Goal: Task Accomplishment & Management: Manage account settings

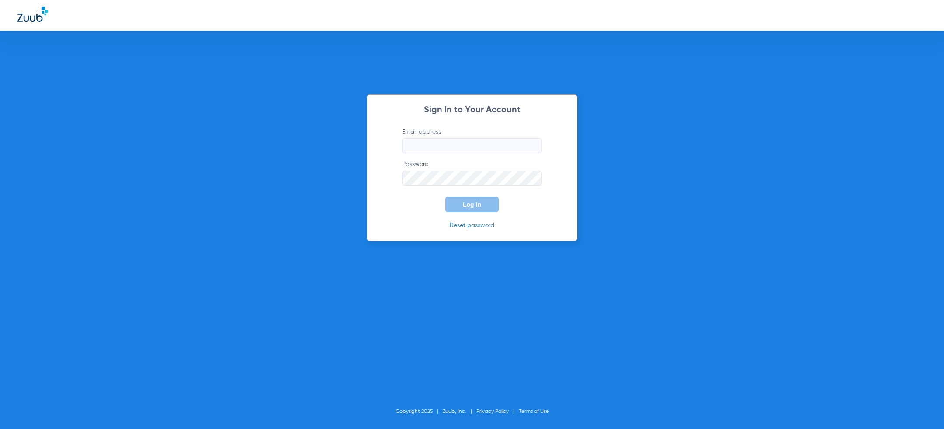
type input "[PERSON_NAME][EMAIL_ADDRESS][PERSON_NAME][DOMAIN_NAME]"
click at [469, 208] on button "Log In" at bounding box center [471, 205] width 53 height 16
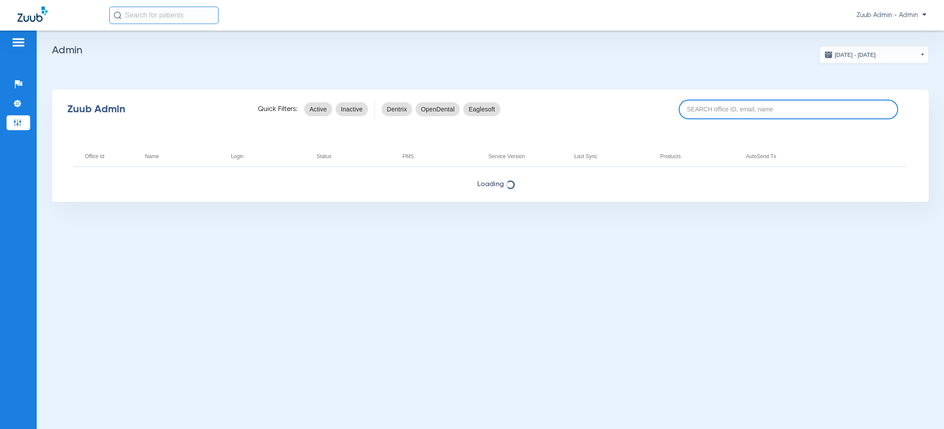
click at [748, 105] on input at bounding box center [788, 110] width 219 height 20
type input "bennet"
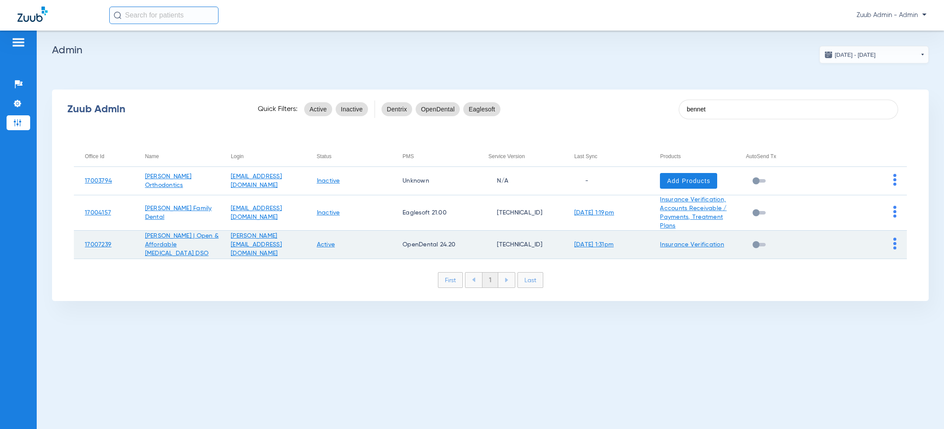
click at [895, 244] on img at bounding box center [894, 244] width 3 height 12
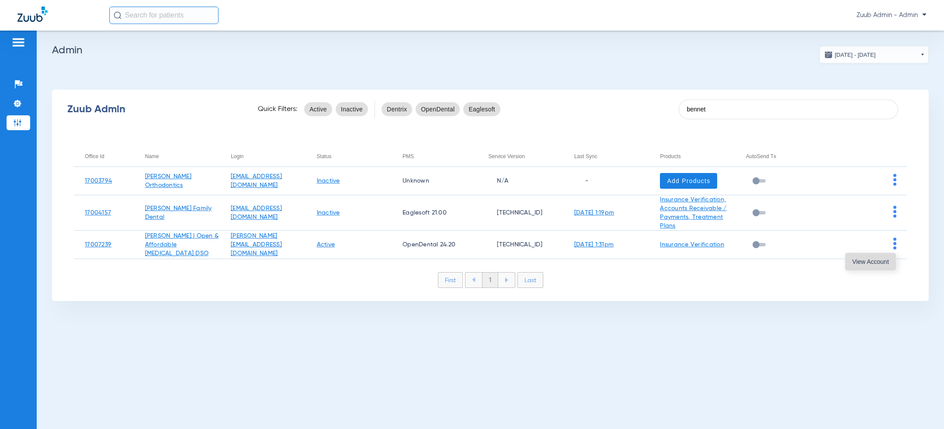
click at [878, 263] on span "View Account" at bounding box center [870, 262] width 37 height 6
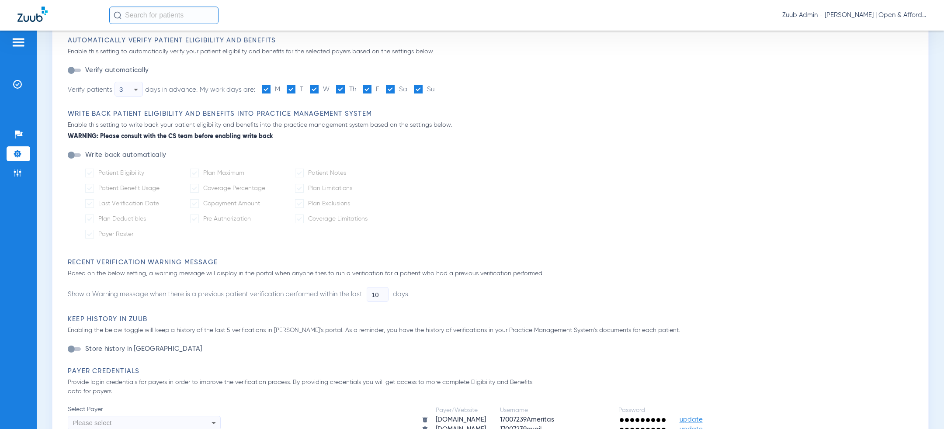
scroll to position [256, 0]
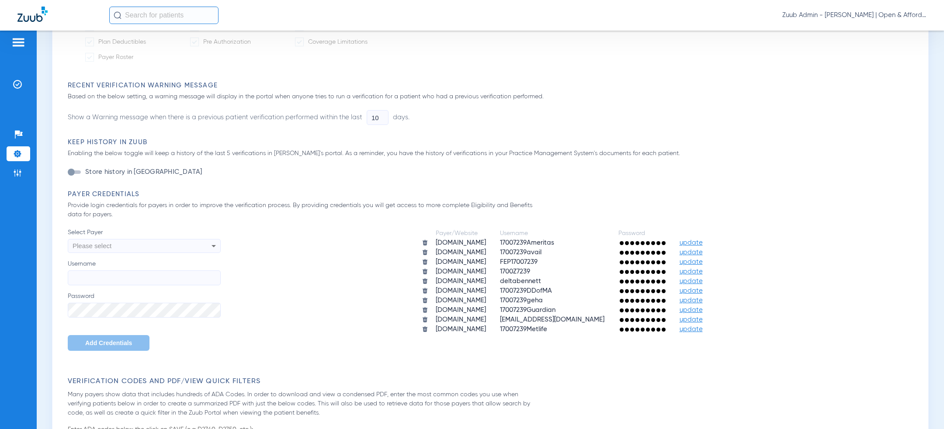
click at [133, 246] on div "Please select" at bounding box center [130, 246] width 114 height 15
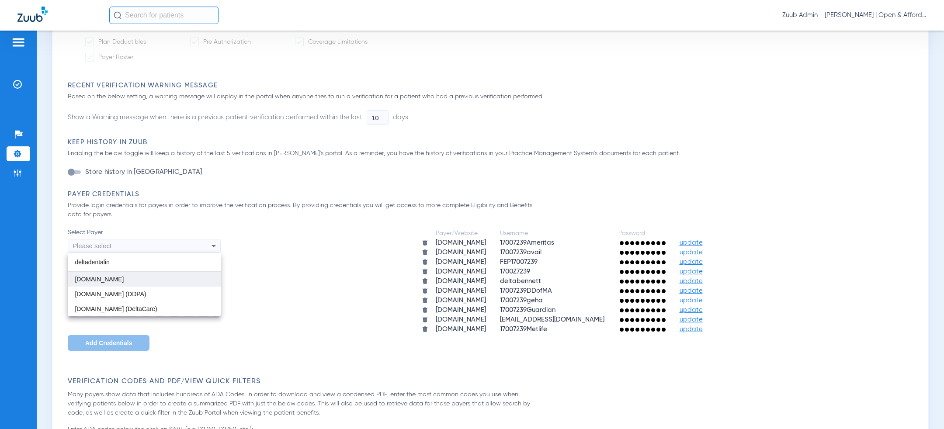
type input "deltadentalin"
click at [138, 283] on mat-option "[DOMAIN_NAME]" at bounding box center [144, 279] width 153 height 15
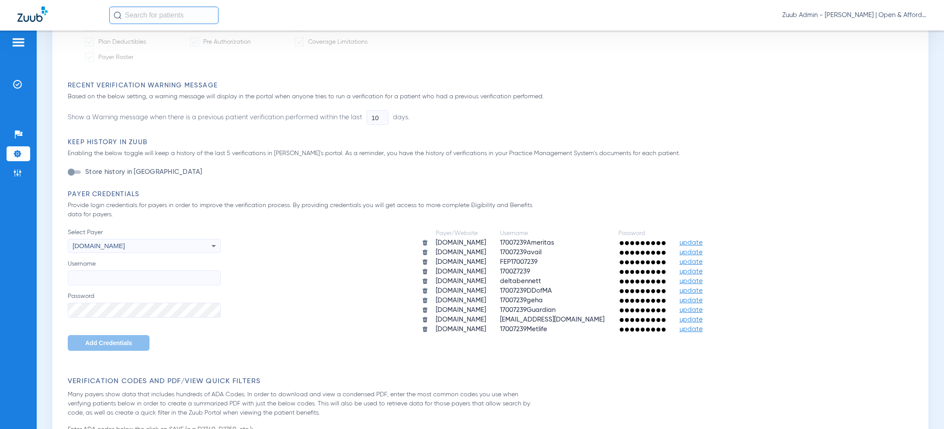
click at [139, 282] on input "Username" at bounding box center [144, 277] width 153 height 15
paste input "deltabennett"
type input "deltabennett"
click at [92, 323] on div "Select Payer deltadentalins.com Username deltabennett Password Add Credentials" at bounding box center [144, 289] width 153 height 123
click at [89, 342] on span "Add Credentials" at bounding box center [108, 343] width 47 height 7
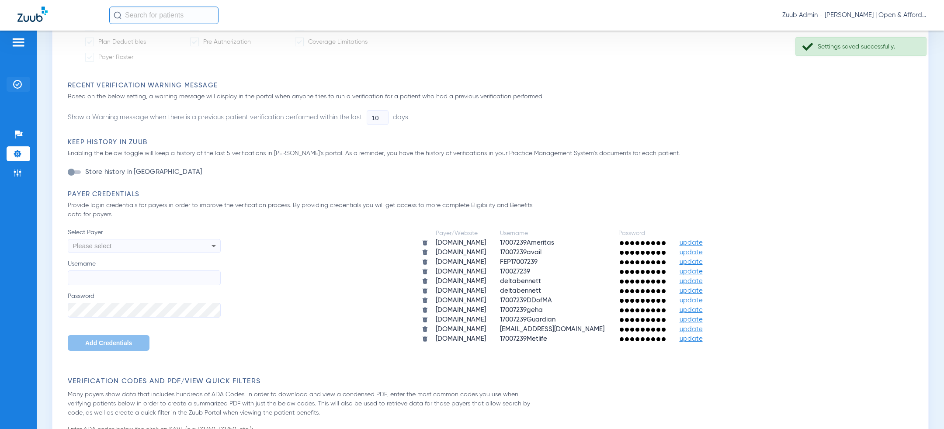
click at [14, 80] on li "Insurance Verification" at bounding box center [19, 84] width 24 height 15
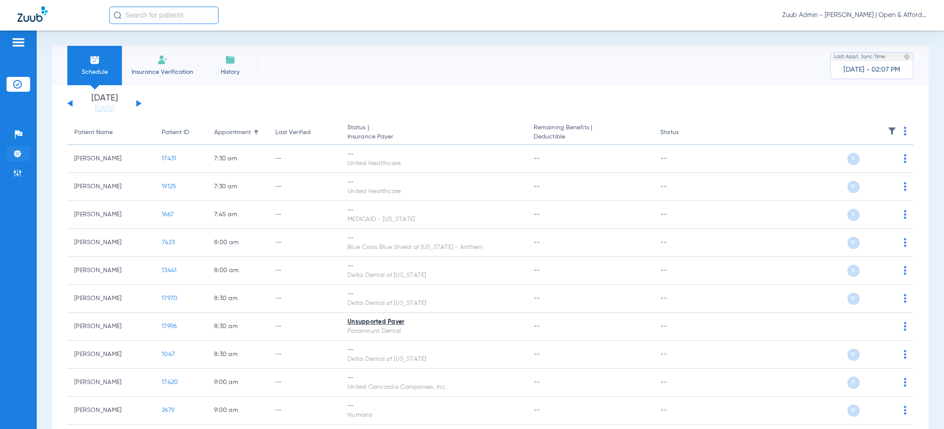
click at [22, 148] on li "Settings" at bounding box center [19, 153] width 24 height 15
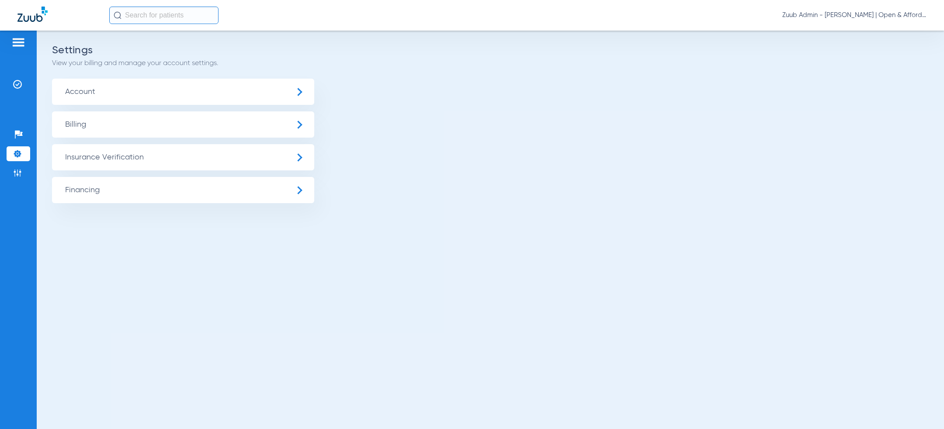
click at [117, 158] on span "Insurance Verification" at bounding box center [183, 157] width 262 height 26
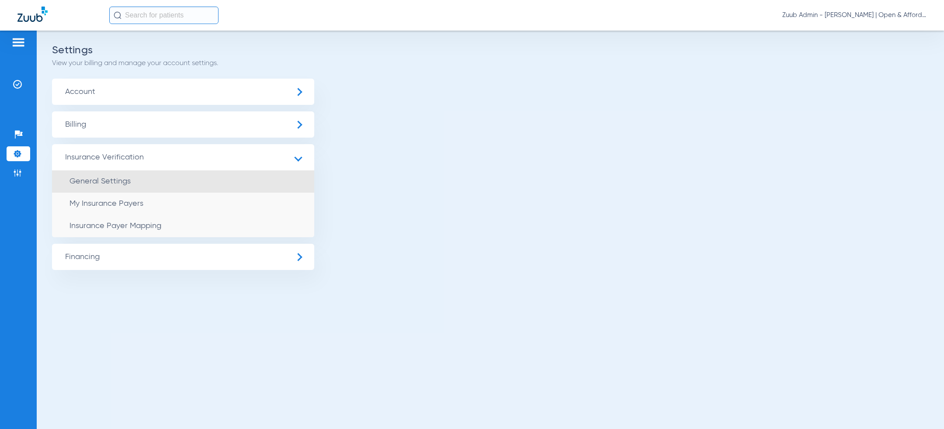
click at [116, 190] on li "General Settings" at bounding box center [183, 181] width 262 height 22
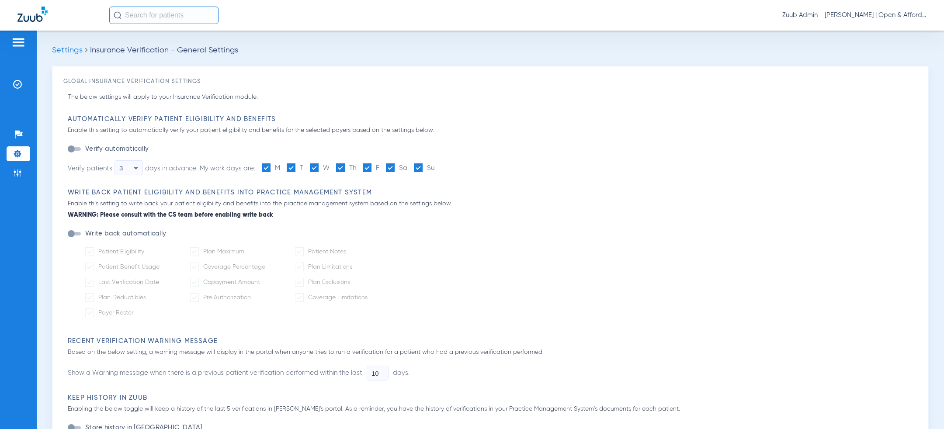
click at [481, 117] on h3 "Automatically Verify Patient Eligibility and Benefits" at bounding box center [492, 119] width 849 height 9
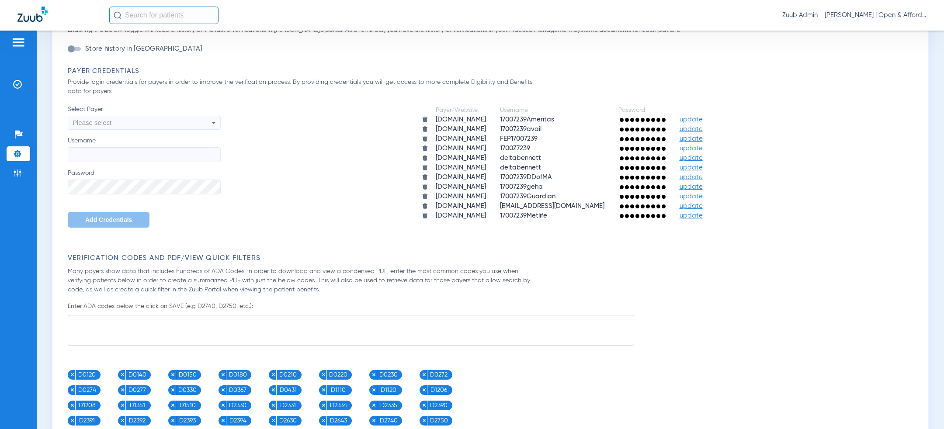
scroll to position [331, 0]
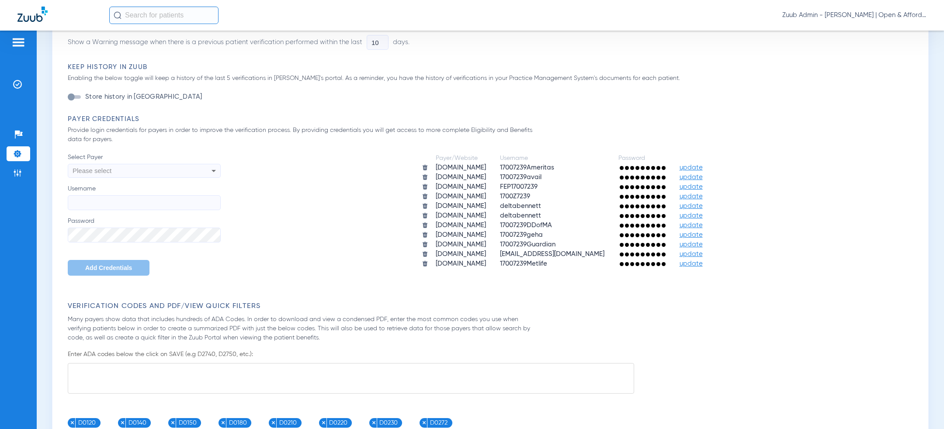
click at [185, 169] on div "Please select" at bounding box center [130, 170] width 114 height 15
type input "dnoa"
click at [150, 201] on mat-option "[DOMAIN_NAME]" at bounding box center [144, 204] width 153 height 15
click at [299, 192] on div "Payer/Website Username Password ameritas.com 17007239Ameritas update apps.avail…" at bounding box center [569, 211] width 696 height 116
click at [180, 187] on label "Username" at bounding box center [144, 197] width 153 height 26
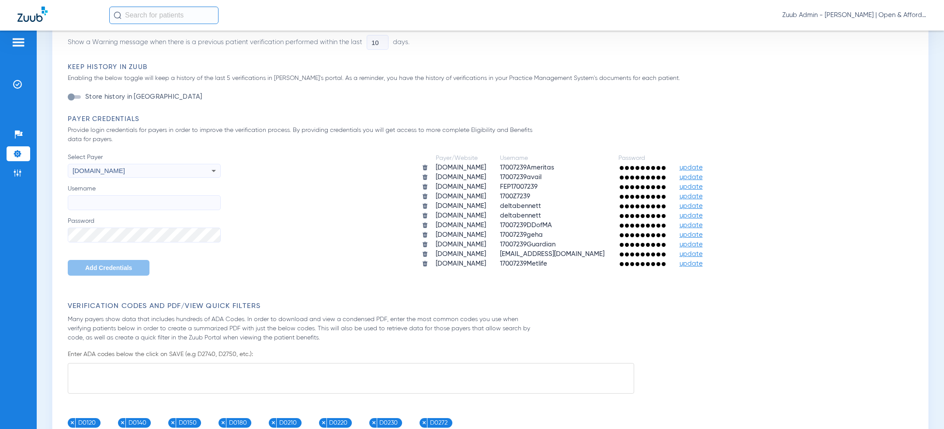
click at [180, 195] on input "Username" at bounding box center [144, 202] width 153 height 15
click at [180, 199] on input "Username" at bounding box center [144, 202] width 153 height 15
paste input "17007239dnoa"
type input "17007239dnoa"
click at [102, 267] on span "Add Credentials" at bounding box center [108, 267] width 47 height 7
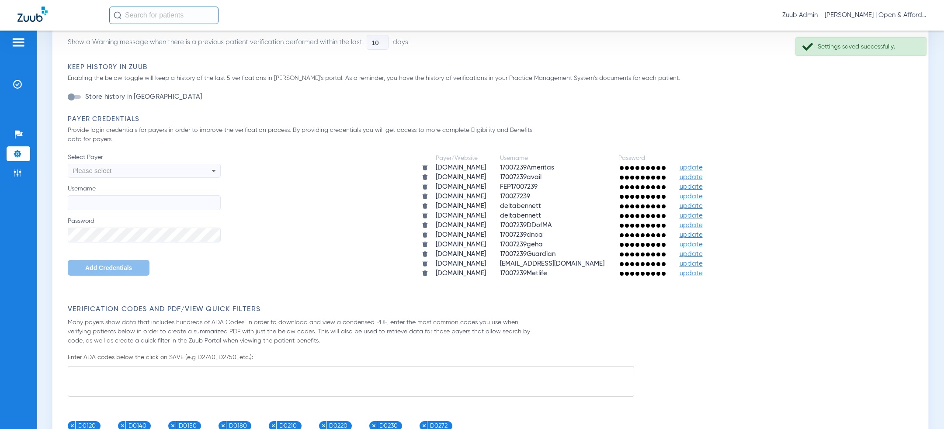
click at [137, 168] on div "Please select" at bounding box center [130, 170] width 114 height 15
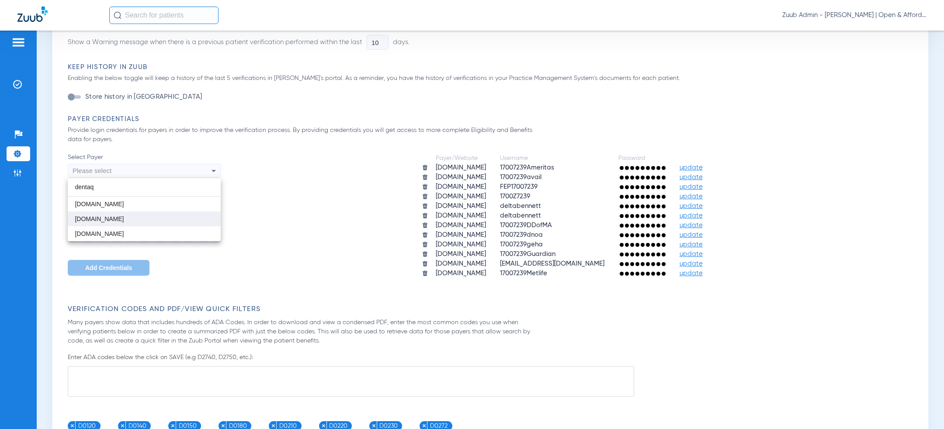
type input "dentaq"
click at [124, 220] on span "[DOMAIN_NAME]" at bounding box center [99, 218] width 49 height 7
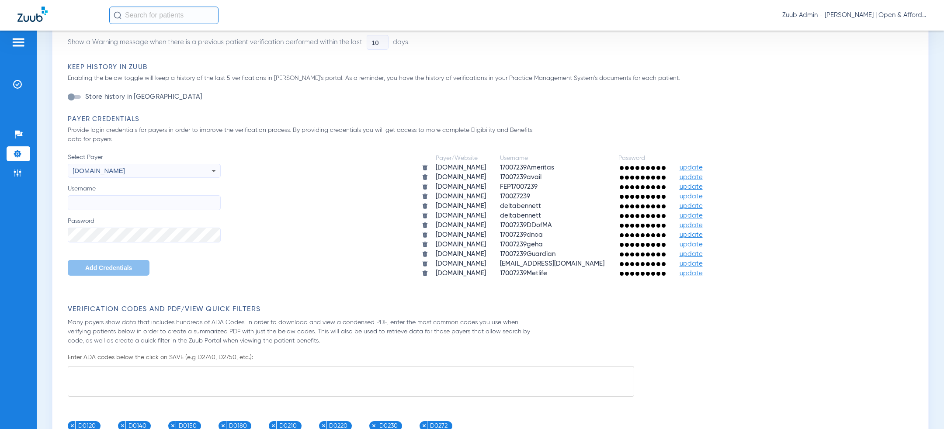
click at [149, 214] on div "Select Payer provideraccess.dentaquest.com Username Password Add Credentials" at bounding box center [144, 214] width 153 height 123
click at [149, 206] on input "Username" at bounding box center [144, 202] width 153 height 15
paste input "17007239dq"
type input "17007239dq"
click at [97, 263] on button "Add Credentials" at bounding box center [109, 268] width 82 height 16
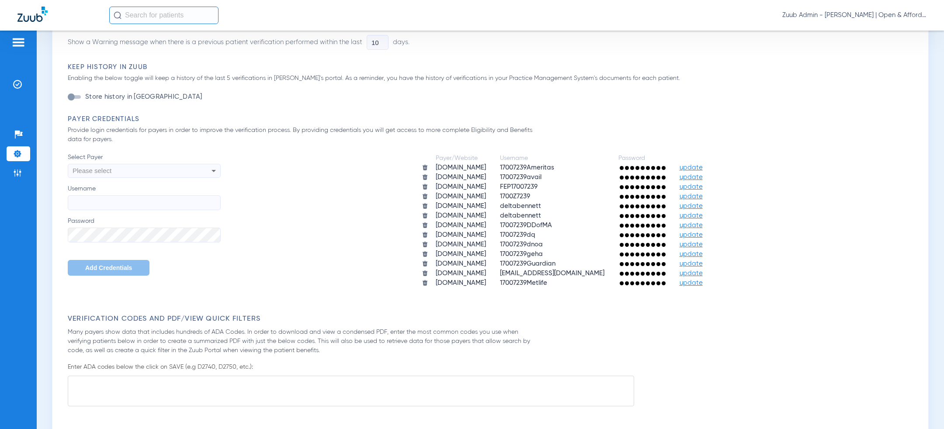
click at [132, 173] on div "Please select" at bounding box center [130, 170] width 114 height 15
type input "libert"
click at [115, 199] on mat-option "[DOMAIN_NAME]" at bounding box center [144, 204] width 153 height 15
click at [115, 199] on input "Username" at bounding box center [144, 202] width 153 height 15
paste input "17007239liberty"
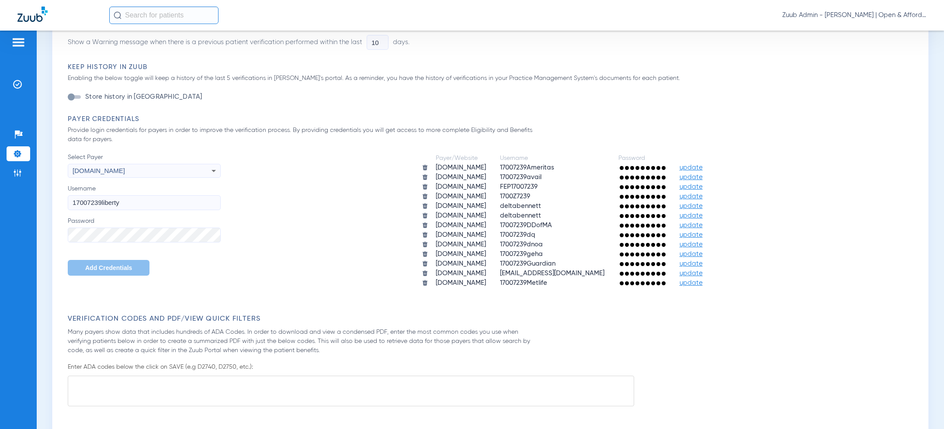
type input "17007239liberty"
click at [103, 267] on span "Add Credentials" at bounding box center [108, 267] width 47 height 7
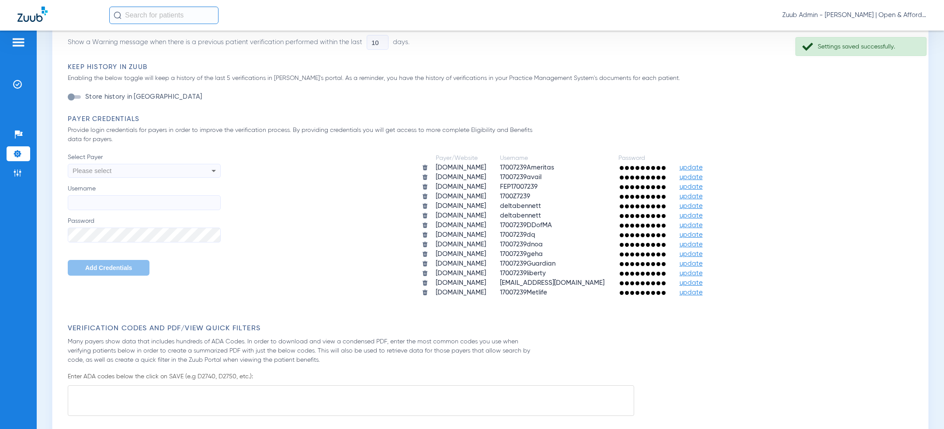
click at [190, 175] on div "Please select" at bounding box center [144, 170] width 152 height 15
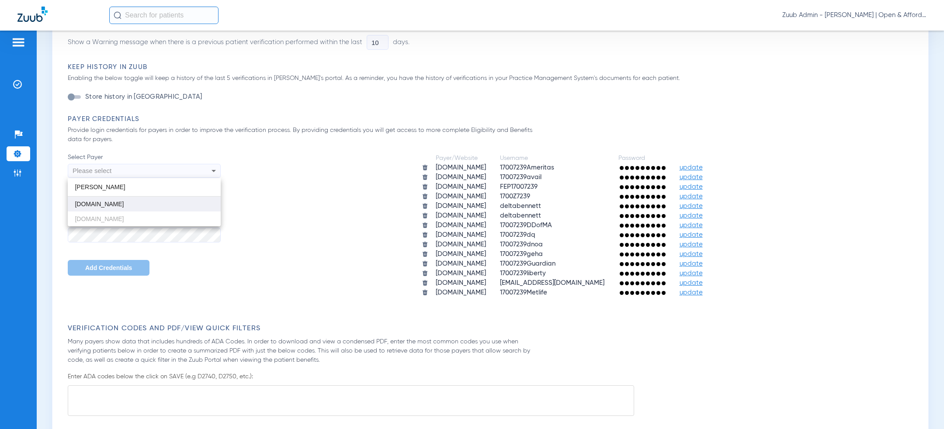
type input "merita"
click at [149, 203] on mat-option "[DOMAIN_NAME]" at bounding box center [144, 204] width 153 height 15
click at [149, 203] on input "Username" at bounding box center [144, 202] width 153 height 15
paste input "Oanda_bennett"
type input "Oanda_bennett"
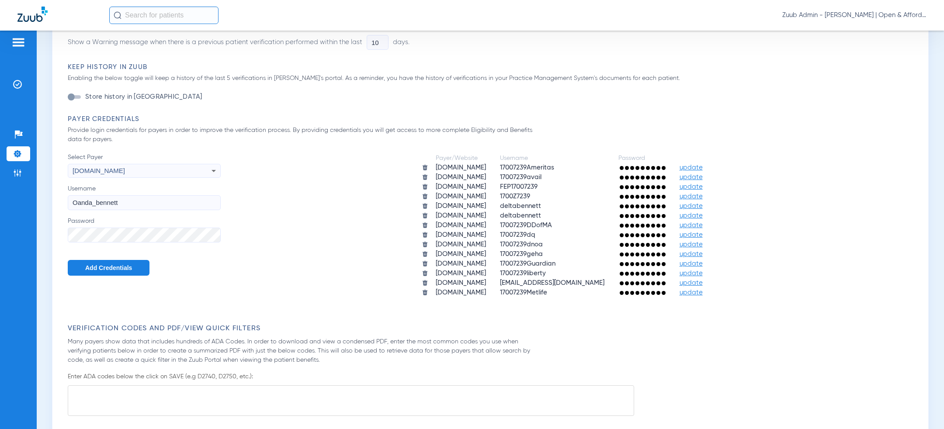
click at [97, 266] on span "Add Credentials" at bounding box center [108, 267] width 47 height 7
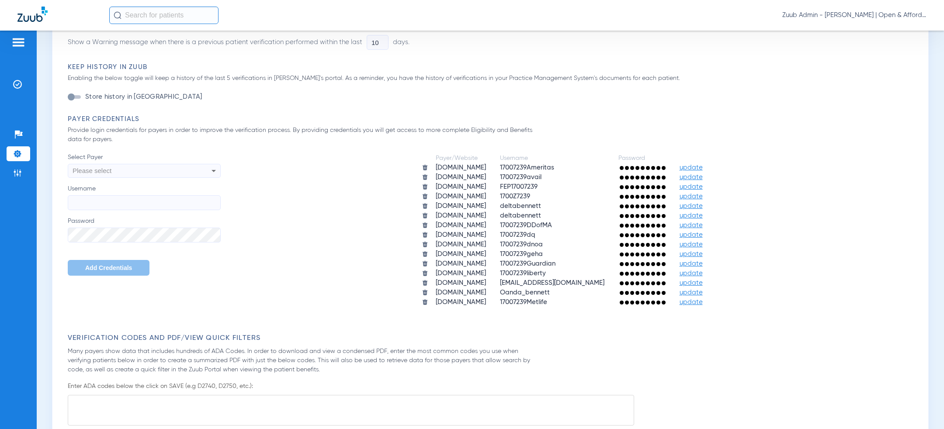
click at [138, 173] on div "Please select" at bounding box center [130, 170] width 114 height 15
type input "team"
click at [111, 198] on mat-option "[DOMAIN_NAME]" at bounding box center [144, 204] width 153 height 15
click at [111, 198] on input "Username" at bounding box center [144, 202] width 153 height 15
paste input "17007239teamcare"
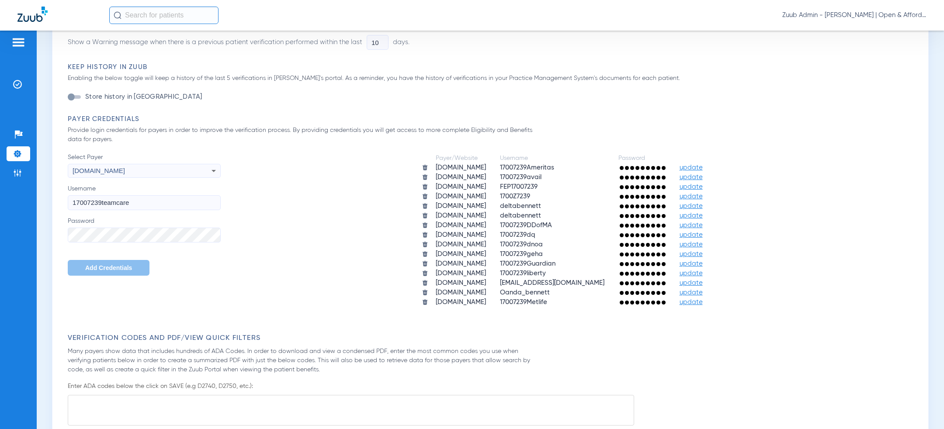
type input "17007239teamcare"
click at [91, 268] on span "Add Credentials" at bounding box center [108, 267] width 47 height 7
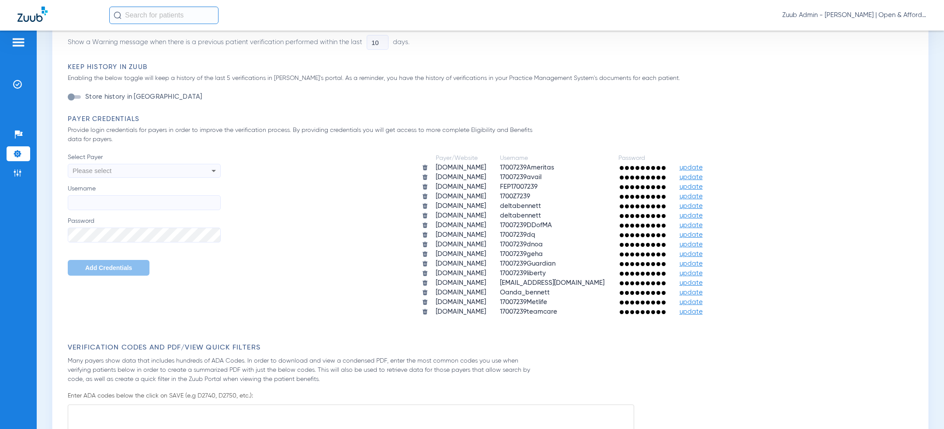
click at [146, 170] on div "Please select" at bounding box center [130, 170] width 114 height 15
type input "teamc"
click at [267, 206] on div at bounding box center [472, 214] width 944 height 429
click at [125, 175] on div "Please select" at bounding box center [130, 170] width 114 height 15
type input "concord"
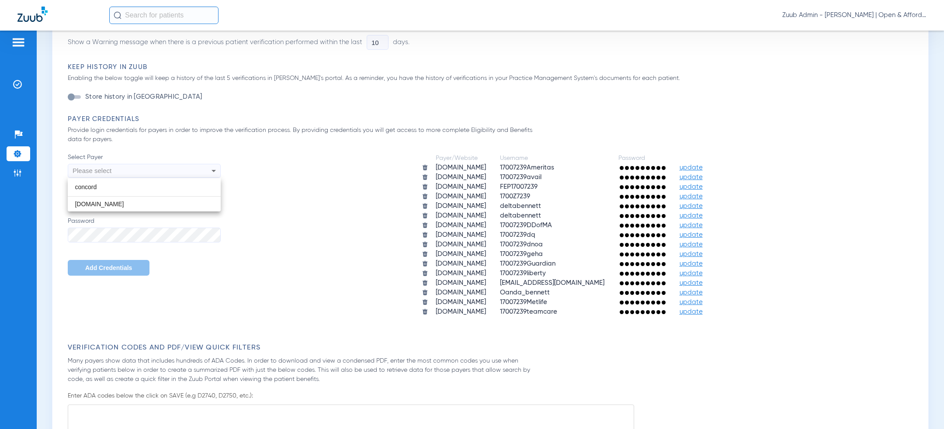
click at [133, 198] on mat-option "[DOMAIN_NAME]" at bounding box center [144, 204] width 153 height 15
click at [133, 197] on input "Username" at bounding box center [144, 202] width 153 height 15
paste input "17007239ucci"
type input "17007239ucci"
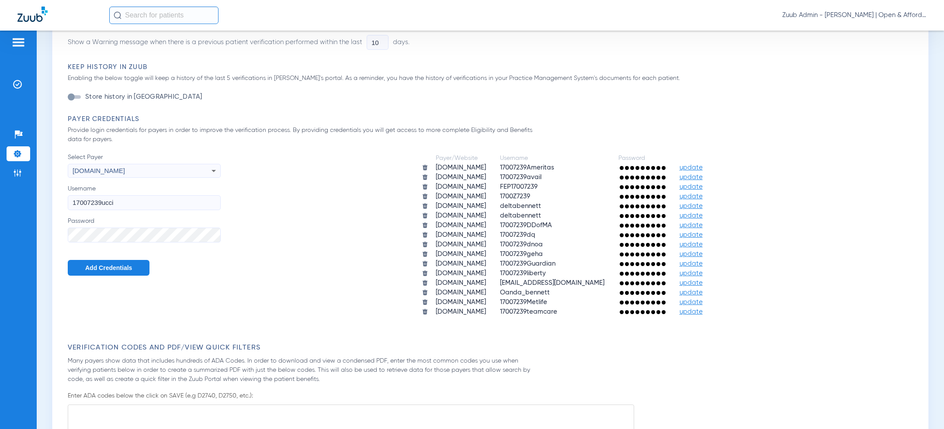
click at [86, 268] on span "Add Credentials" at bounding box center [108, 267] width 47 height 7
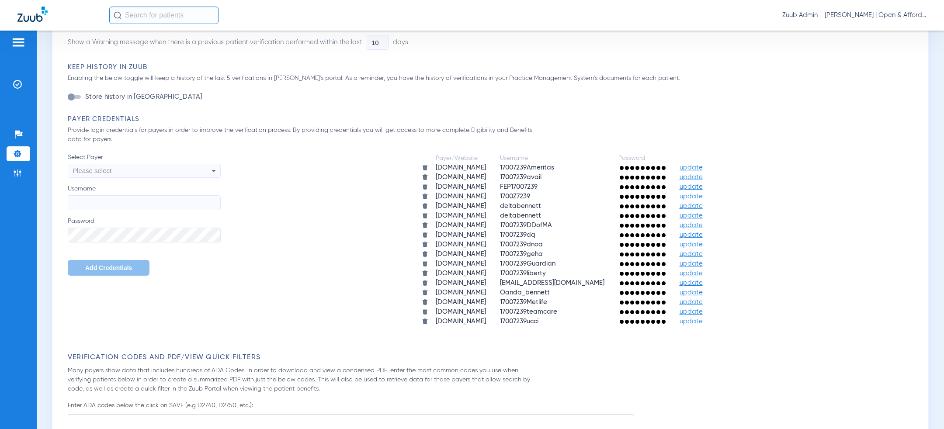
click at [326, 162] on div "Payer/Website Username Password ameritas.com 17007239Ameritas update apps.avail…" at bounding box center [569, 240] width 696 height 174
click at [859, 17] on span "Zuub Admin - Bennett | Open & Affordable Dental & Braces DSO" at bounding box center [854, 15] width 144 height 9
click at [880, 33] on button "Log out" at bounding box center [901, 30] width 48 height 17
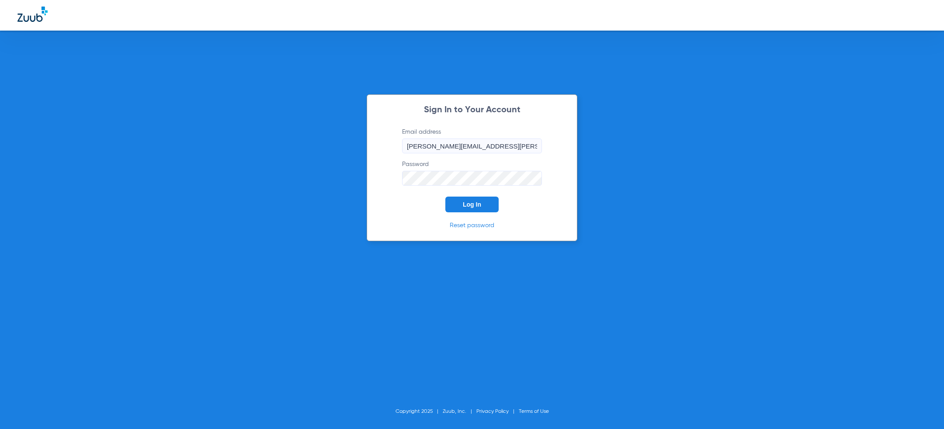
click at [452, 205] on button "Log In" at bounding box center [471, 205] width 53 height 16
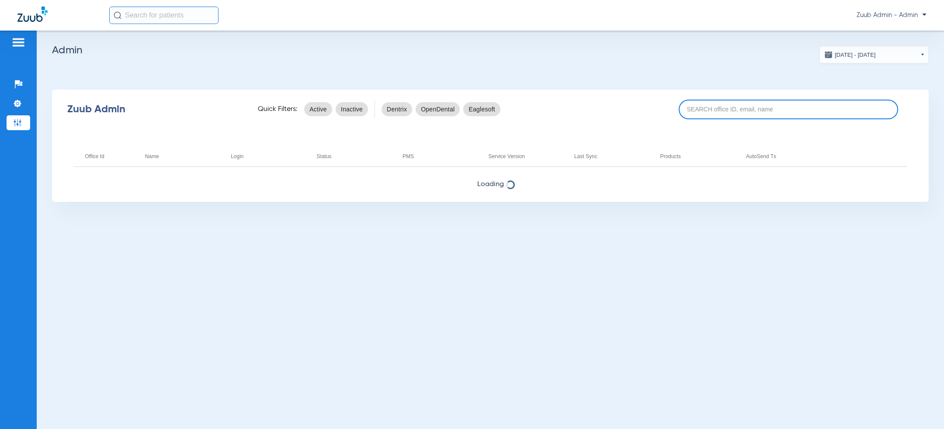
click at [732, 109] on input at bounding box center [788, 110] width 219 height 20
type input "sienna"
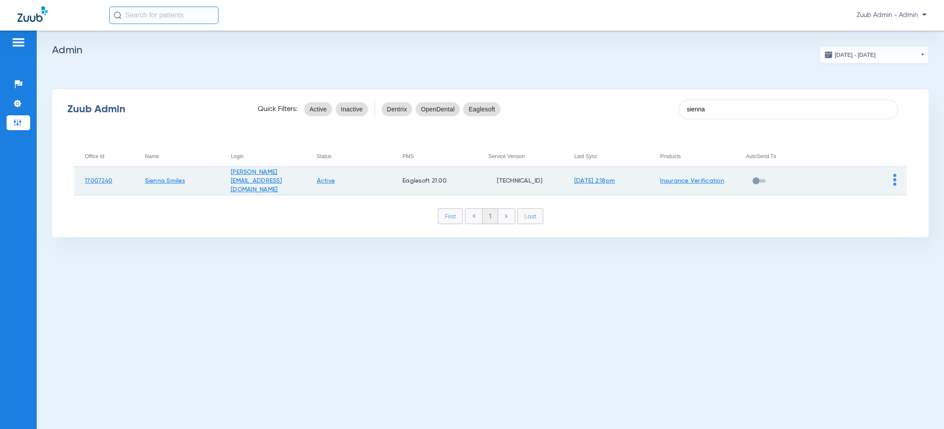
click at [893, 181] on img at bounding box center [894, 180] width 3 height 12
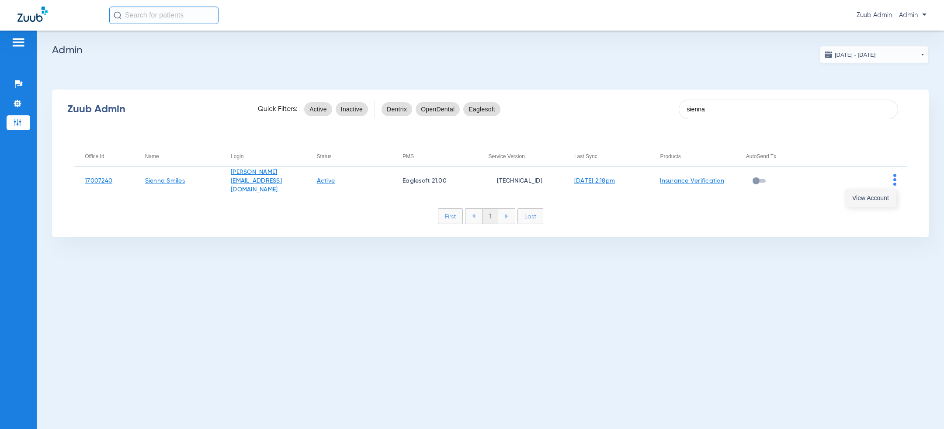
click at [871, 198] on span "View Account" at bounding box center [870, 198] width 37 height 6
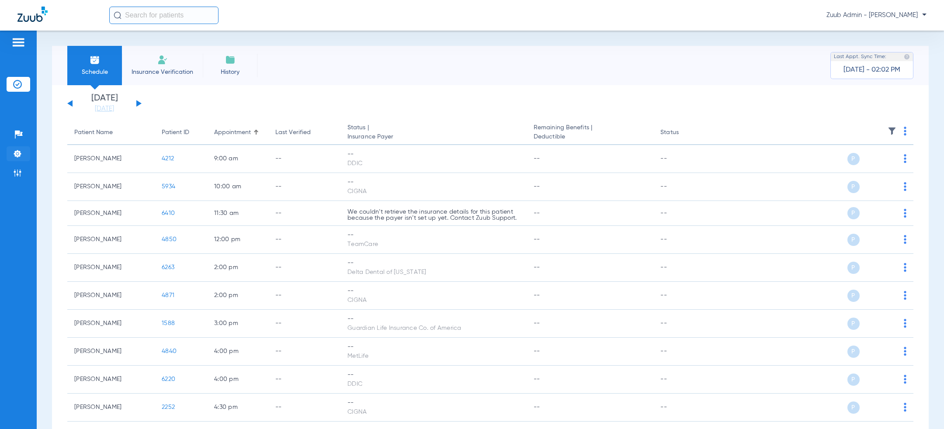
click at [18, 153] on img at bounding box center [17, 153] width 9 height 9
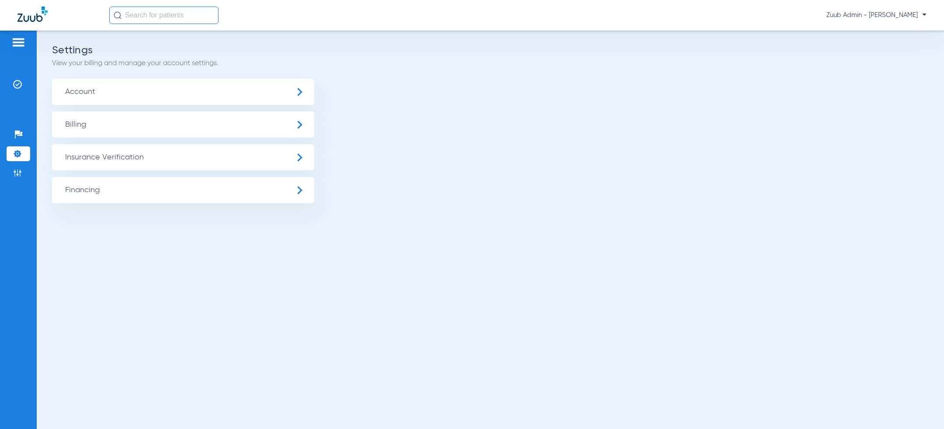
click at [125, 157] on span "Insurance Verification" at bounding box center [183, 157] width 262 height 26
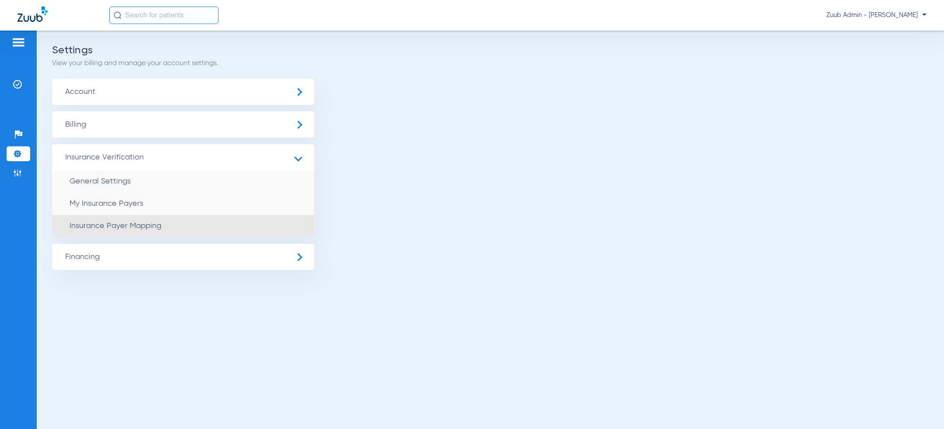
click at [140, 222] on span "Insurance Payer Mapping" at bounding box center [115, 226] width 92 height 8
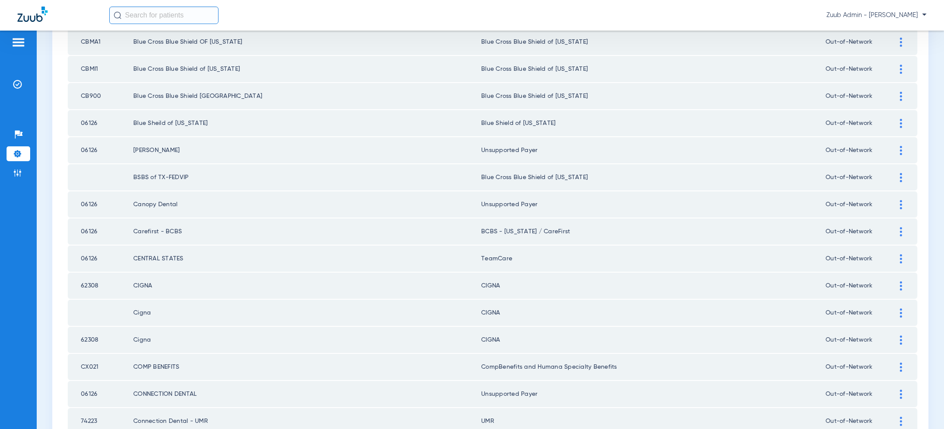
scroll to position [1138, 0]
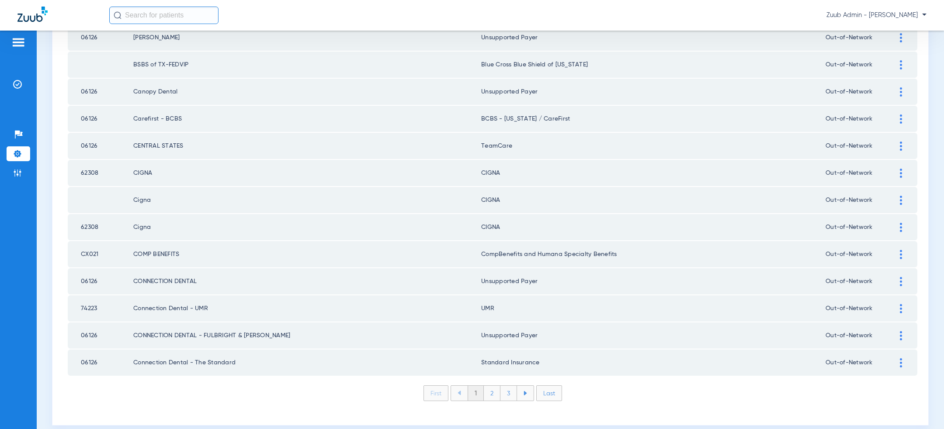
click at [494, 386] on li "2" at bounding box center [492, 393] width 17 height 15
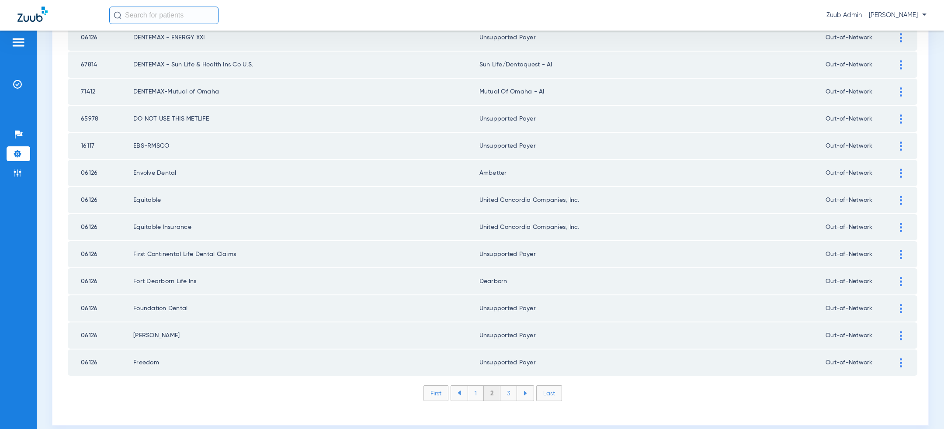
click at [510, 386] on li "3" at bounding box center [508, 393] width 17 height 15
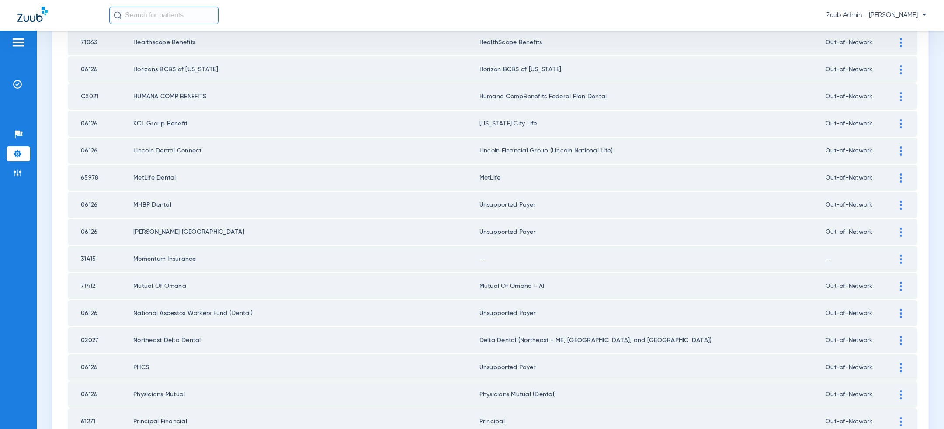
scroll to position [391, 0]
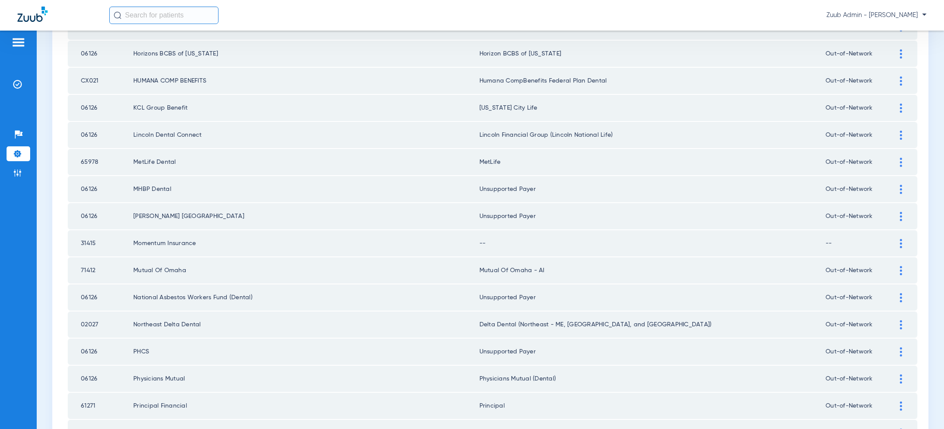
click at [897, 242] on div at bounding box center [900, 243] width 15 height 9
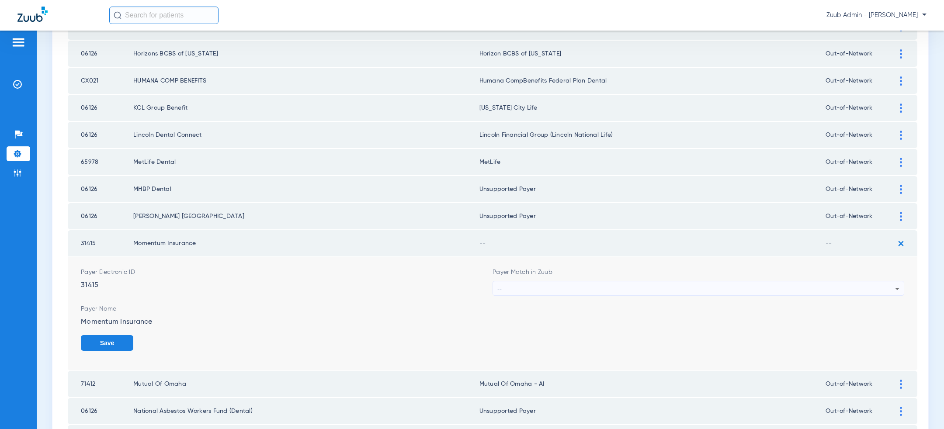
click at [773, 286] on div "--" at bounding box center [696, 288] width 398 height 15
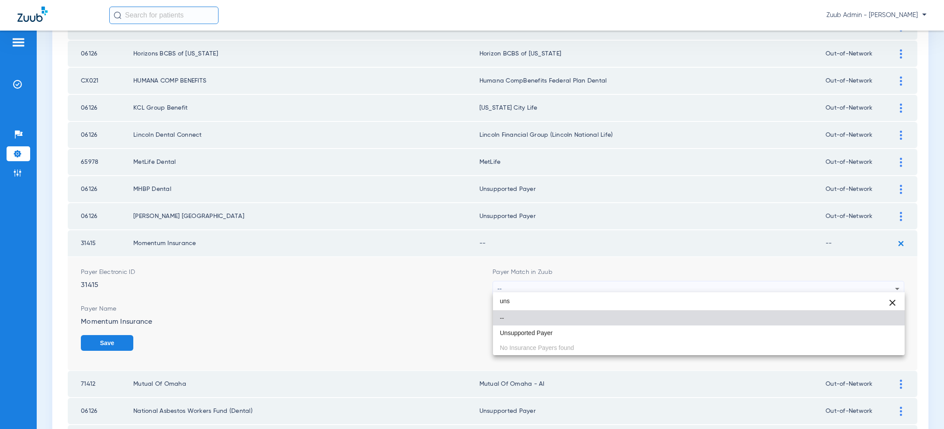
type input "uns"
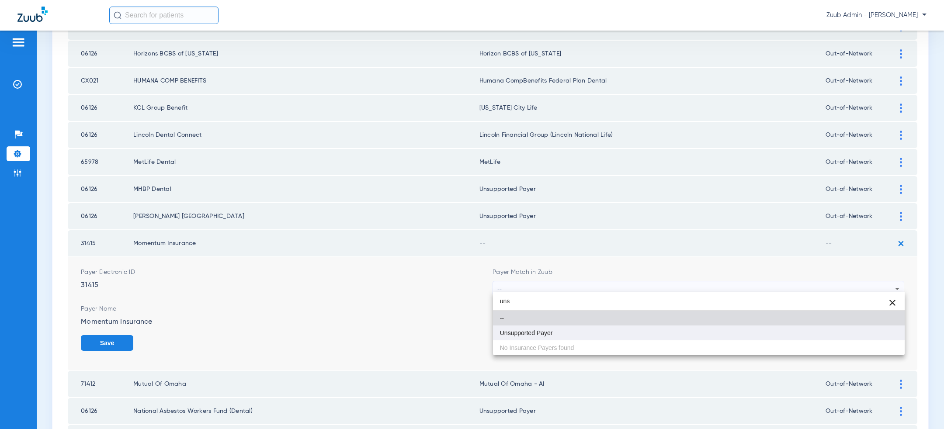
click at [640, 335] on mat-option "Unsupported Payer" at bounding box center [699, 333] width 412 height 15
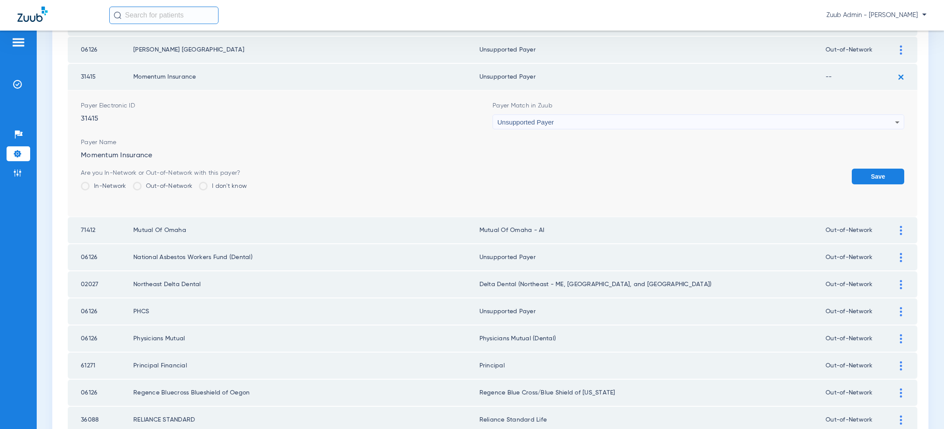
scroll to position [634, 0]
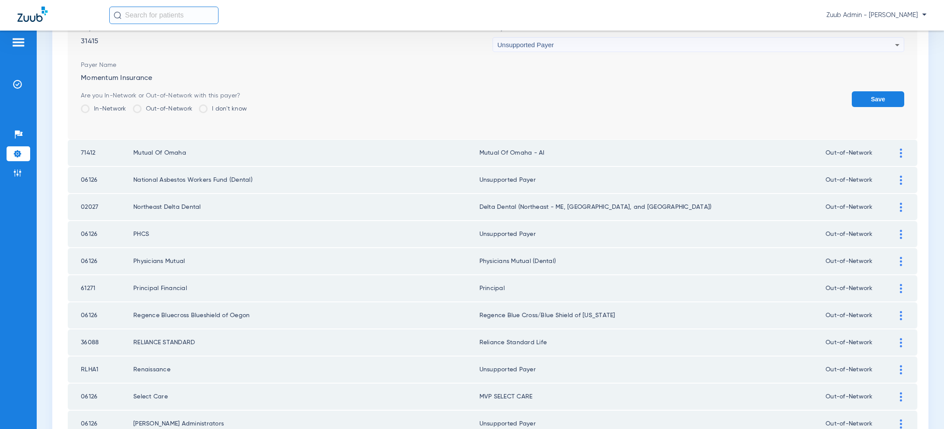
click at [152, 104] on label "Out-of-Network" at bounding box center [163, 108] width 60 height 9
click at [194, 106] on input "Out-of-Network" at bounding box center [194, 106] width 0 height 0
click at [874, 91] on button "Save" at bounding box center [878, 99] width 52 height 16
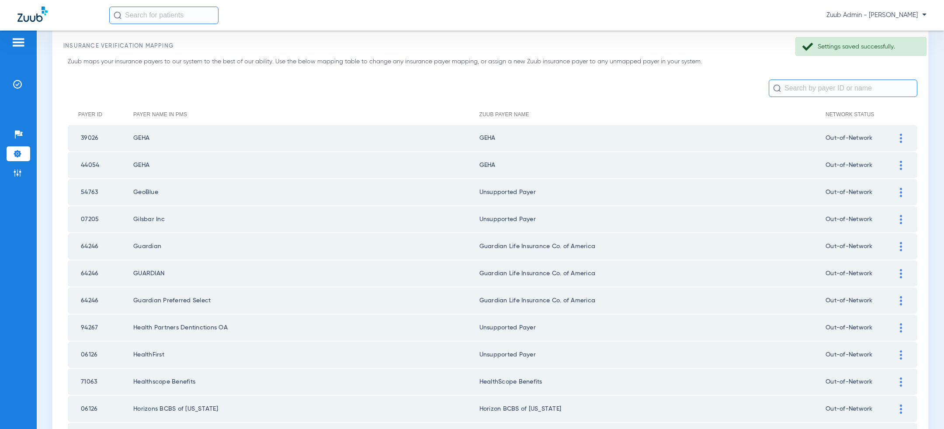
scroll to position [27, 0]
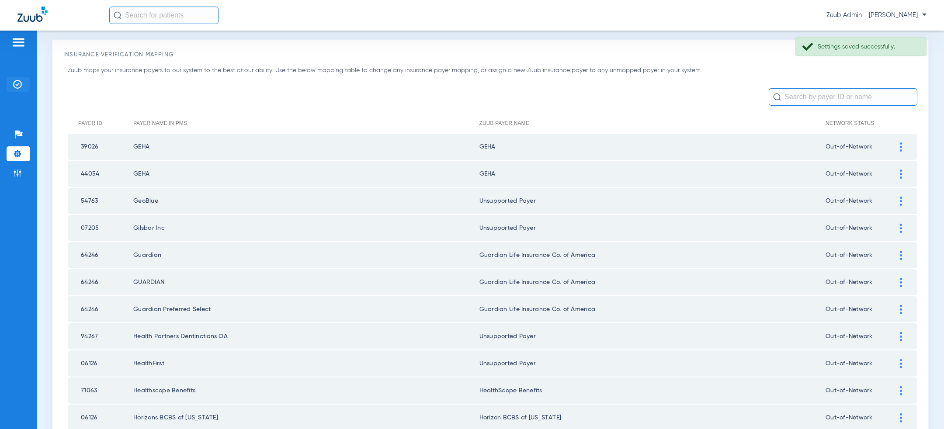
click at [18, 86] on img at bounding box center [17, 84] width 9 height 9
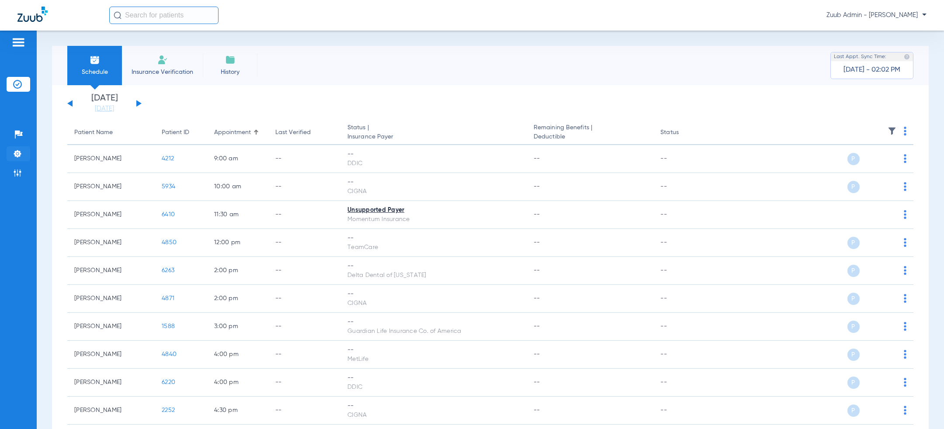
click at [14, 156] on img at bounding box center [17, 153] width 9 height 9
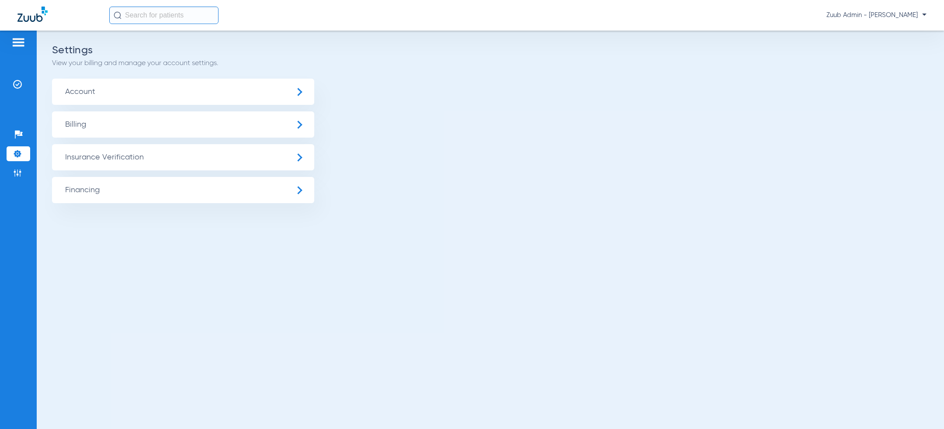
click at [143, 159] on span "Insurance Verification" at bounding box center [183, 157] width 262 height 26
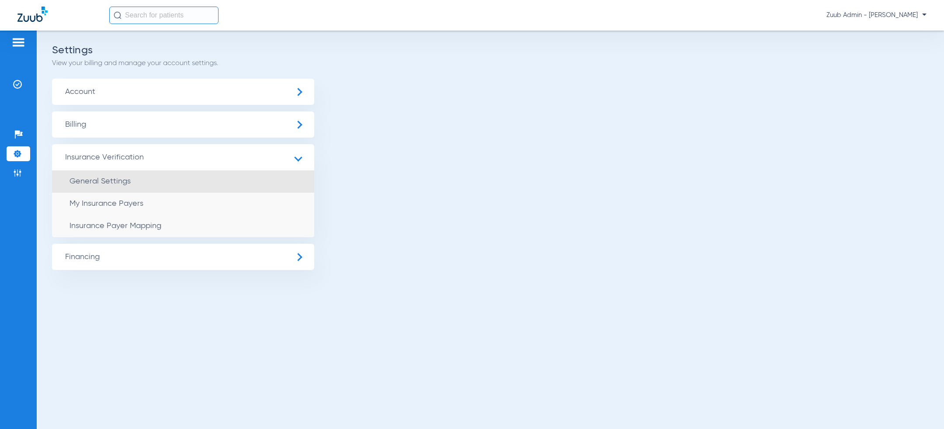
click at [146, 182] on li "General Settings" at bounding box center [183, 181] width 262 height 22
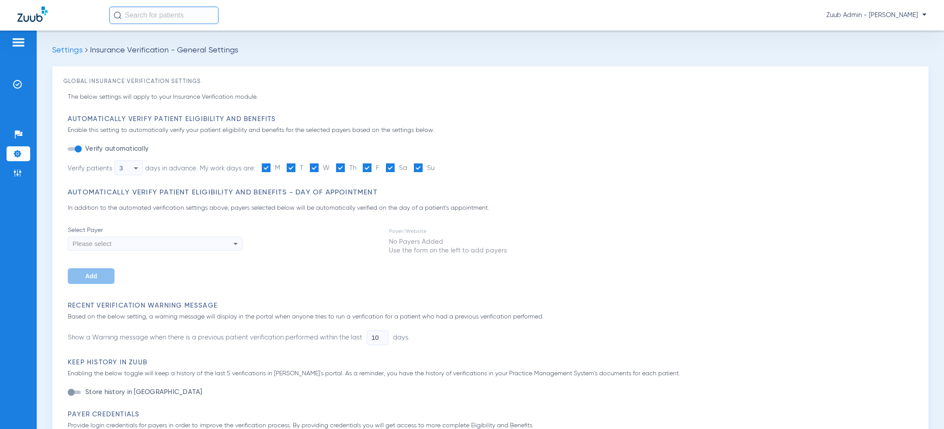
click at [78, 150] on div "button" at bounding box center [78, 149] width 7 height 7
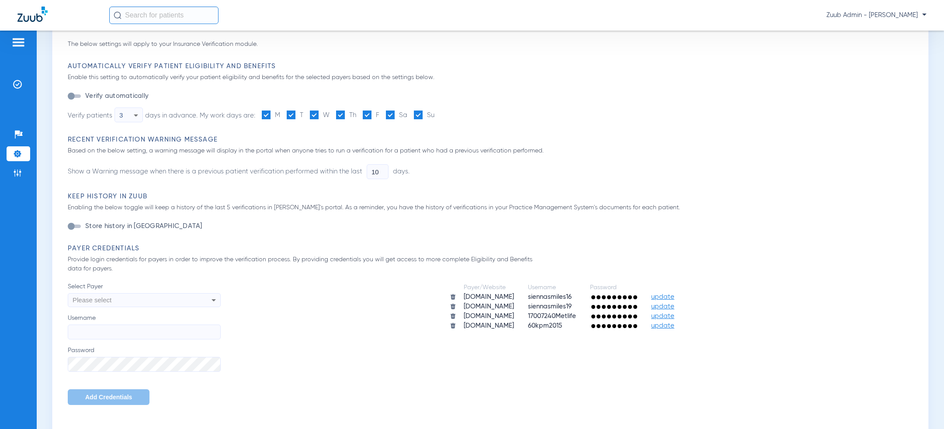
scroll to position [54, 0]
click at [392, 117] on span at bounding box center [390, 113] width 9 height 9
click at [409, 111] on input "Sa" at bounding box center [409, 111] width 0 height 0
click at [420, 115] on span at bounding box center [418, 113] width 9 height 9
click at [436, 111] on input "Su" at bounding box center [436, 111] width 0 height 0
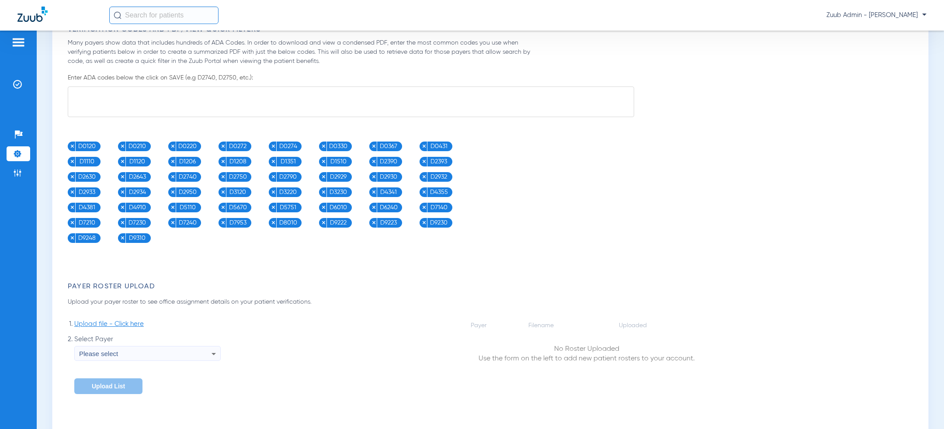
scroll to position [532, 0]
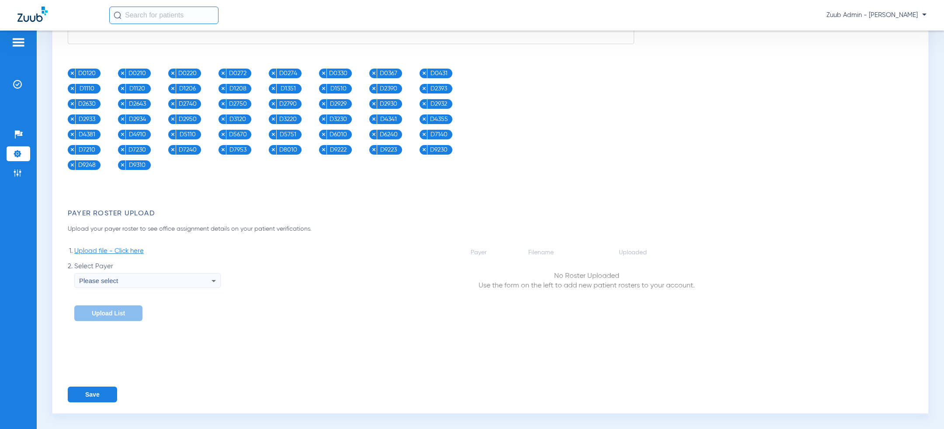
click at [98, 399] on button "Save" at bounding box center [92, 395] width 49 height 16
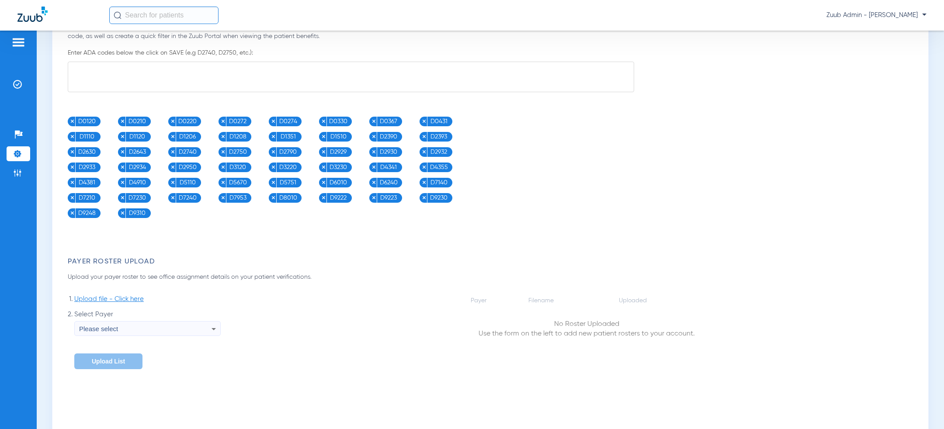
scroll to position [419, 0]
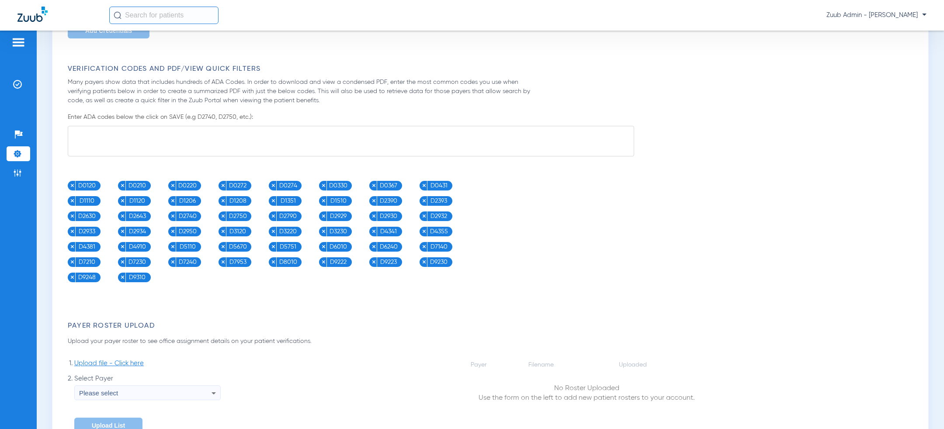
click at [146, 135] on textarea at bounding box center [351, 141] width 566 height 31
paste textarea "D0120, D0140, D0150, D0180, D0220, D0230, D0272, D0274, D0277, D0210, D0330, D0…"
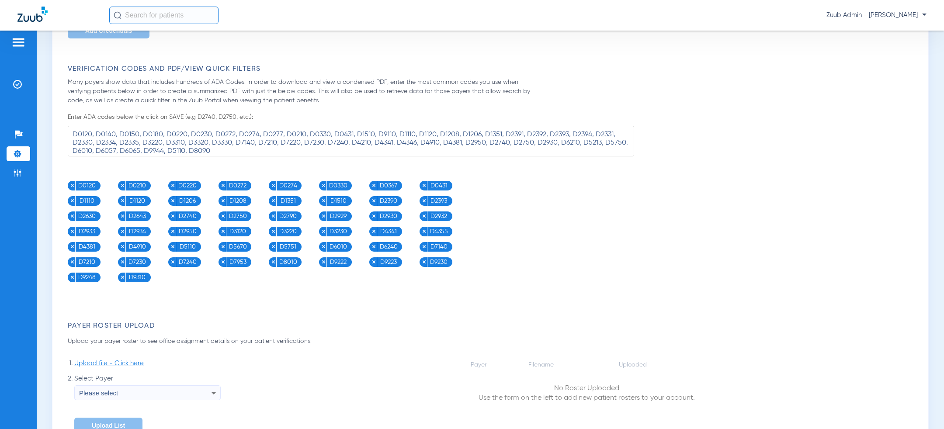
scroll to position [532, 0]
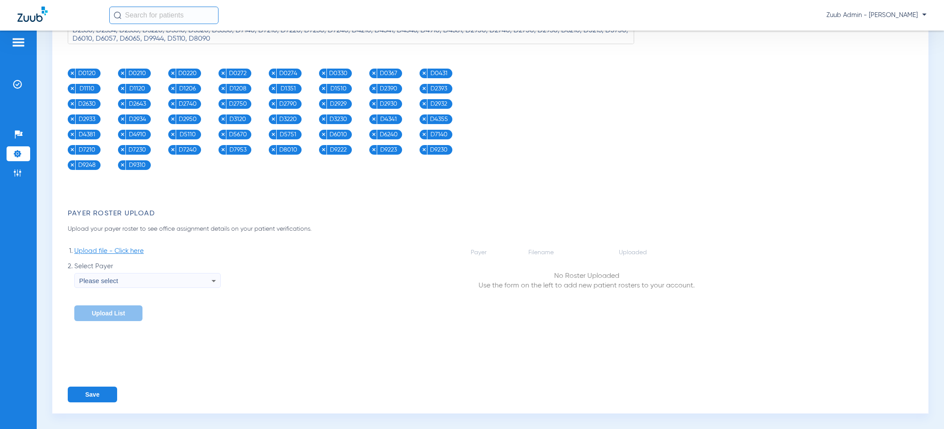
type textarea "D0120, D0140, D0150, D0180, D0220, D0230, D0272, D0274, D0277, D0210, D0330, D0…"
click at [93, 396] on button "Save" at bounding box center [92, 395] width 49 height 16
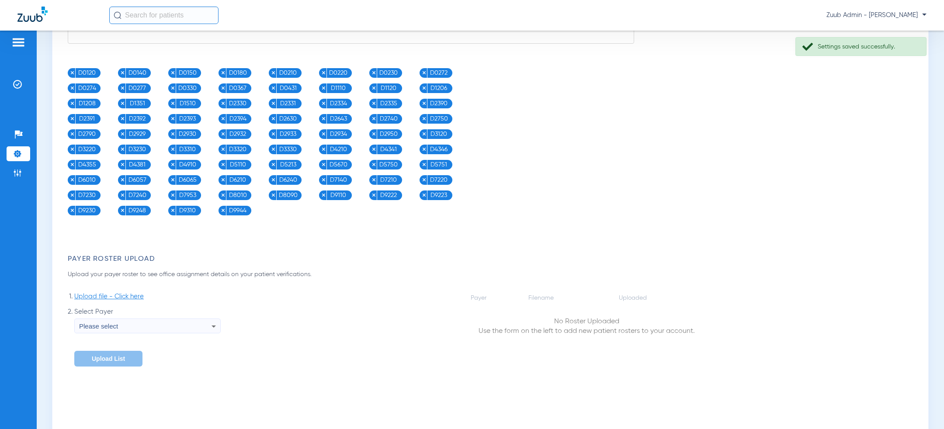
click at [901, 12] on span "Zuub Admin - [PERSON_NAME]" at bounding box center [876, 15] width 100 height 9
click at [901, 31] on span "Log out" at bounding box center [901, 31] width 34 height 6
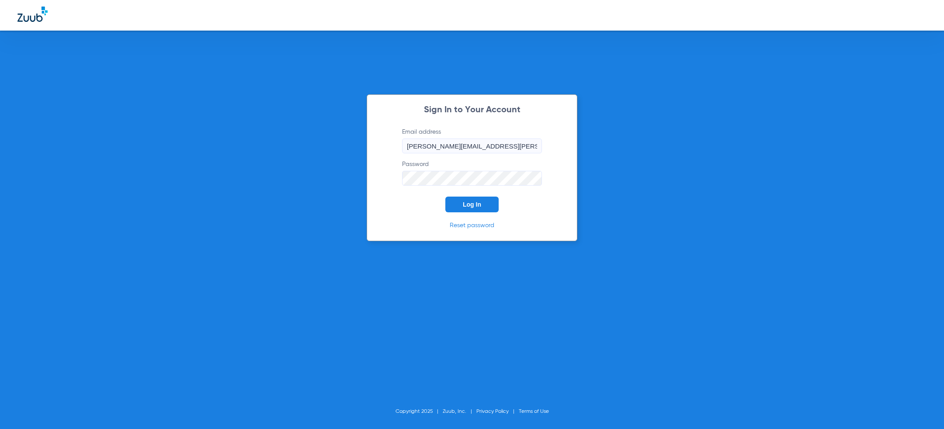
click at [402, 200] on form "Email address jesse.knott@zuub.com Password Log In" at bounding box center [472, 170] width 166 height 85
click at [478, 200] on button "Log In" at bounding box center [471, 205] width 53 height 16
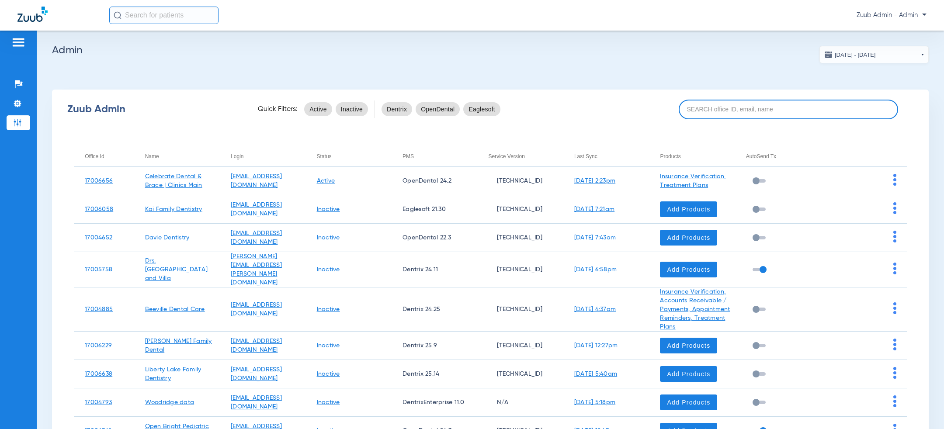
click at [798, 112] on input at bounding box center [788, 110] width 219 height 20
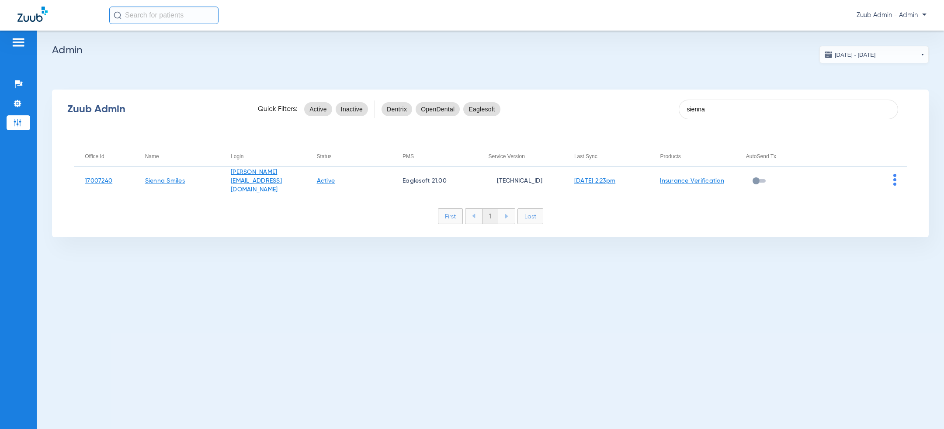
type input "sienna"
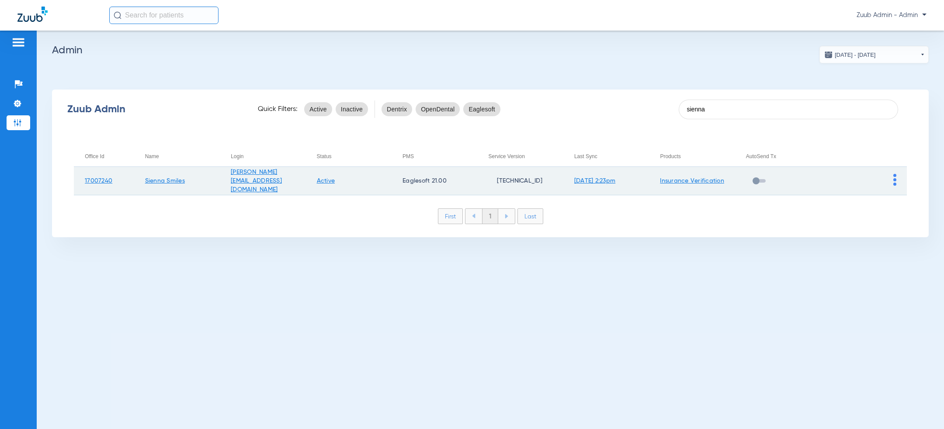
click at [892, 185] on td at bounding box center [864, 181] width 86 height 28
click at [897, 182] on td at bounding box center [864, 181] width 86 height 28
click at [895, 182] on img at bounding box center [894, 180] width 3 height 12
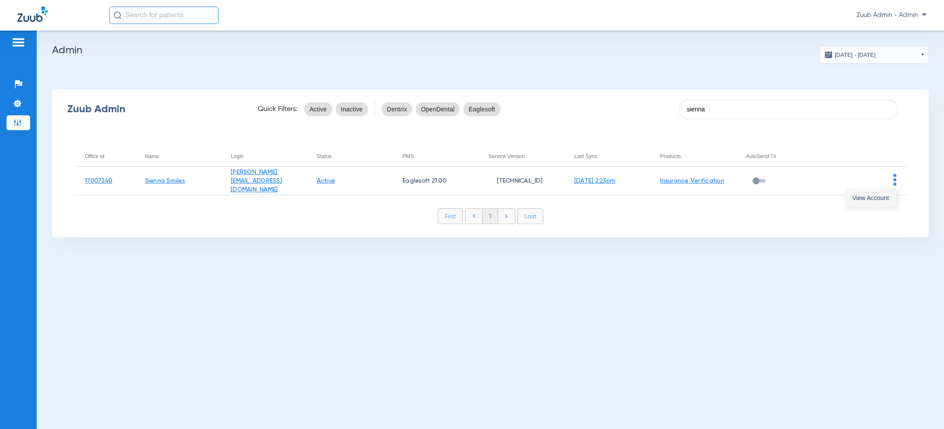
click at [873, 201] on span "View Account" at bounding box center [870, 198] width 37 height 6
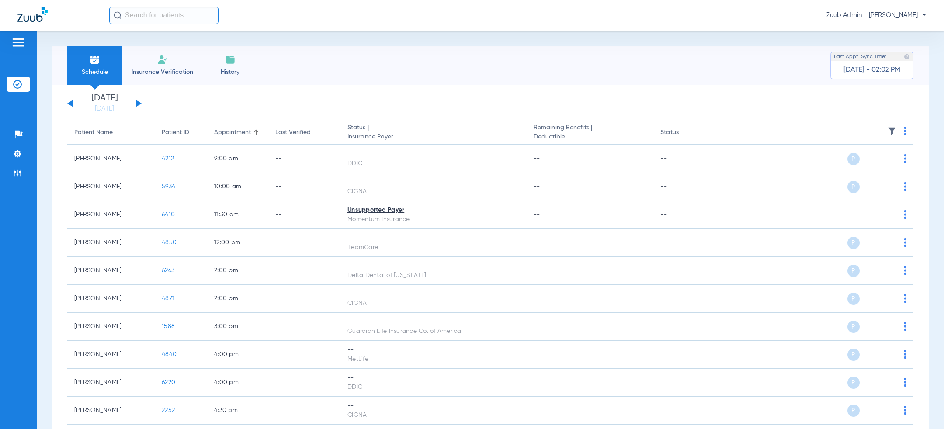
click at [10, 145] on ul "Help Center Settings Admin" at bounding box center [19, 158] width 24 height 62
click at [11, 156] on li "Settings" at bounding box center [19, 153] width 24 height 15
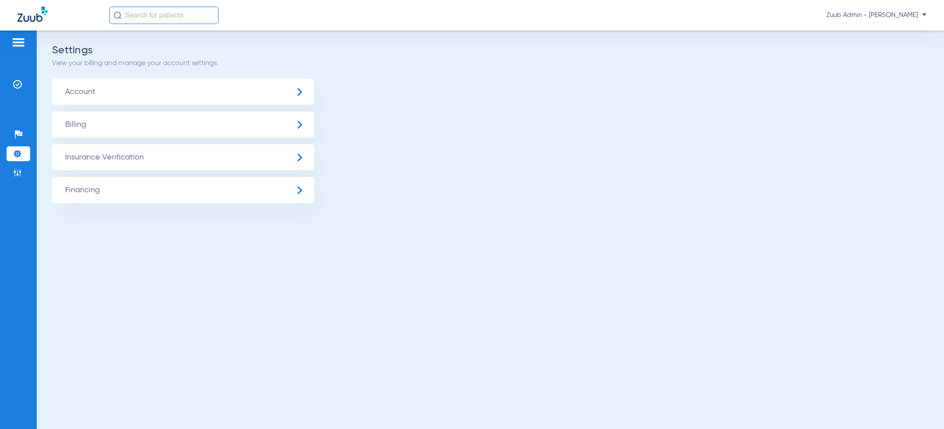
click at [114, 160] on span "Insurance Verification" at bounding box center [183, 157] width 262 height 26
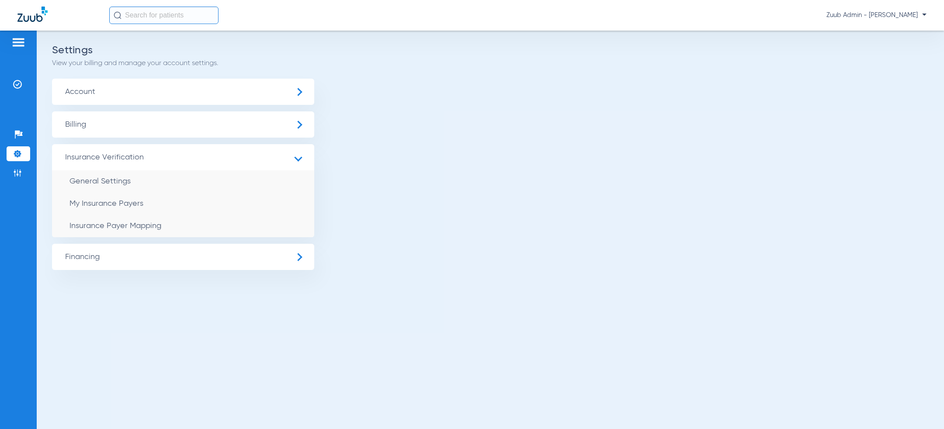
click at [341, 183] on ul "Account Billing Insurance Verification General Settings My Insurance Payers Ins…" at bounding box center [490, 174] width 877 height 191
click at [880, 12] on span "Zuub Admin - [PERSON_NAME]" at bounding box center [876, 15] width 100 height 9
click at [894, 29] on span "Log out" at bounding box center [901, 31] width 34 height 6
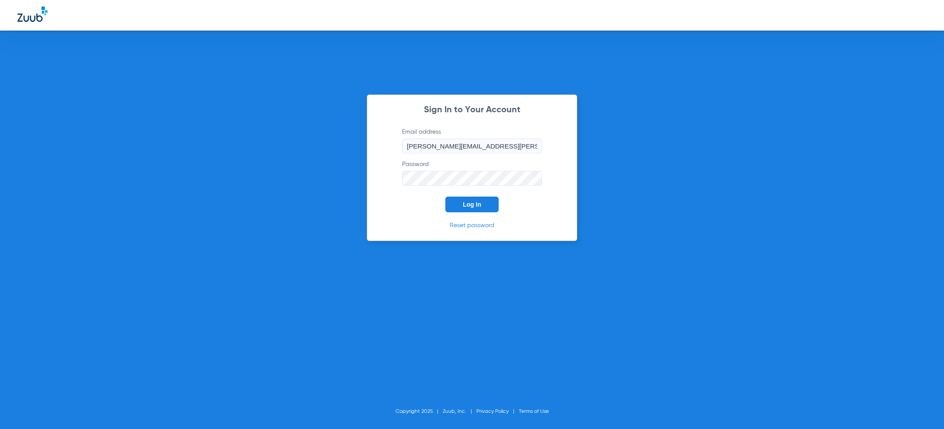
click at [405, 203] on form "Email address jesse.knott@zuub.com Password Log In" at bounding box center [472, 170] width 166 height 85
click at [470, 203] on span "Log In" at bounding box center [472, 204] width 18 height 7
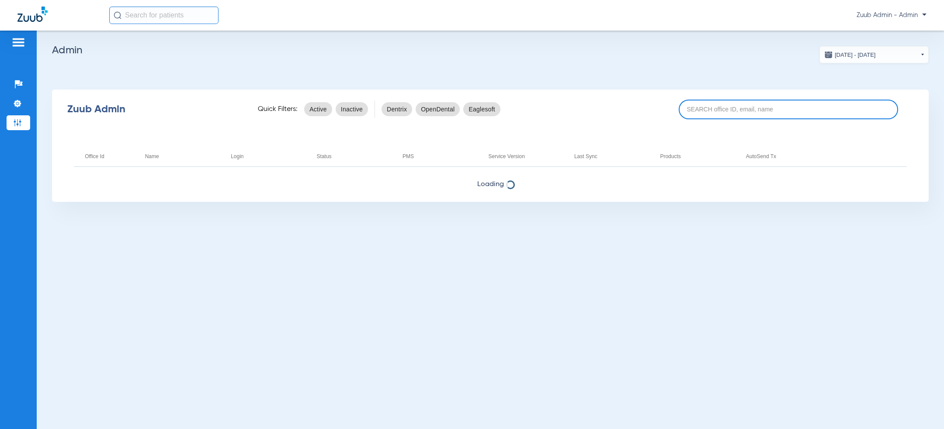
click at [762, 110] on input at bounding box center [788, 110] width 219 height 20
type input "sienna"
click at [722, 63] on app-admin-dashboard "[DATE] - [DATE] [DATE] Su Mo Tu We Th Fr Sa 27 28 29 30 31 1 2 3 4 5 6 7 8 9 10…" at bounding box center [490, 124] width 877 height 156
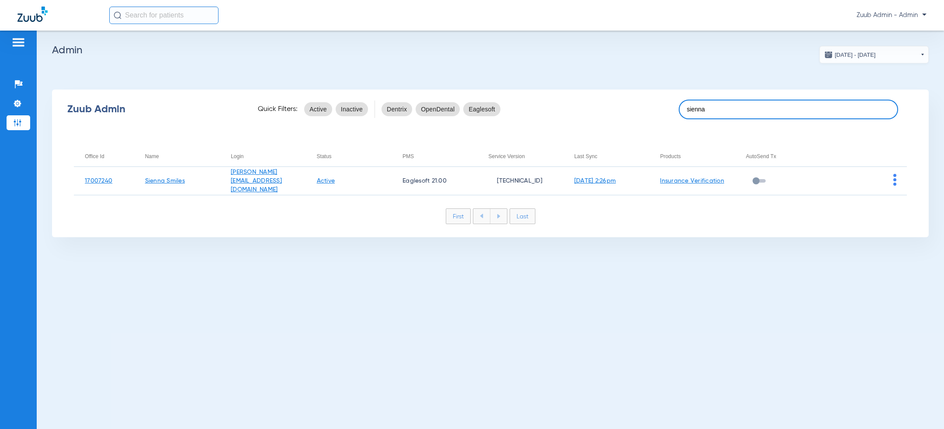
click at [734, 107] on input "sienna" at bounding box center [788, 110] width 219 height 20
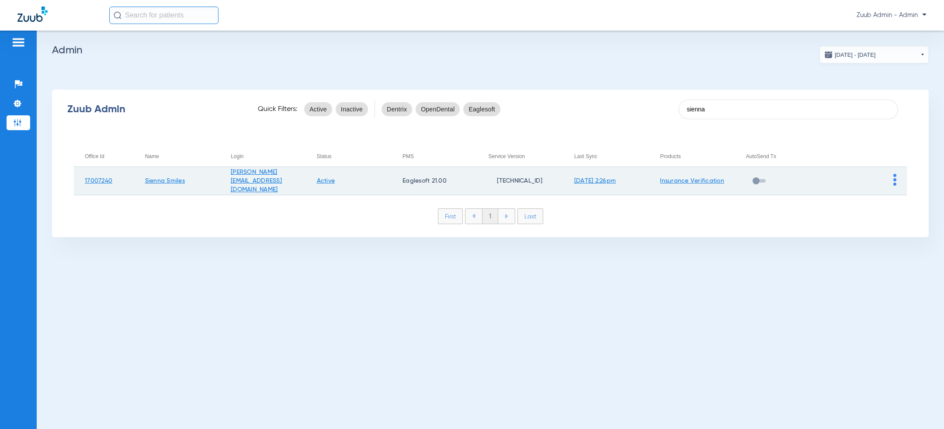
click at [714, 180] on link "Insurance Verification" at bounding box center [692, 181] width 64 height 6
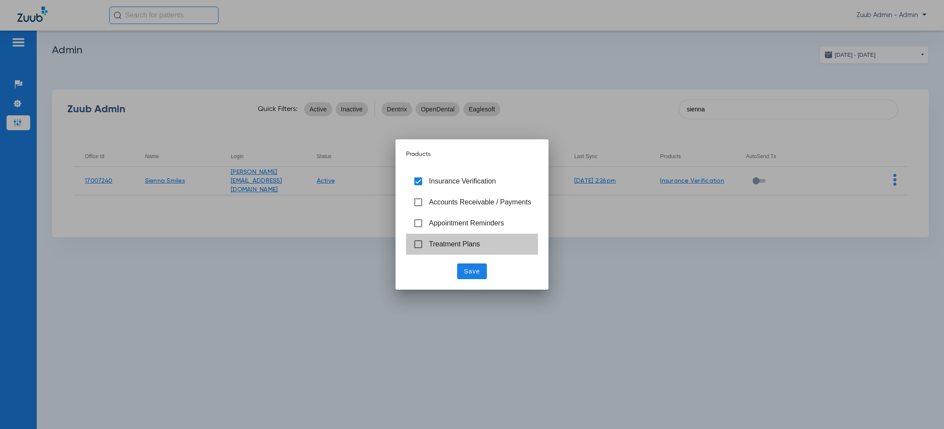
click at [444, 245] on span "Treatment Plans" at bounding box center [454, 243] width 51 height 7
click at [468, 269] on span "Save" at bounding box center [472, 271] width 16 height 9
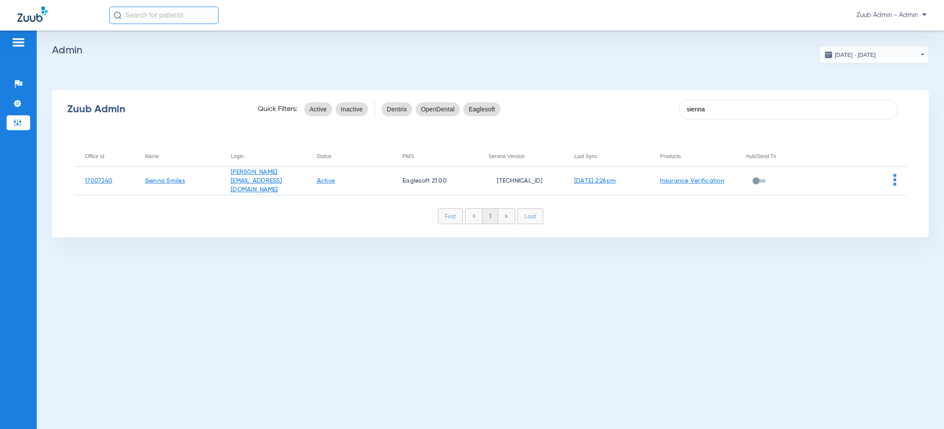
click at [721, 76] on app-admin-dashboard "07/19/2025 - 08/19/2025 Aug 2025 Su Mo Tu We Th Fr Sa 27 28 29 30 31 1 2 3 4 5 …" at bounding box center [490, 141] width 877 height 191
click at [720, 108] on input "sienna" at bounding box center [788, 110] width 219 height 20
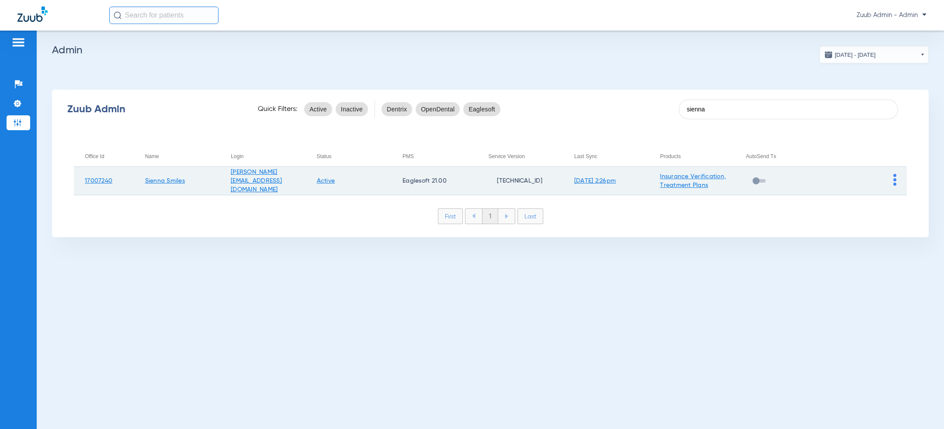
type input "sienna"
click at [894, 179] on img at bounding box center [894, 180] width 3 height 12
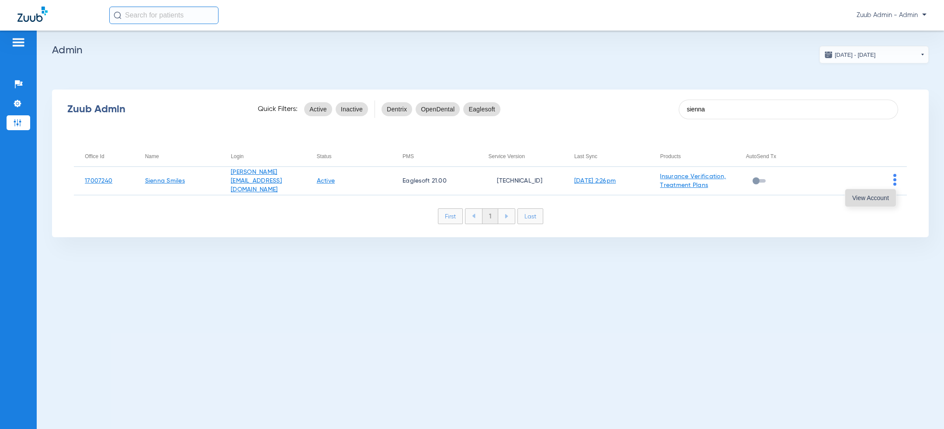
click at [878, 201] on button "View Account" at bounding box center [870, 197] width 51 height 17
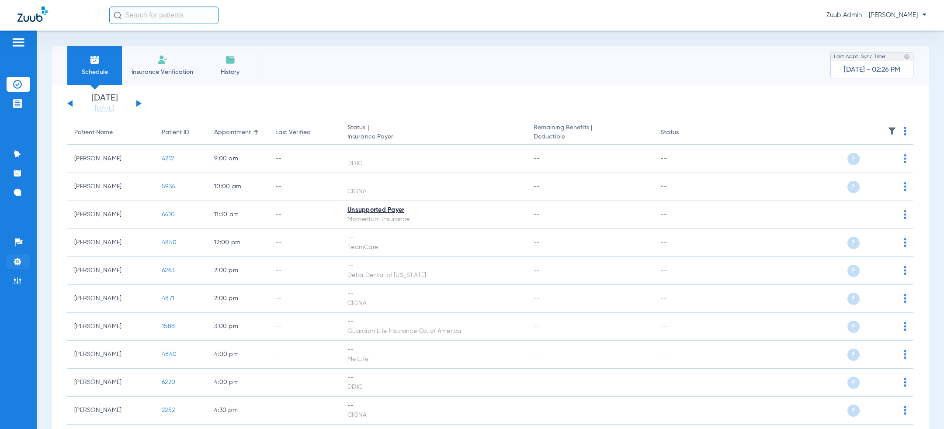
click at [14, 264] on img at bounding box center [17, 261] width 9 height 9
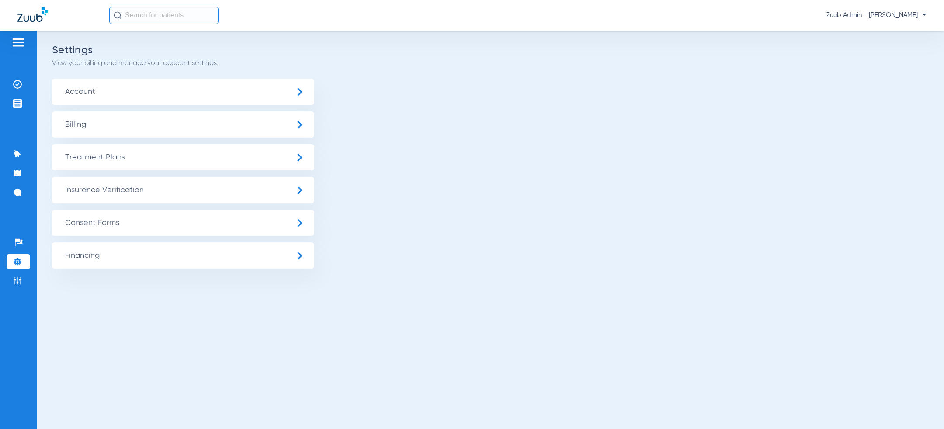
click at [127, 159] on span "Treatment Plans" at bounding box center [183, 157] width 262 height 26
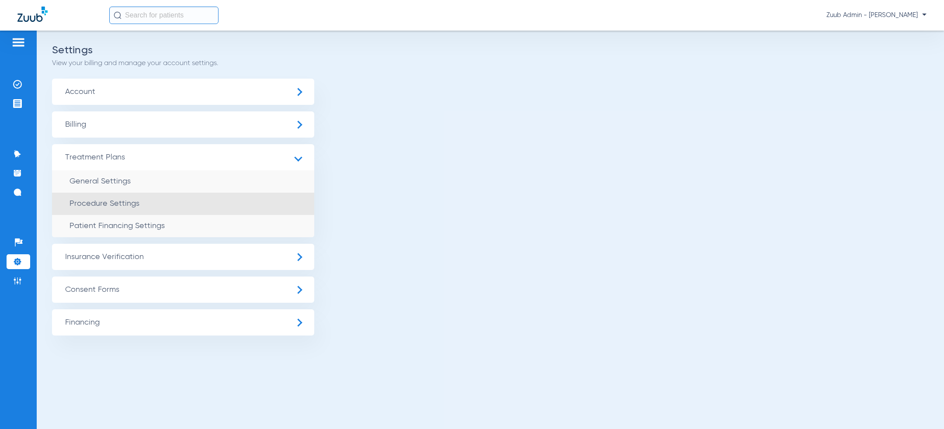
click at [118, 204] on span "Procedure Settings" at bounding box center [104, 204] width 70 height 8
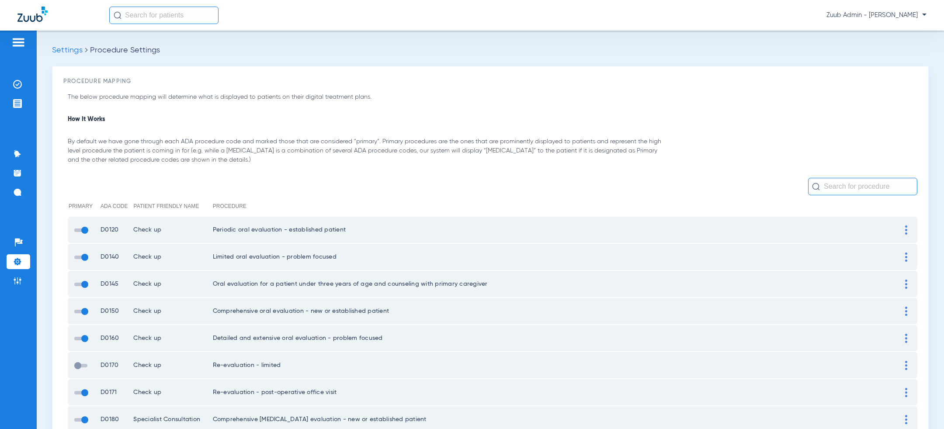
click at [80, 365] on span at bounding box center [80, 365] width 13 height 3
click at [76, 370] on input "checkbox" at bounding box center [76, 370] width 0 height 0
click at [904, 14] on span "Zuub Admin - [PERSON_NAME]" at bounding box center [876, 15] width 100 height 9
click at [903, 33] on span "Log out" at bounding box center [901, 31] width 34 height 6
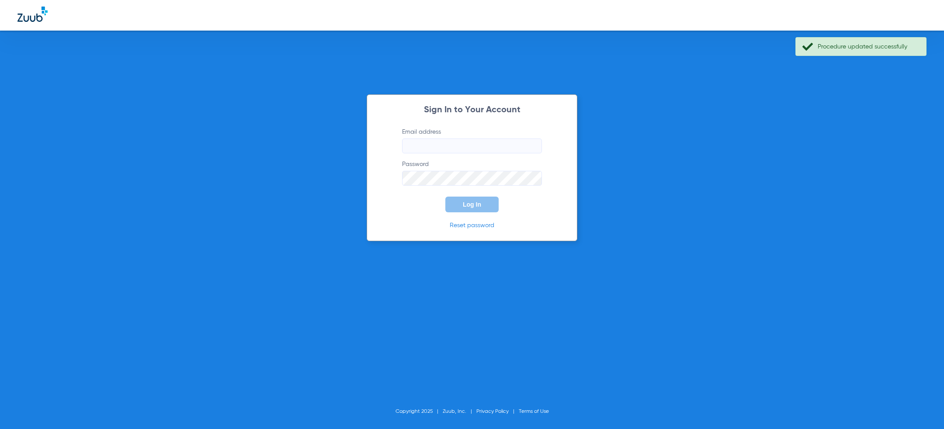
type input "[PERSON_NAME][EMAIL_ADDRESS][PERSON_NAME][DOMAIN_NAME]"
click at [465, 208] on span "Log In" at bounding box center [472, 204] width 18 height 7
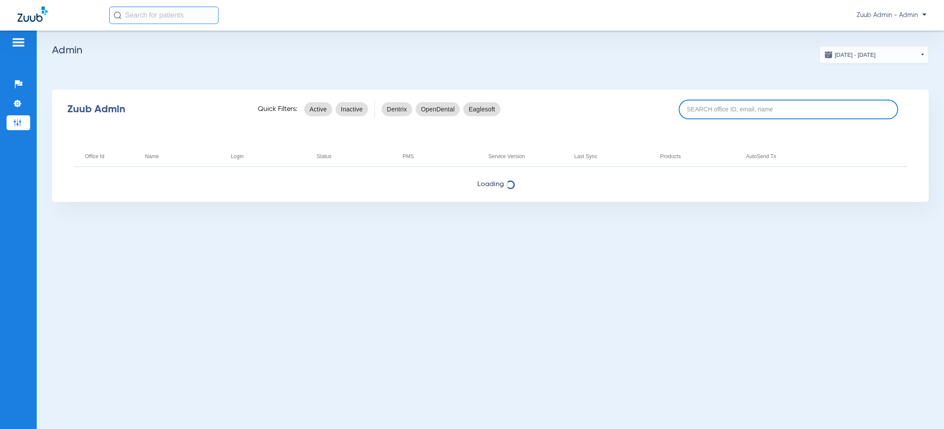
click at [751, 112] on input at bounding box center [788, 110] width 219 height 20
type input "sienna"
click at [523, 65] on app-admin-dashboard "[DATE] - [DATE] [DATE] Su Mo Tu We Th Fr Sa 27 28 29 30 31 1 2 3 4 5 6 7 8 9 10…" at bounding box center [490, 124] width 877 height 156
click at [711, 111] on input "sienna" at bounding box center [788, 110] width 219 height 20
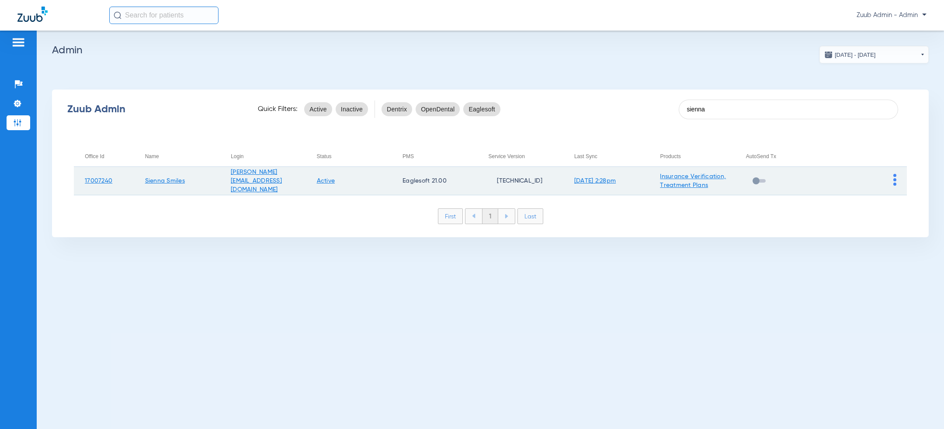
click at [684, 181] on td "Insurance Verification, Treatment Plans" at bounding box center [692, 181] width 86 height 28
click at [680, 184] on link "Insurance Verification, Treatment Plans" at bounding box center [693, 180] width 66 height 15
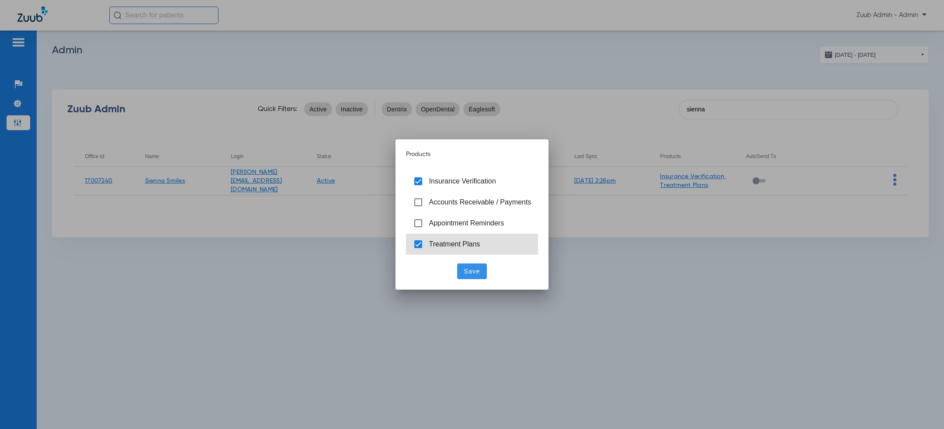
click at [439, 242] on span "Treatment Plans" at bounding box center [454, 243] width 51 height 7
click at [468, 270] on span "Save" at bounding box center [472, 271] width 16 height 9
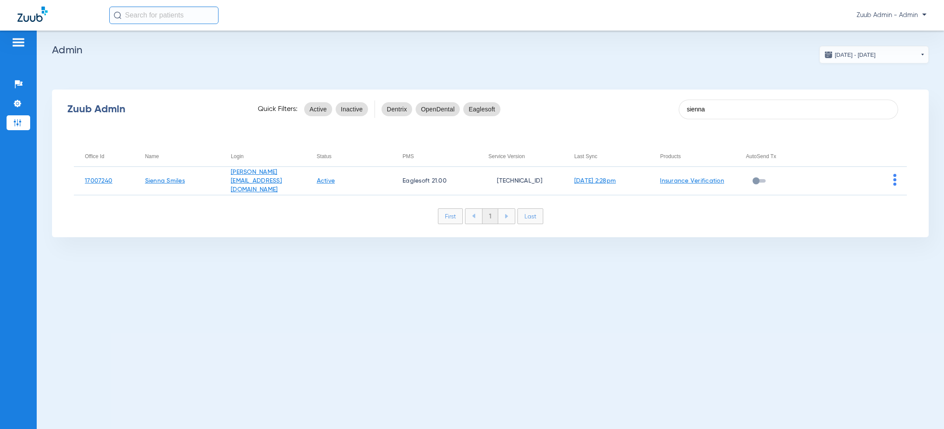
click at [645, 54] on h2 "Admin" at bounding box center [490, 50] width 877 height 9
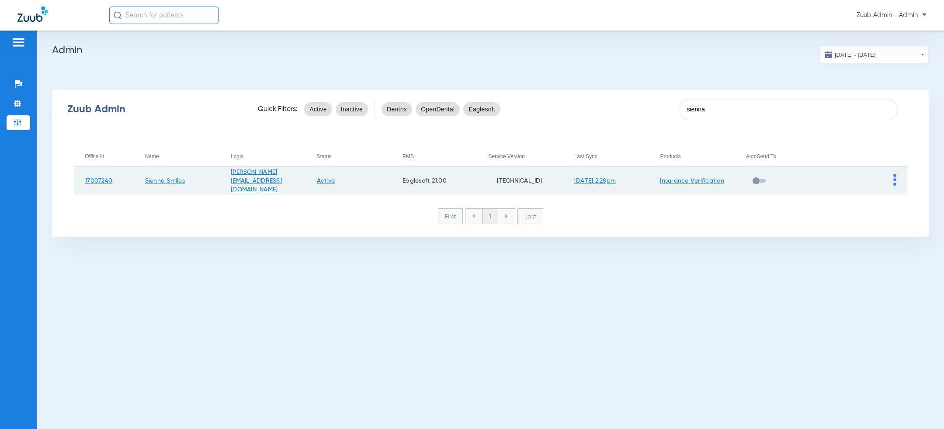
click at [894, 180] on img at bounding box center [894, 180] width 3 height 12
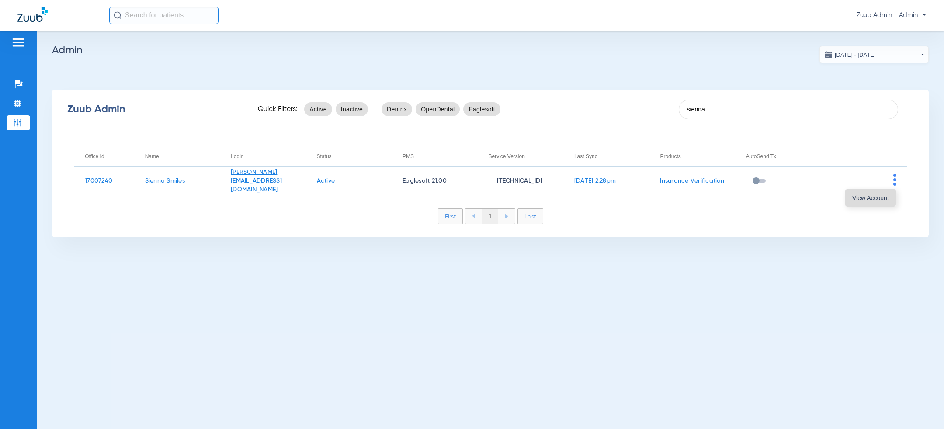
click at [878, 195] on span "View Account" at bounding box center [870, 198] width 37 height 6
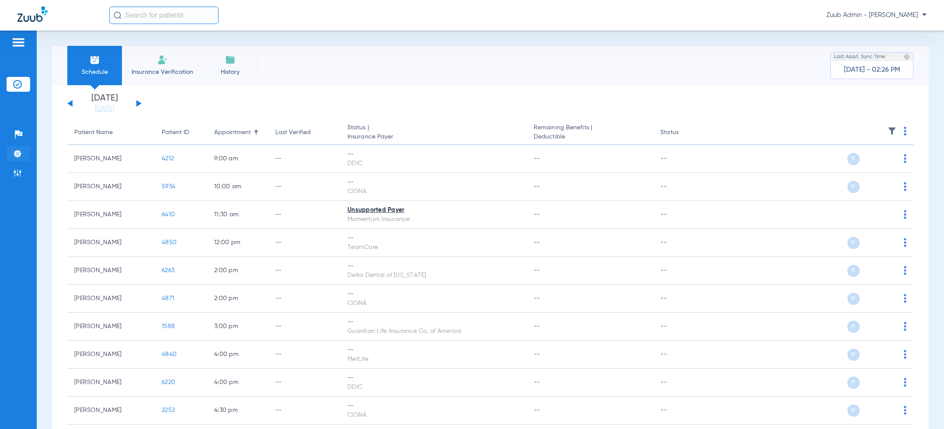
click at [13, 154] on img at bounding box center [17, 153] width 9 height 9
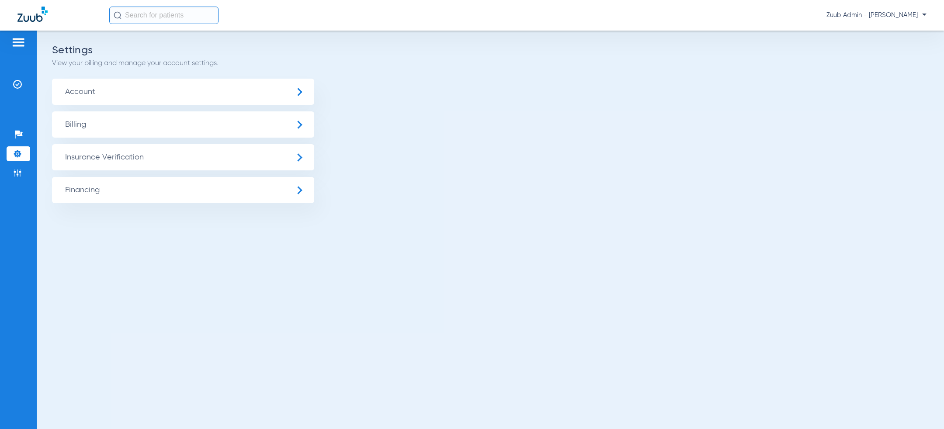
click at [94, 156] on span "Insurance Verification" at bounding box center [183, 157] width 262 height 26
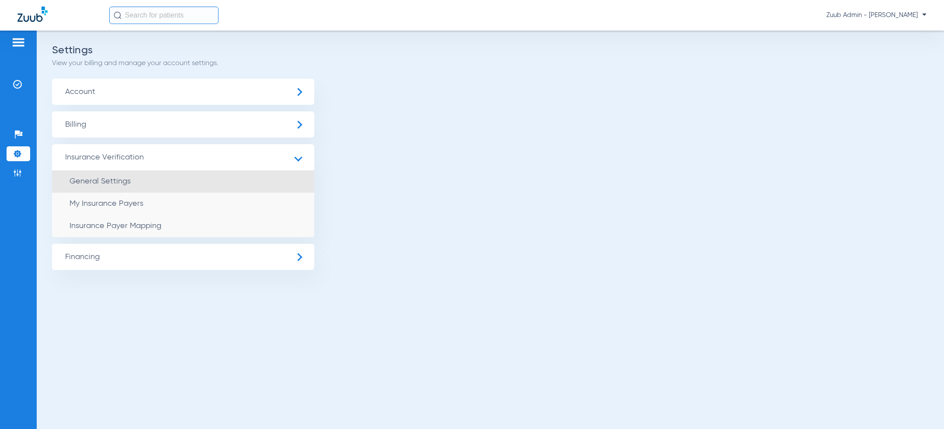
click at [94, 180] on span "General Settings" at bounding box center [99, 181] width 61 height 8
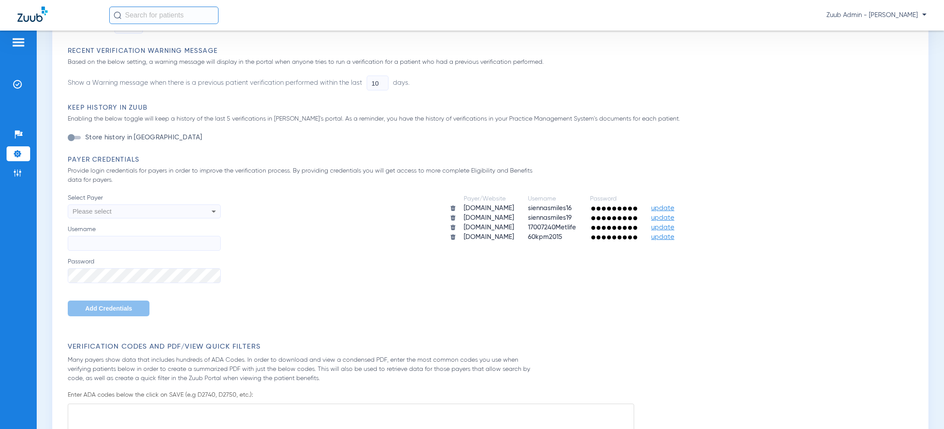
scroll to position [135, 0]
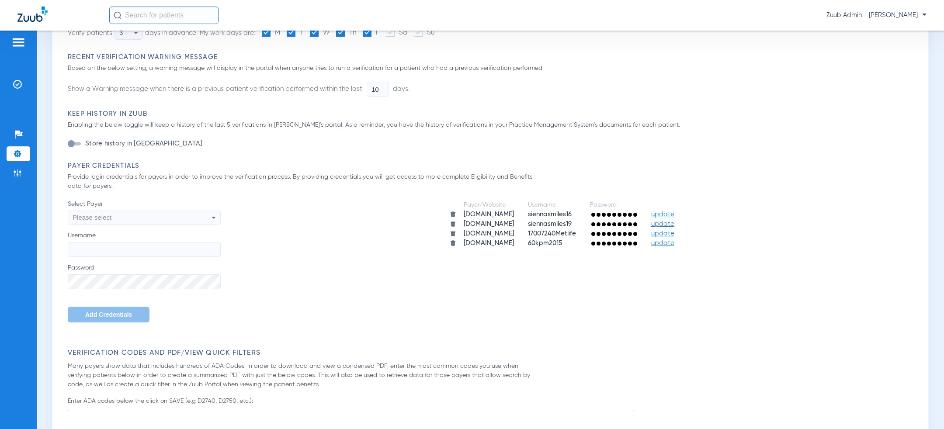
click at [113, 223] on div "Please select" at bounding box center [130, 217] width 114 height 15
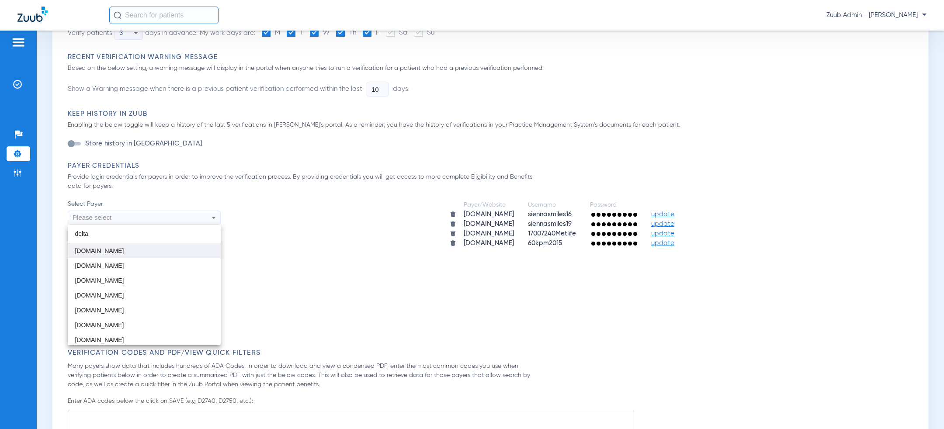
type input "delta"
click at [118, 248] on mat-option "[DOMAIN_NAME]" at bounding box center [144, 250] width 153 height 15
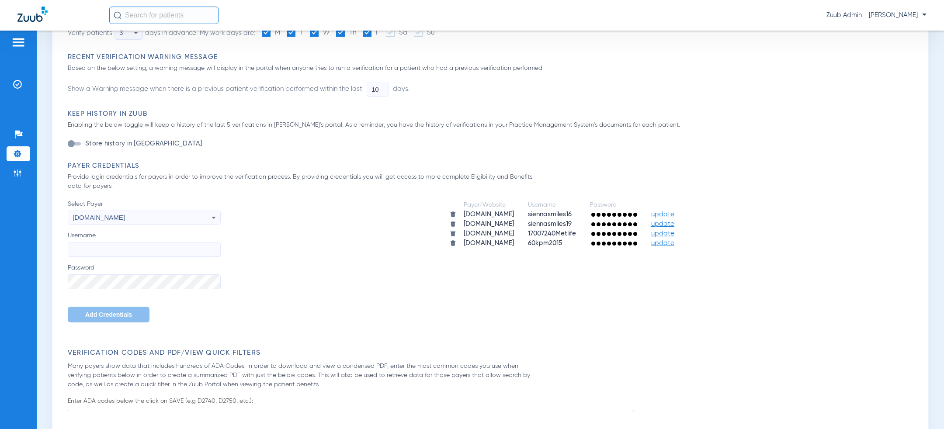
click at [101, 247] on input "Username" at bounding box center [144, 249] width 153 height 15
paste input "siennasmiles01"
type input "siennasmiles01"
click at [90, 315] on span "Add Credentials" at bounding box center [108, 314] width 47 height 7
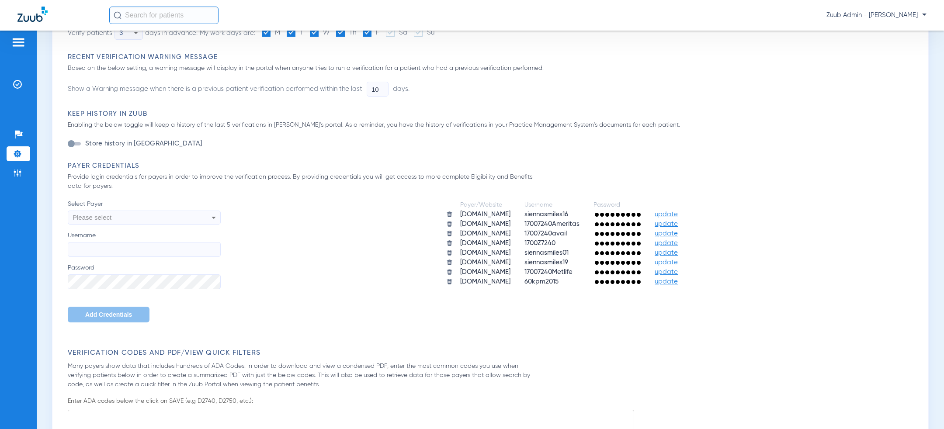
click at [100, 221] on div "Please select" at bounding box center [130, 217] width 114 height 15
type input "tool"
click at [105, 249] on span "[DOMAIN_NAME]" at bounding box center [99, 250] width 49 height 7
click at [105, 249] on input "Username" at bounding box center [144, 249] width 153 height 15
paste input "siennasmiles01"
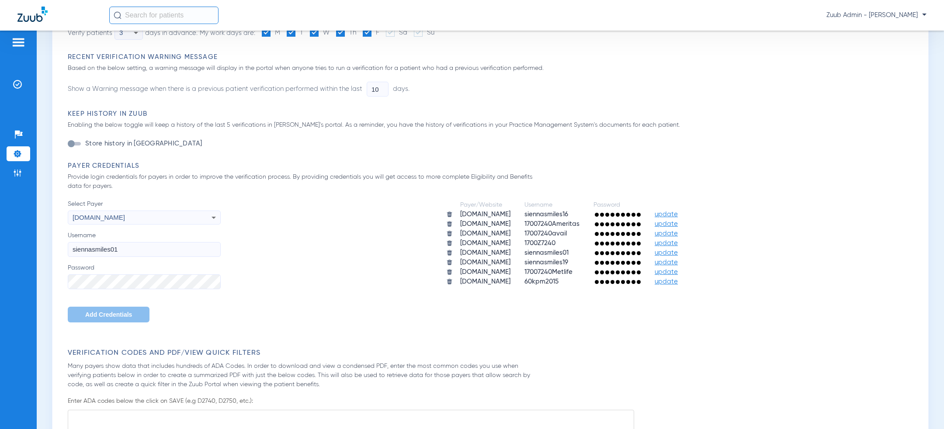
type input "siennasmiles01"
click at [85, 313] on span "Add Credentials" at bounding box center [108, 314] width 47 height 7
click at [177, 218] on div "Please select" at bounding box center [130, 217] width 114 height 15
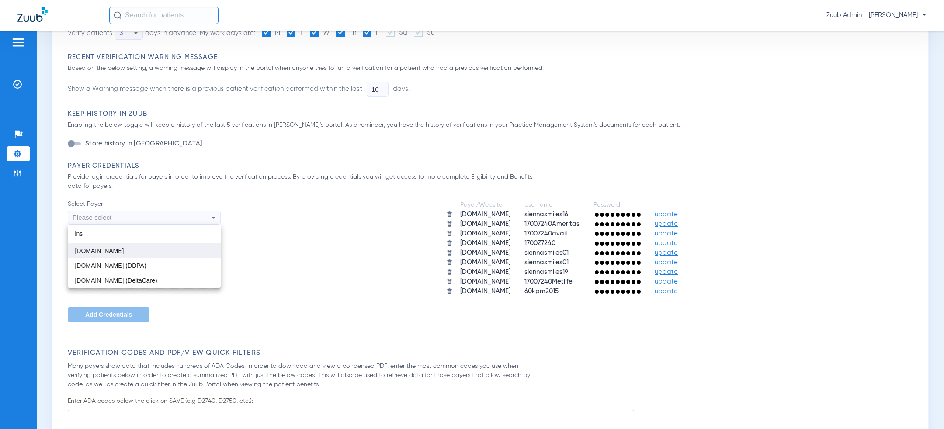
type input "ins"
click at [123, 254] on mat-option "[DOMAIN_NAME]" at bounding box center [144, 250] width 153 height 15
click at [109, 268] on label "Password" at bounding box center [144, 276] width 153 height 26
click at [108, 247] on input "Username" at bounding box center [144, 249] width 153 height 15
paste input "siennasmiles01"
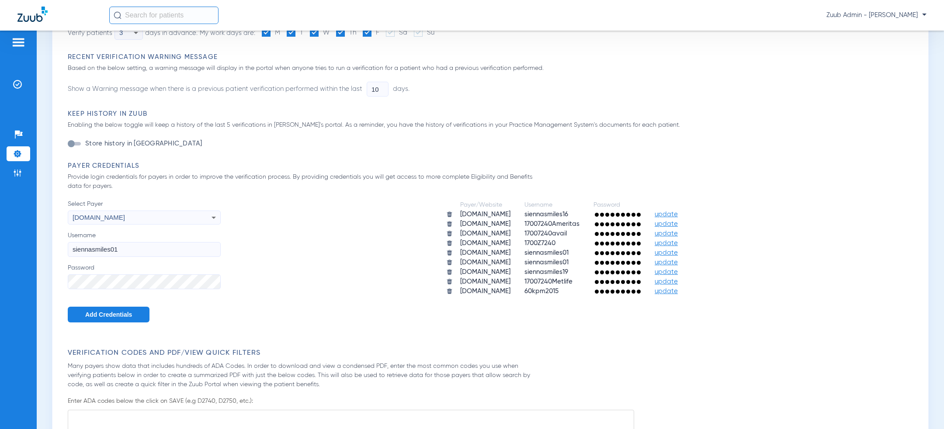
type input "siennasmiles01"
click at [94, 313] on span "Add Credentials" at bounding box center [108, 314] width 47 height 7
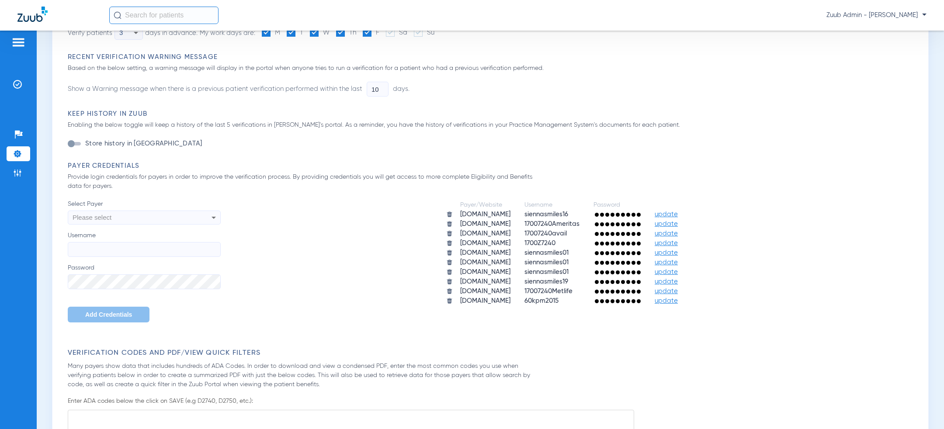
click at [117, 217] on div "Please select" at bounding box center [130, 217] width 114 height 15
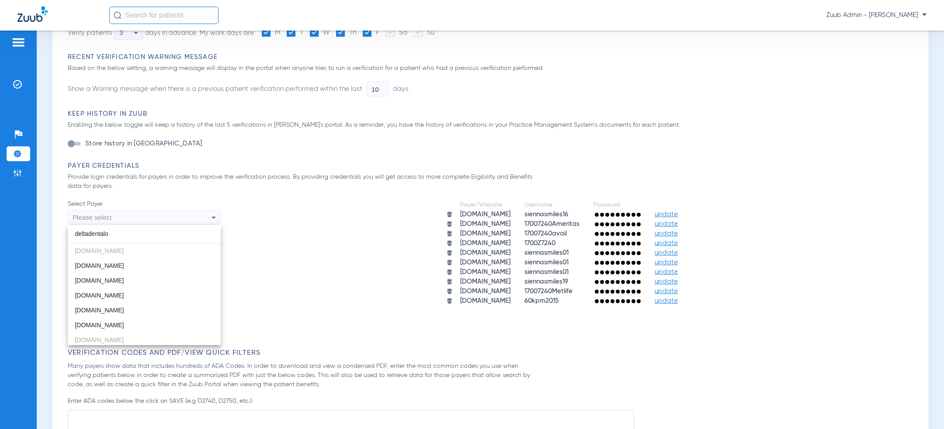
type input "deltadentalof"
click at [128, 310] on mat-option "[DOMAIN_NAME]" at bounding box center [144, 310] width 153 height 15
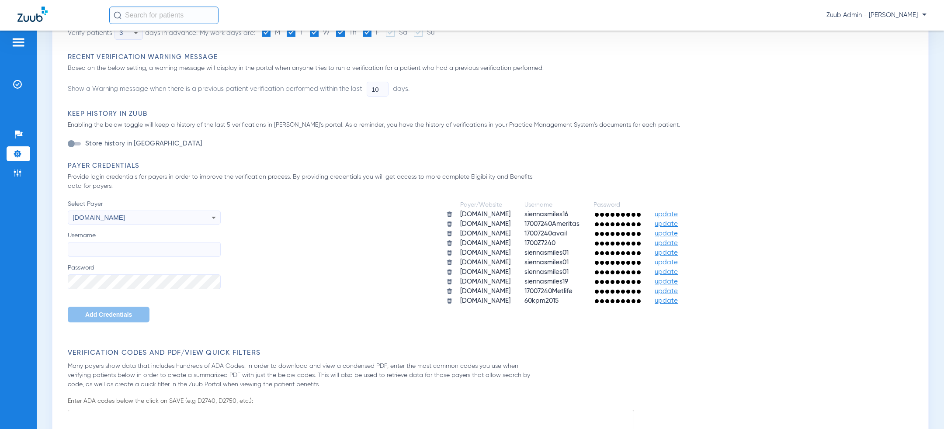
click at [140, 248] on input "Username" at bounding box center [144, 249] width 153 height 15
paste input "siennasmiles01"
type input "siennasmiles01"
click at [279, 288] on div "Payer/Website Username Password [DOMAIN_NAME] siennasmiles16 update [DOMAIN_NAM…" at bounding box center [569, 253] width 696 height 107
click at [175, 328] on form "Automatically Verify Patient Eligibility and Benefits Enable this setting to au…" at bounding box center [492, 411] width 849 height 865
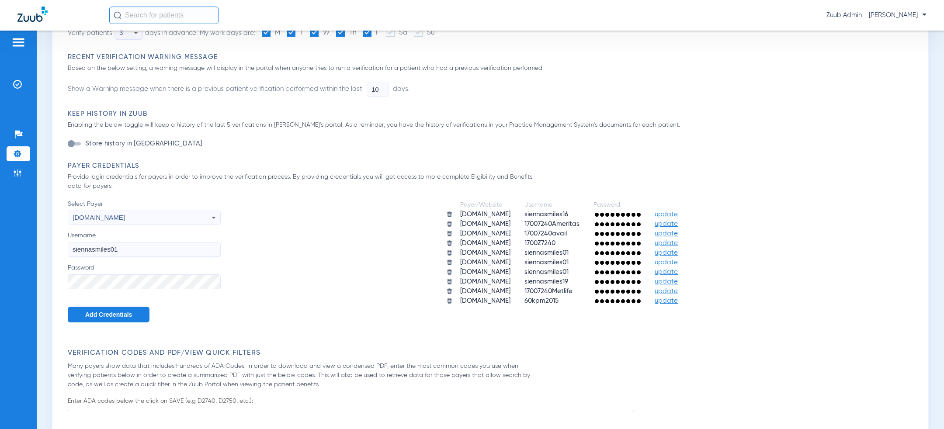
click at [124, 313] on span "Add Credentials" at bounding box center [108, 314] width 47 height 7
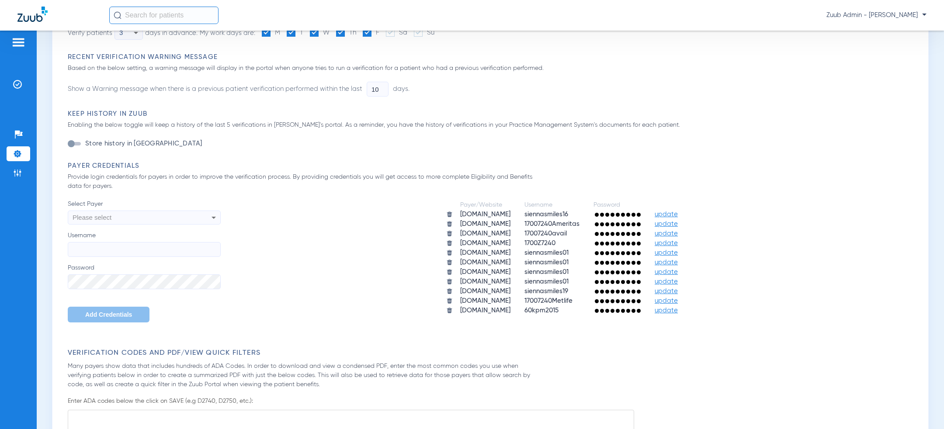
click at [153, 218] on div "Please select" at bounding box center [130, 217] width 114 height 15
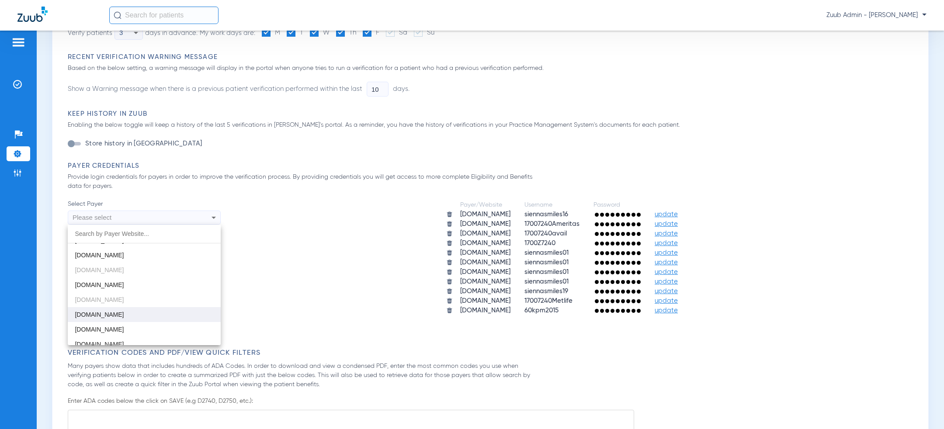
scroll to position [160, 0]
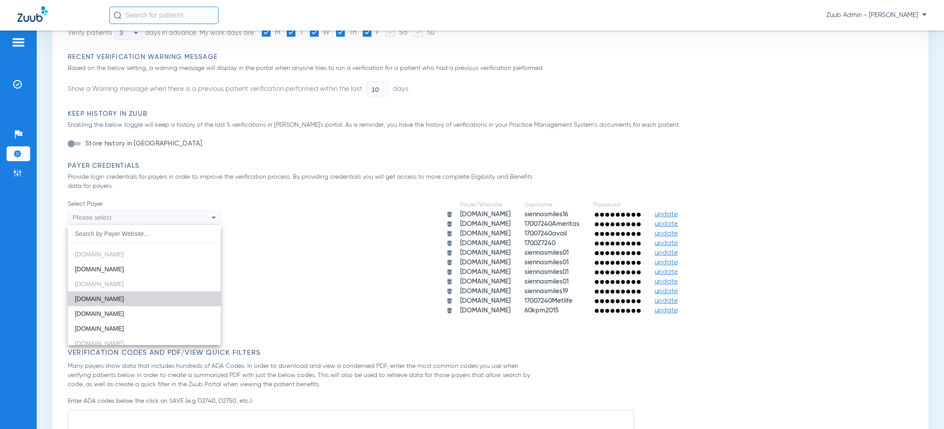
click at [127, 299] on mat-option "[DOMAIN_NAME]" at bounding box center [144, 298] width 153 height 15
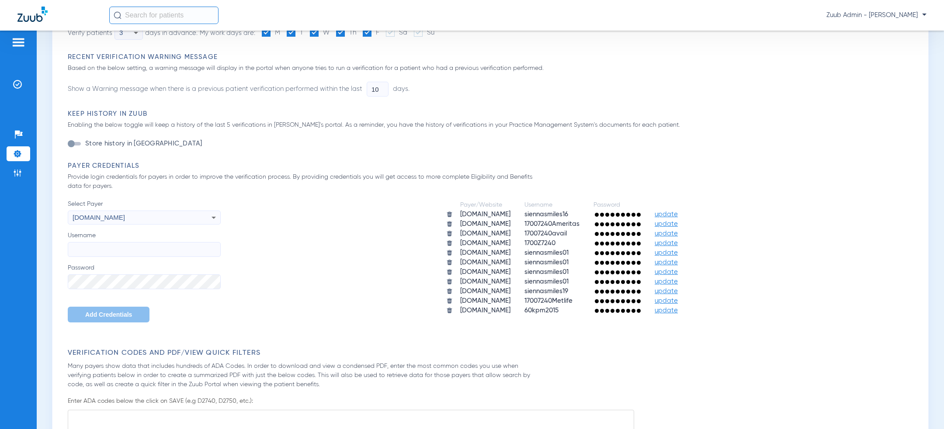
click at [132, 244] on input "Username" at bounding box center [144, 249] width 153 height 15
paste input "siennasmiles01"
type input "siennasmiles01"
click at [100, 312] on span "Add Credentials" at bounding box center [108, 314] width 47 height 7
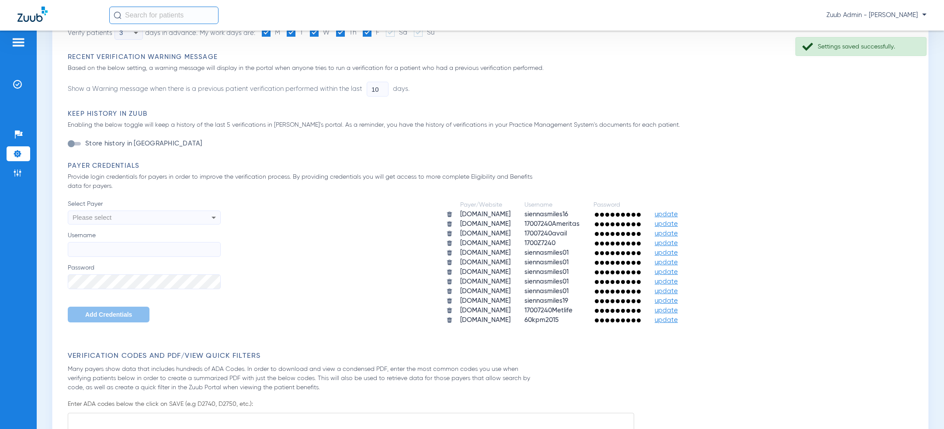
click at [149, 217] on div "Please select" at bounding box center [130, 217] width 114 height 15
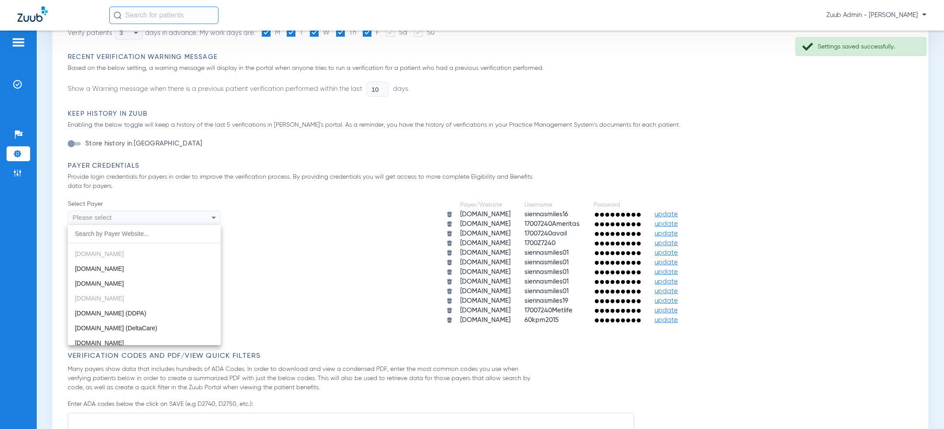
scroll to position [223, 0]
click at [141, 256] on mat-option "[DOMAIN_NAME]" at bounding box center [144, 250] width 153 height 15
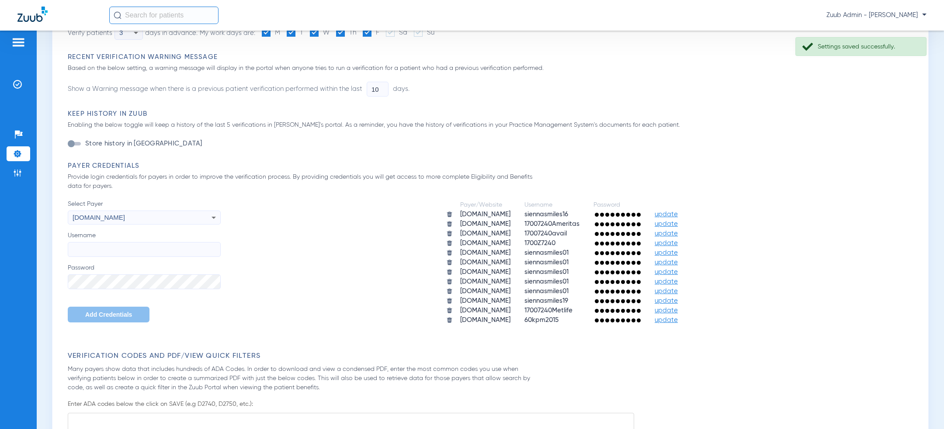
click at [121, 267] on label "Password" at bounding box center [144, 276] width 153 height 26
click at [121, 242] on input "Username" at bounding box center [144, 249] width 153 height 15
paste input "siennasmiles01"
type input "siennasmiles01"
click at [103, 311] on span "Add Credentials" at bounding box center [108, 314] width 47 height 7
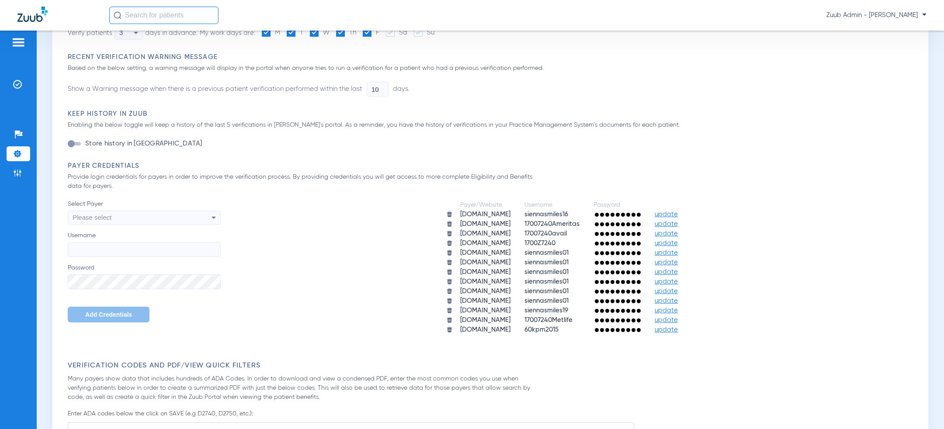
click at [145, 222] on div "Please select" at bounding box center [130, 217] width 114 height 15
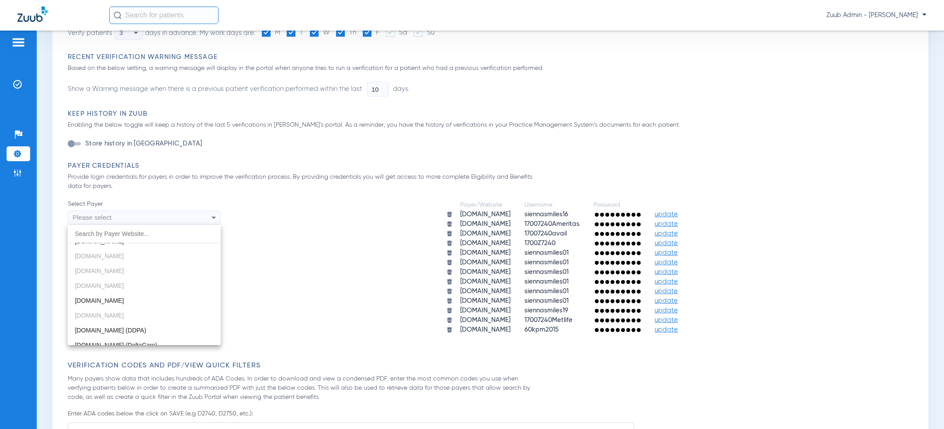
scroll to position [204, 0]
click at [132, 282] on mat-option "[DOMAIN_NAME]" at bounding box center [144, 284] width 153 height 15
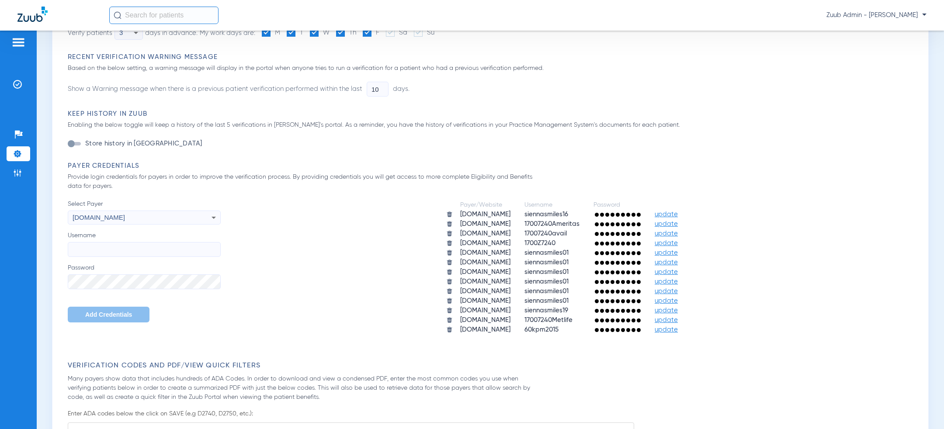
click at [128, 244] on input "Username" at bounding box center [144, 249] width 153 height 15
paste input "siennasmiles01"
type input "siennasmiles01"
click at [118, 293] on div "Select Payer [DOMAIN_NAME] Username siennasmiles01 Password Add Credentials" at bounding box center [144, 261] width 153 height 123
click at [91, 317] on span "Add Credentials" at bounding box center [108, 314] width 47 height 7
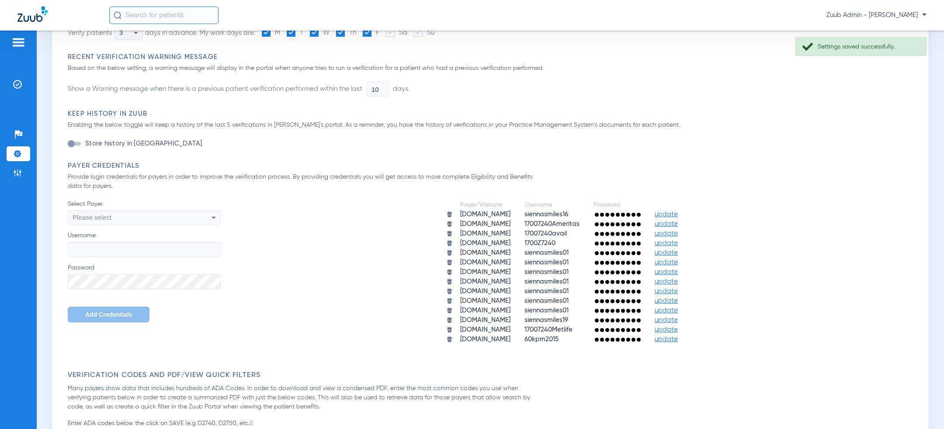
click at [170, 215] on div "Please select" at bounding box center [130, 217] width 114 height 15
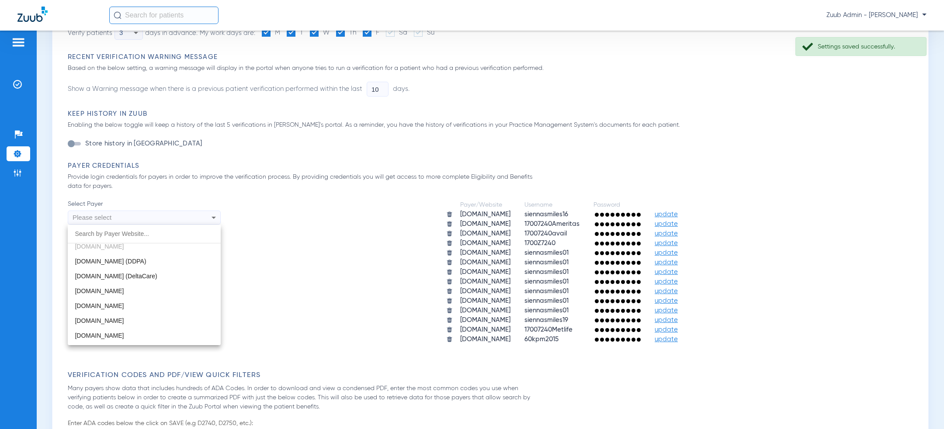
scroll to position [261, 0]
click at [159, 283] on mat-option "[DOMAIN_NAME]" at bounding box center [144, 286] width 153 height 15
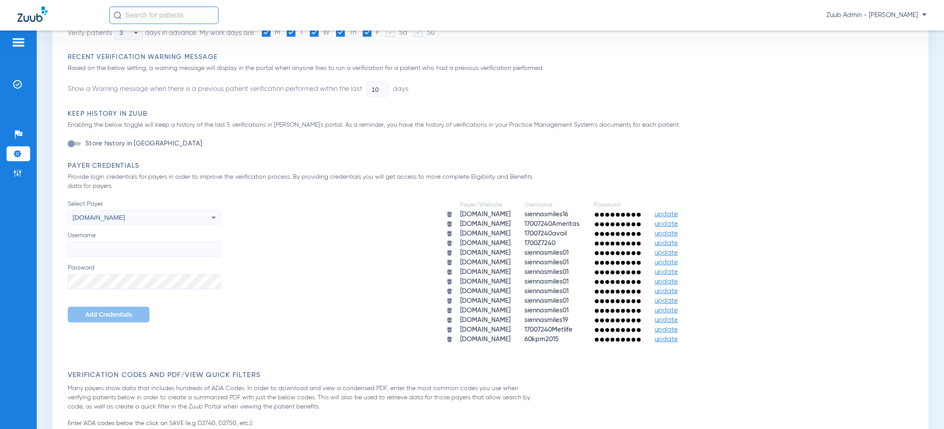
click at [140, 245] on input "Username" at bounding box center [144, 249] width 153 height 15
paste input "siennasmiles01"
type input "siennasmiles01"
click at [97, 316] on span "Add Credentials" at bounding box center [108, 314] width 47 height 7
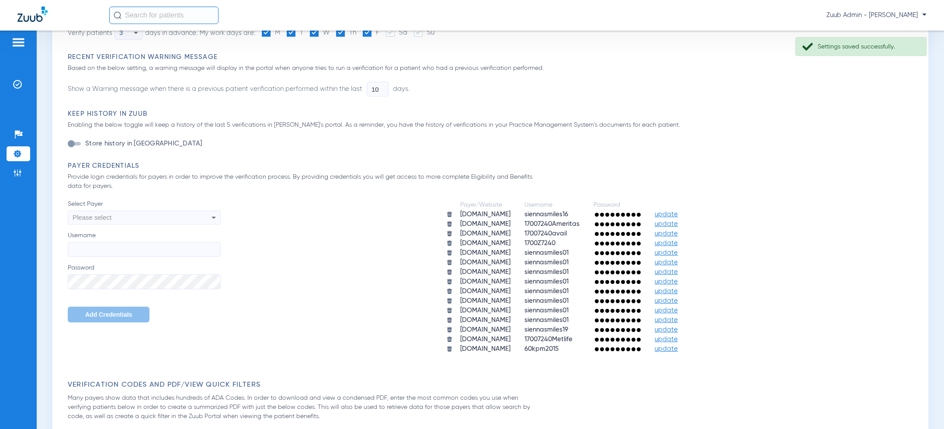
click at [141, 216] on div "Please select" at bounding box center [130, 217] width 114 height 15
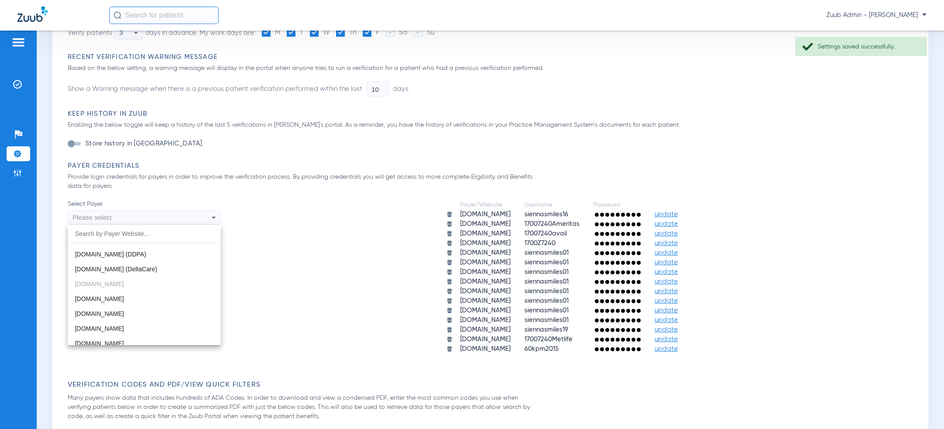
scroll to position [275, 0]
click at [141, 300] on mat-option "[DOMAIN_NAME]" at bounding box center [144, 302] width 153 height 15
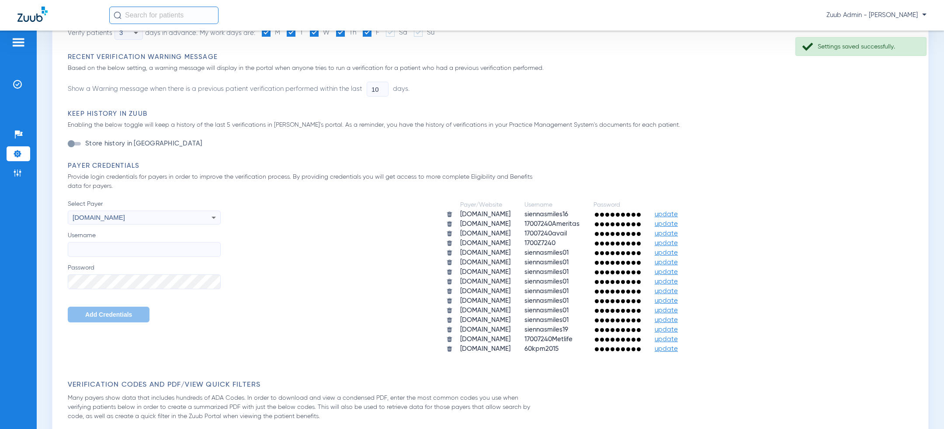
click at [142, 248] on input "Username" at bounding box center [144, 249] width 153 height 15
paste input "siennasmiles01"
type input "siennasmiles01"
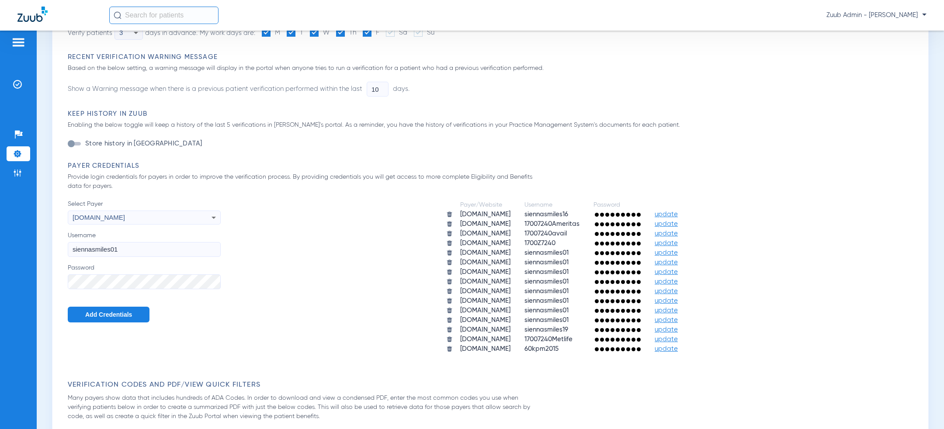
click at [105, 312] on span "Add Credentials" at bounding box center [108, 314] width 47 height 7
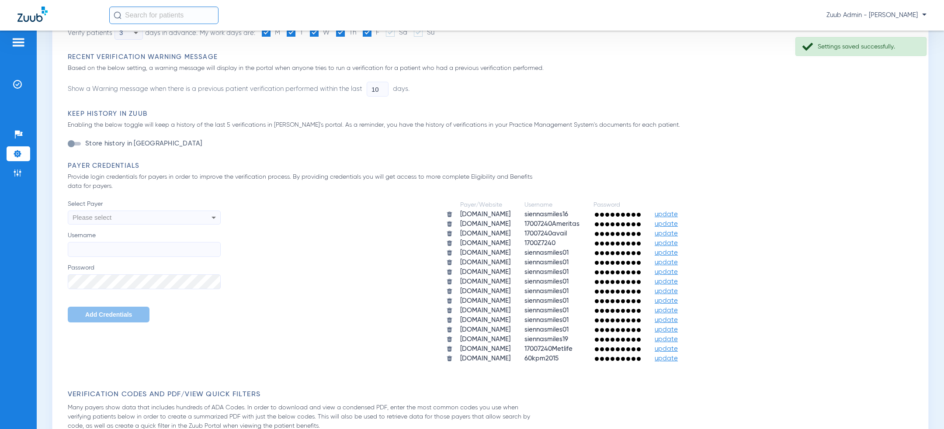
click at [161, 221] on div "Please select" at bounding box center [130, 217] width 114 height 15
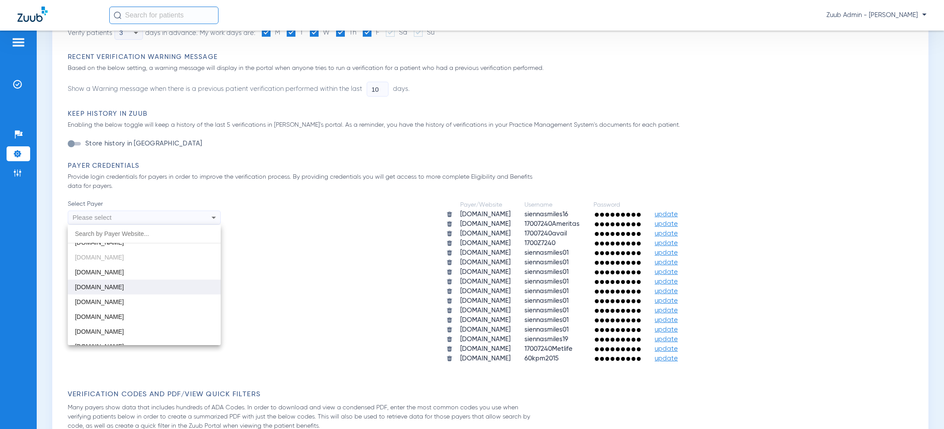
scroll to position [321, 0]
click at [159, 287] on mat-option "[DOMAIN_NAME]" at bounding box center [144, 286] width 153 height 15
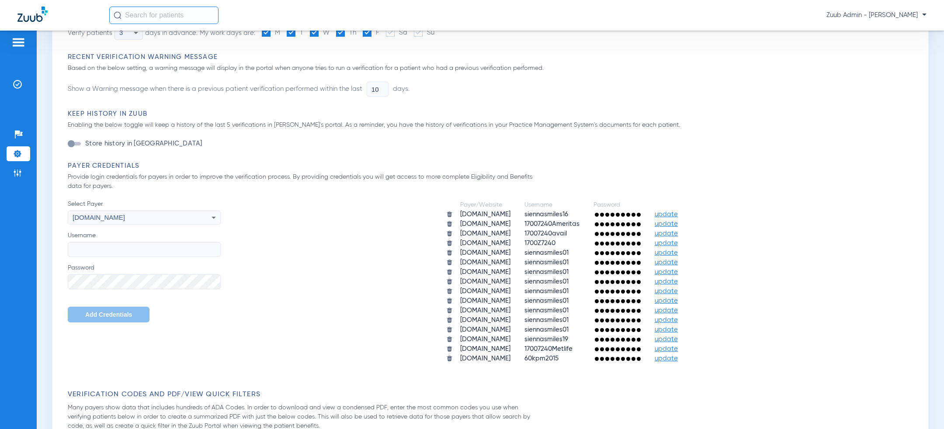
click at [158, 251] on input "Username" at bounding box center [144, 249] width 153 height 15
paste input "siennasmiles01"
type input "siennasmiles01"
click at [112, 311] on span "Add Credentials" at bounding box center [108, 314] width 47 height 7
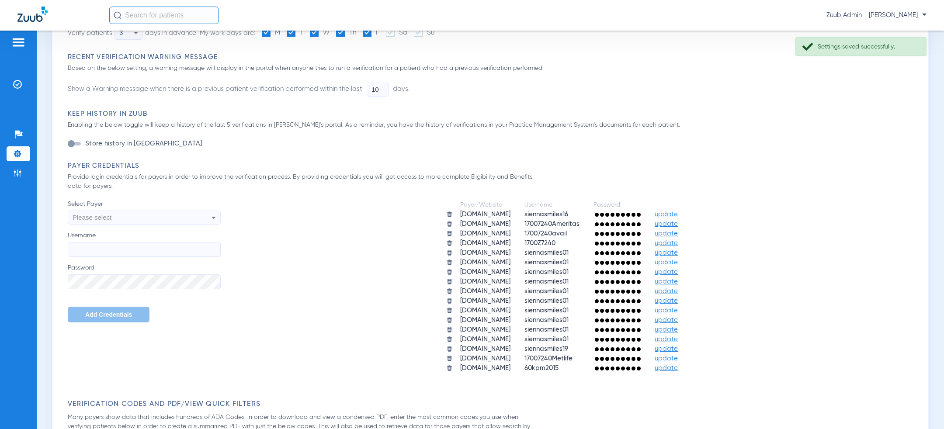
click at [145, 214] on div "Please select" at bounding box center [130, 217] width 114 height 15
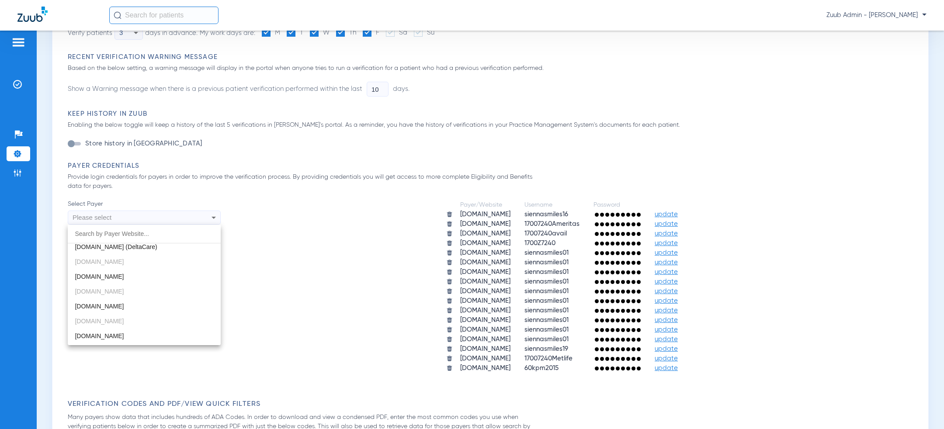
scroll to position [307, 0]
click at [131, 312] on mat-option "[DOMAIN_NAME]" at bounding box center [144, 315] width 153 height 15
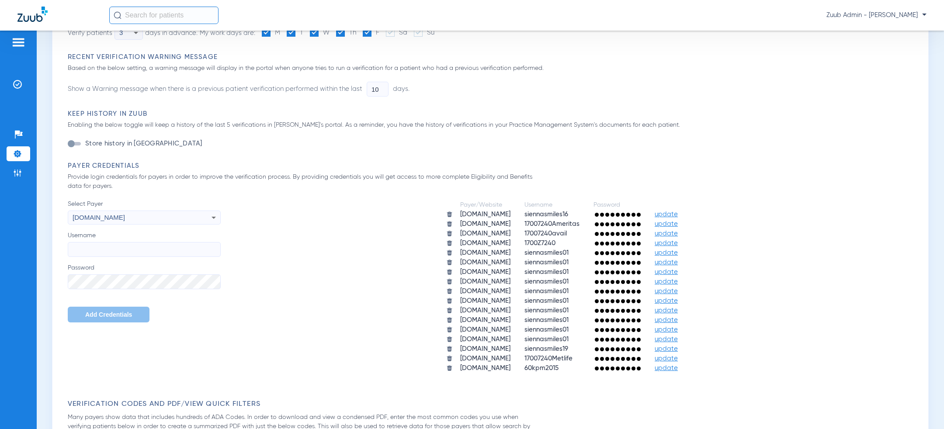
click at [134, 250] on input "Username" at bounding box center [144, 249] width 153 height 15
paste input "siennasmiles01"
type input "siennasmiles01"
click at [97, 312] on span "Add Credentials" at bounding box center [108, 314] width 47 height 7
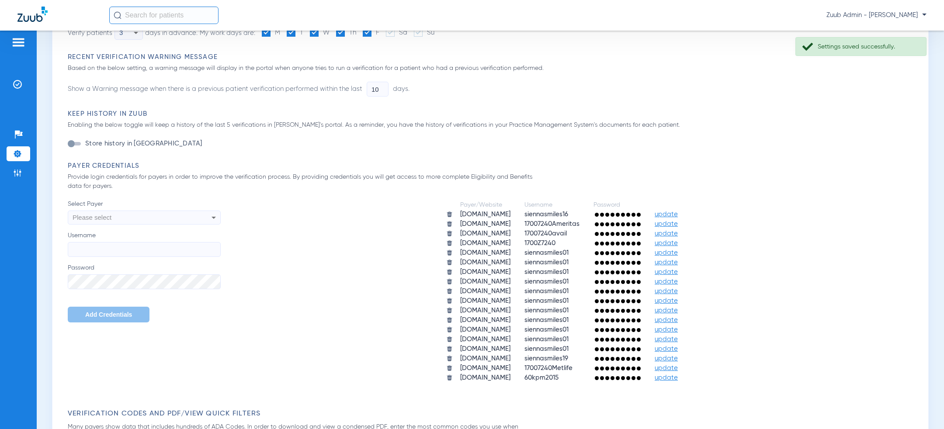
click at [158, 219] on div "Please select" at bounding box center [130, 217] width 114 height 15
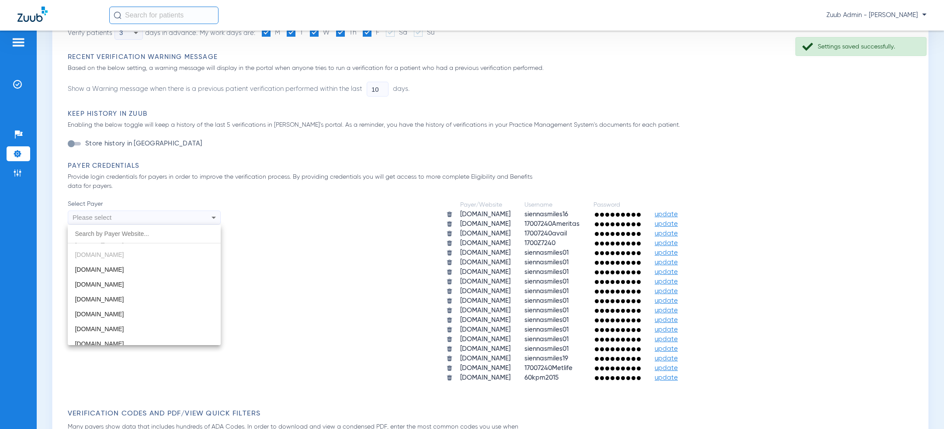
scroll to position [369, 0]
click at [145, 267] on mat-option "[DOMAIN_NAME]" at bounding box center [144, 268] width 153 height 15
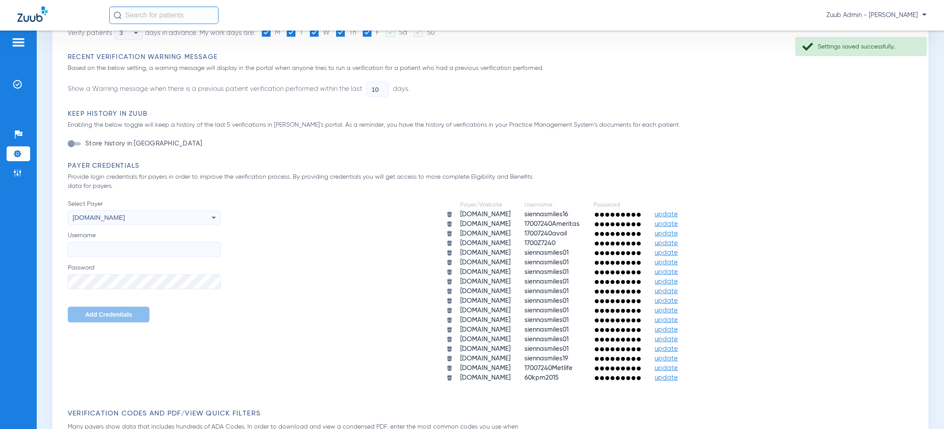
click at [142, 249] on input "Username" at bounding box center [144, 249] width 153 height 15
paste input "siennasmiles01"
type input "siennasmiles01"
click at [137, 289] on div "Select Payer [DOMAIN_NAME] Username siennasmiles01 Password Add Credentials" at bounding box center [144, 261] width 153 height 123
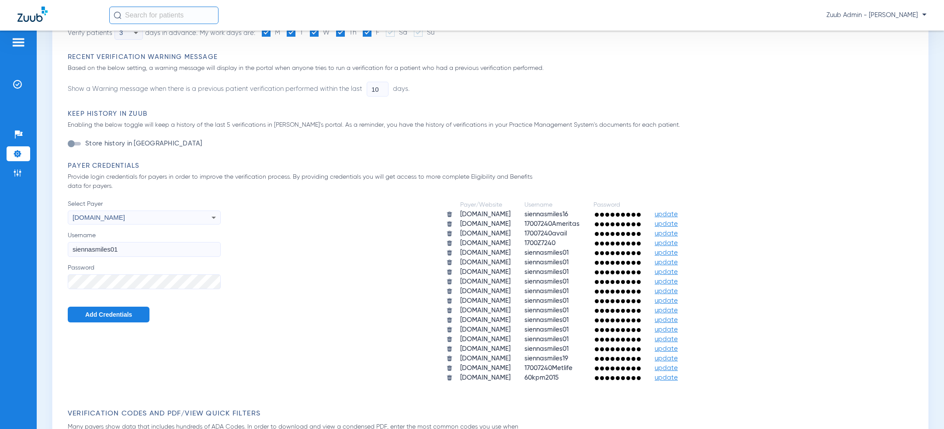
click at [106, 318] on span "Add Credentials" at bounding box center [108, 314] width 47 height 7
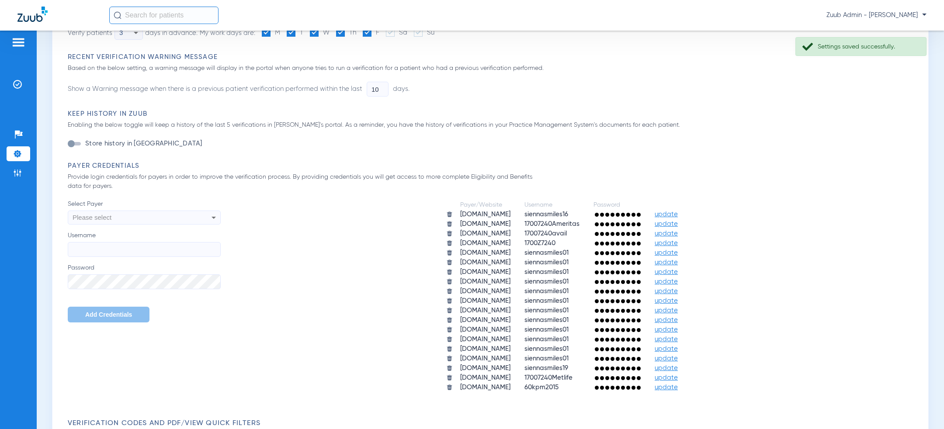
click at [160, 219] on div "Please select" at bounding box center [130, 217] width 114 height 15
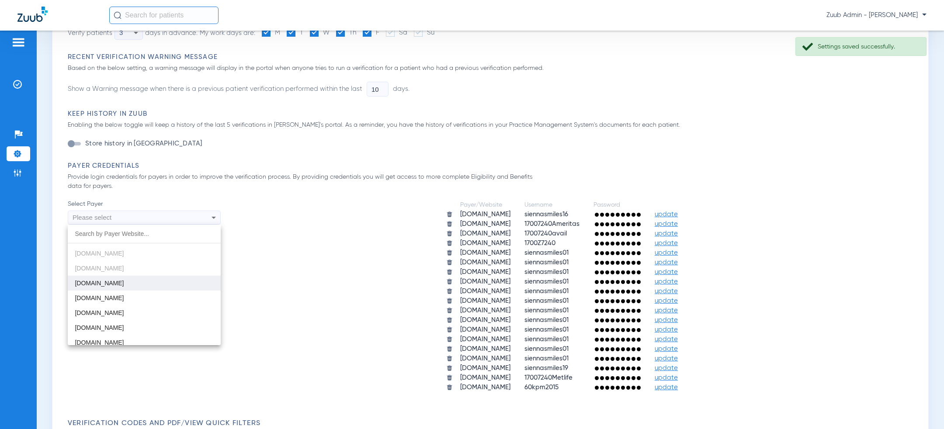
click at [139, 284] on mat-option "[DOMAIN_NAME]" at bounding box center [144, 283] width 153 height 15
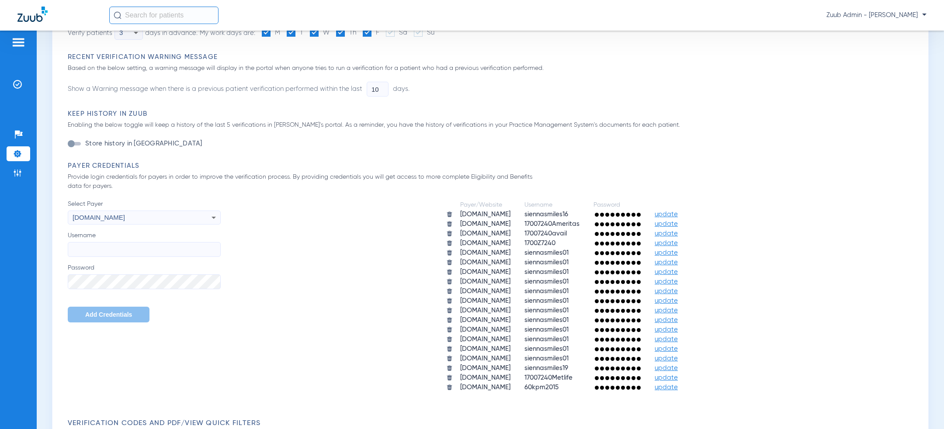
click at [125, 240] on label "Username" at bounding box center [144, 244] width 153 height 26
click at [125, 242] on input "Username" at bounding box center [144, 249] width 153 height 15
paste input "siennasmiles01"
drag, startPoint x: 118, startPoint y: 248, endPoint x: 228, endPoint y: 245, distance: 109.7
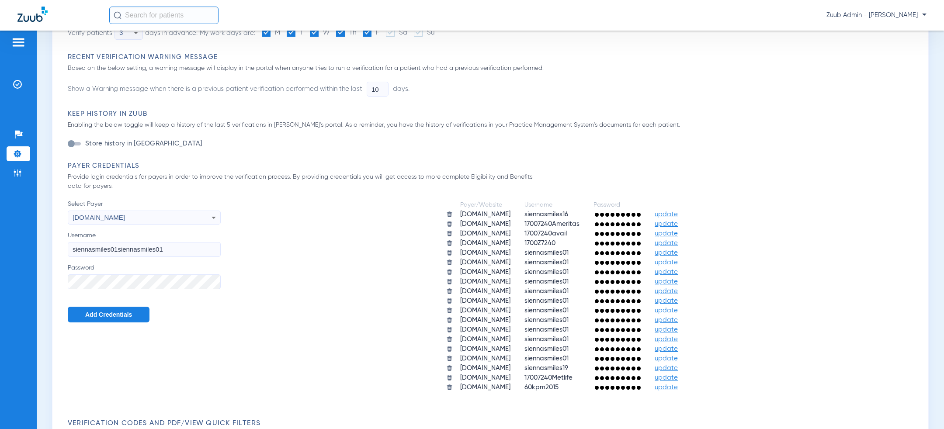
click at [217, 248] on input "siennasmiles01siennasmiles01" at bounding box center [144, 249] width 153 height 15
type input "siennasmiles01"
click at [116, 315] on span "Add Credentials" at bounding box center [108, 314] width 47 height 7
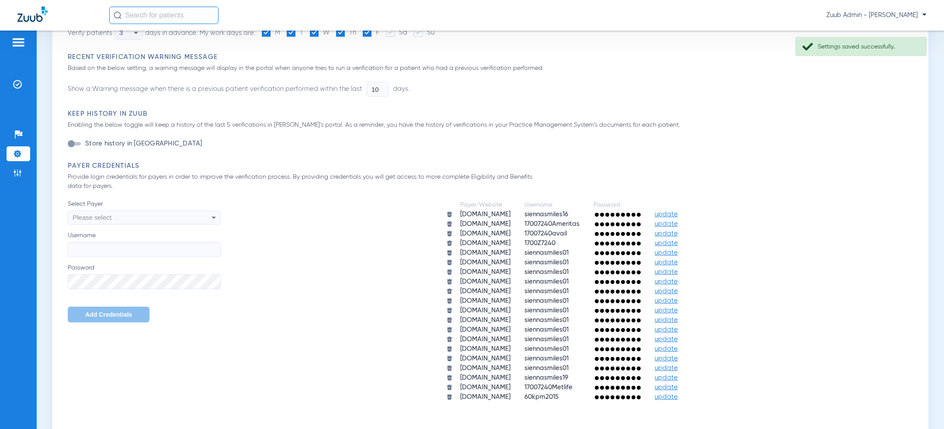
click at [169, 217] on div "Please select" at bounding box center [130, 217] width 114 height 15
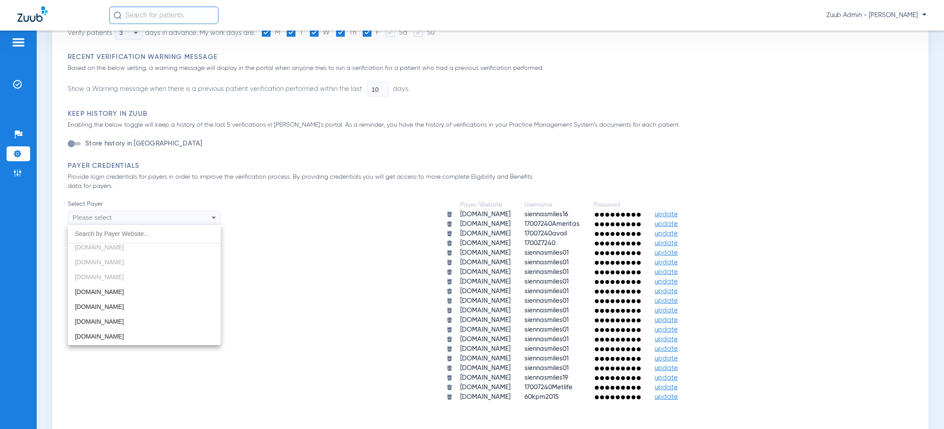
scroll to position [381, 0]
click at [146, 304] on mat-option "[DOMAIN_NAME]" at bounding box center [144, 301] width 153 height 15
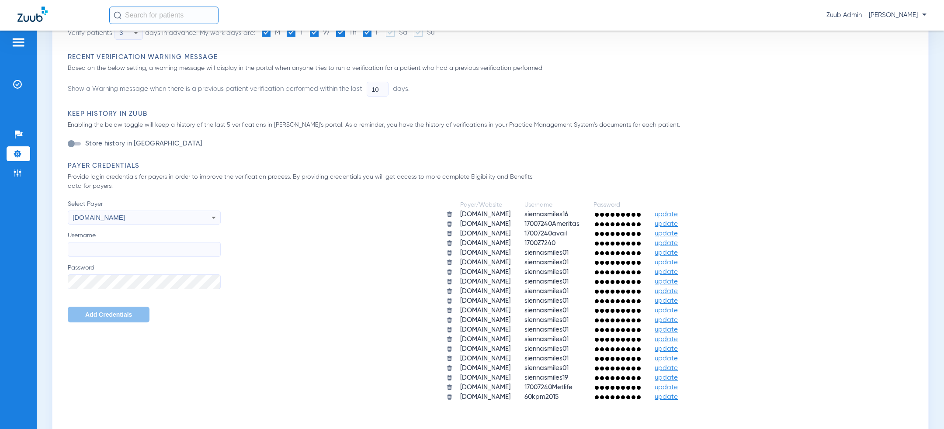
click at [146, 251] on input "Username" at bounding box center [144, 249] width 153 height 15
paste input "siennasmiles01"
type input "siennasmiles01"
click at [100, 318] on span "Add Credentials" at bounding box center [108, 314] width 47 height 7
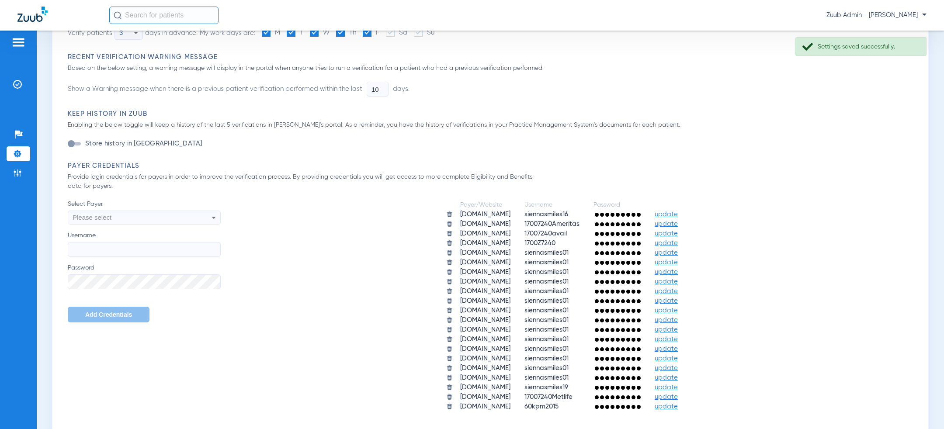
click at [152, 219] on div "Please select" at bounding box center [130, 217] width 114 height 15
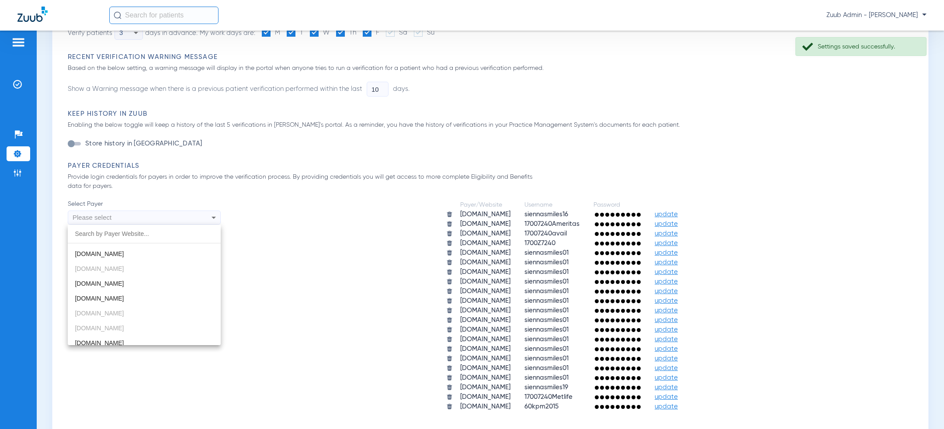
scroll to position [418, 0]
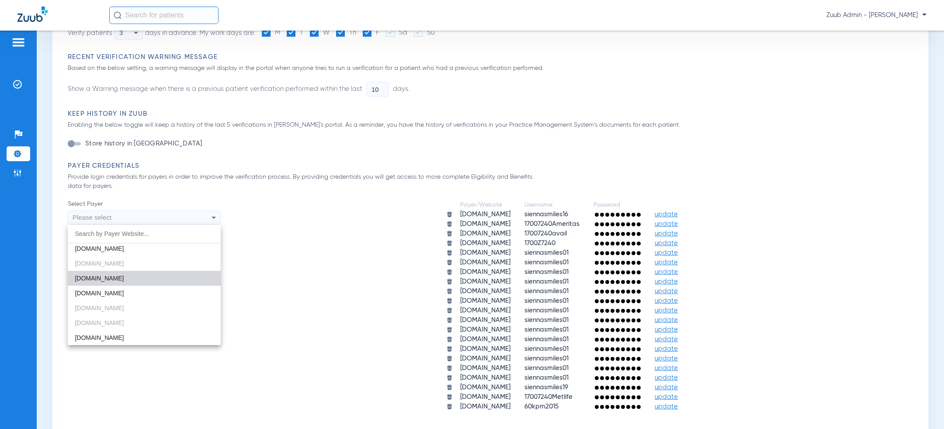
click at [144, 283] on mat-option "[DOMAIN_NAME]" at bounding box center [144, 278] width 153 height 15
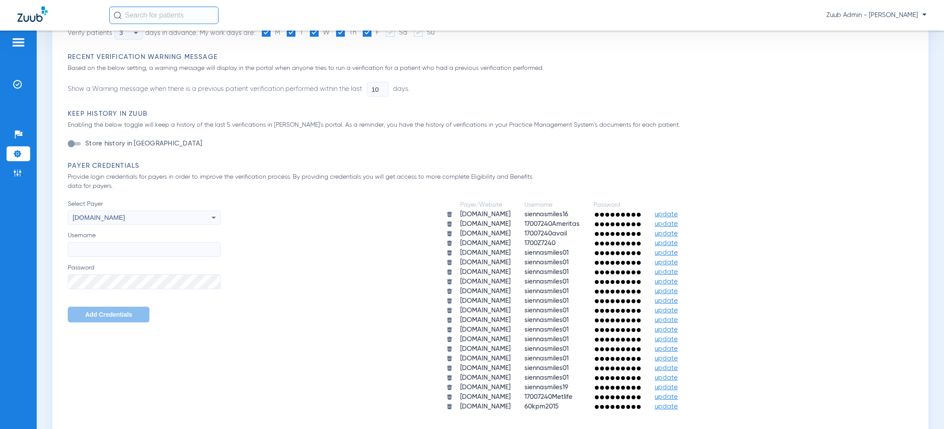
click at [144, 248] on input "Username" at bounding box center [144, 249] width 153 height 15
paste input "siennasmiles01"
type input "siennasmiles01"
click at [94, 319] on button "Add Credentials" at bounding box center [109, 315] width 82 height 16
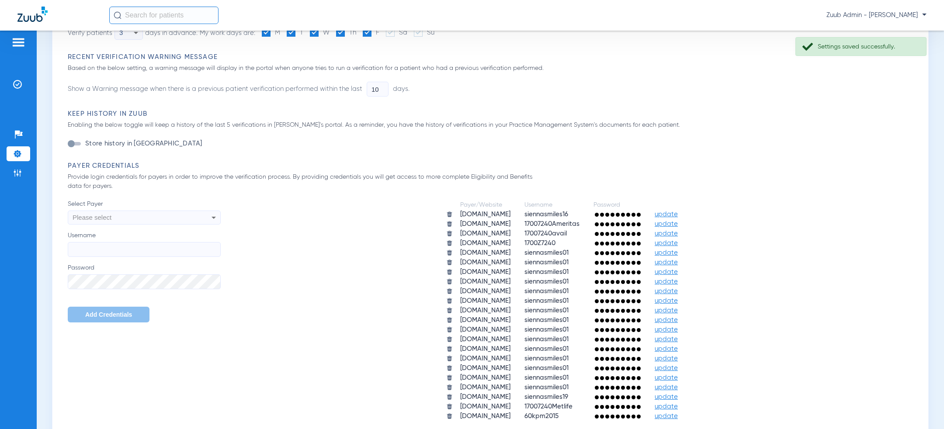
click at [132, 219] on div "Please select" at bounding box center [130, 217] width 114 height 15
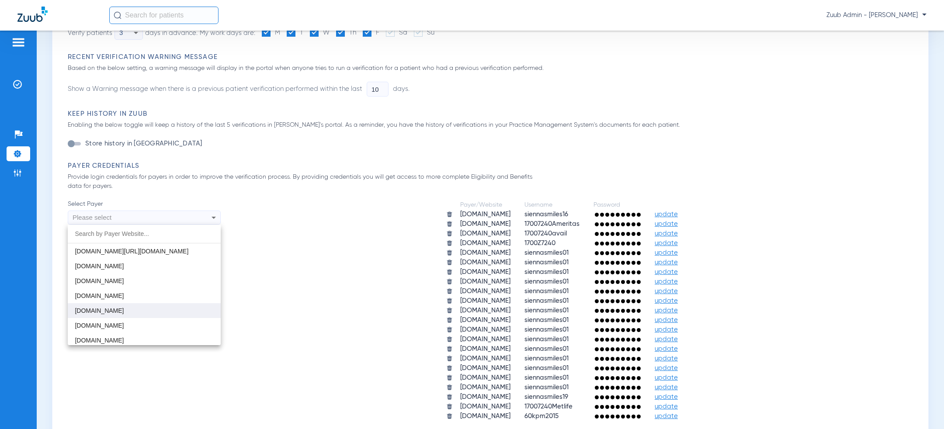
scroll to position [788, 0]
click at [128, 294] on mat-option "[DOMAIN_NAME]" at bounding box center [144, 295] width 153 height 15
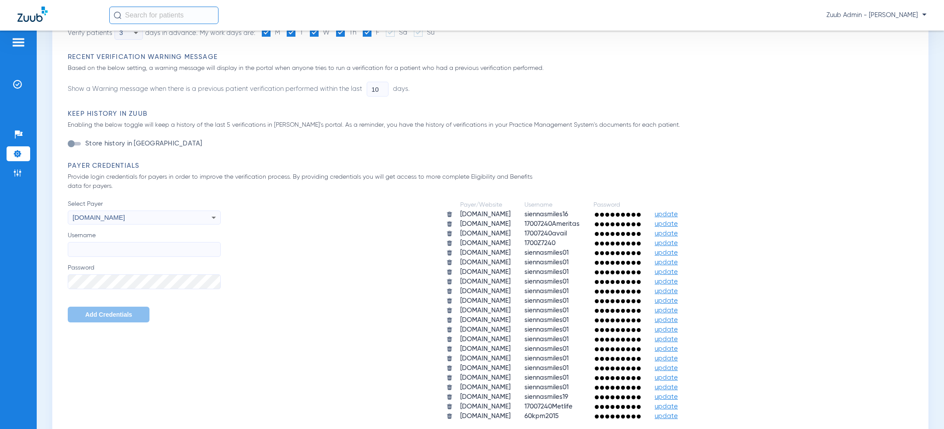
click at [127, 242] on input "Username" at bounding box center [144, 249] width 153 height 15
paste input "siennasmiles01"
type input "siennasmiles01"
click at [100, 313] on span "Add Credentials" at bounding box center [108, 314] width 47 height 7
click at [151, 227] on div "Select Payer Please select Username Password Add Credentials" at bounding box center [144, 261] width 153 height 123
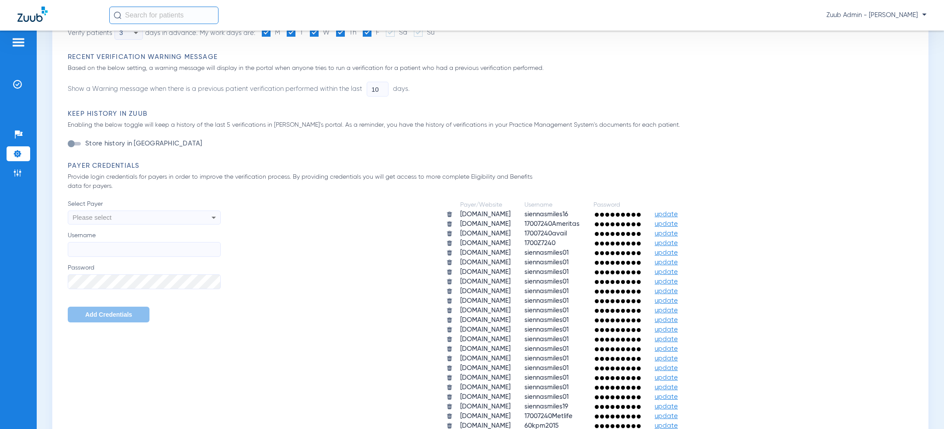
click at [151, 216] on div "Please select" at bounding box center [130, 217] width 114 height 15
type input "nj"
click at [129, 256] on mat-option "[DOMAIN_NAME]" at bounding box center [144, 250] width 153 height 15
click at [129, 243] on input "Username" at bounding box center [144, 249] width 153 height 15
paste input "siennasmiles01"
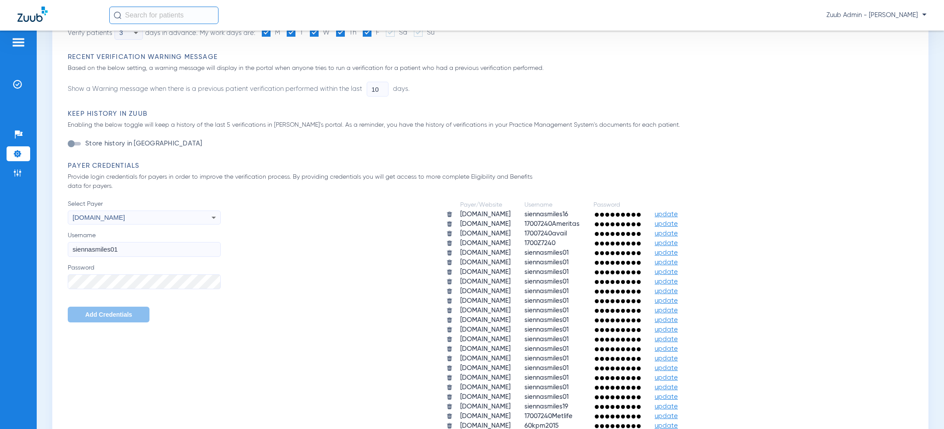
type input "siennasmiles01"
click at [100, 315] on span "Add Credentials" at bounding box center [108, 314] width 47 height 7
click at [179, 223] on div "Please select" at bounding box center [130, 217] width 114 height 15
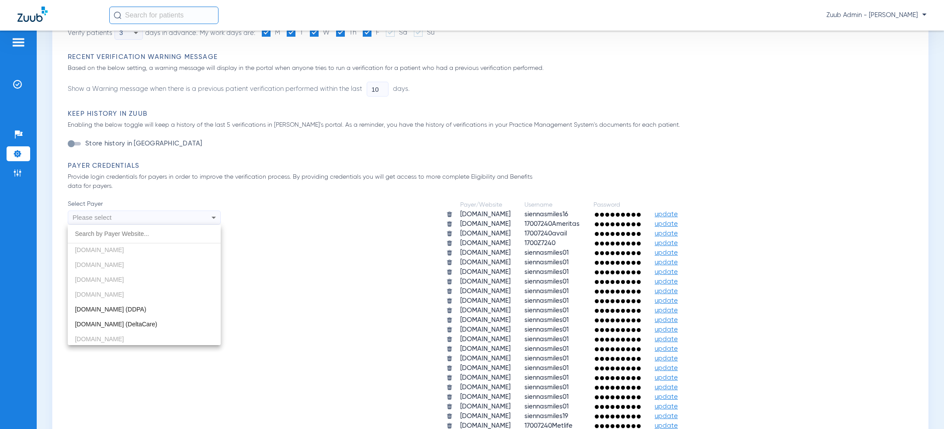
scroll to position [159, 0]
click at [154, 270] on mat-option "[DOMAIN_NAME]" at bounding box center [144, 270] width 153 height 15
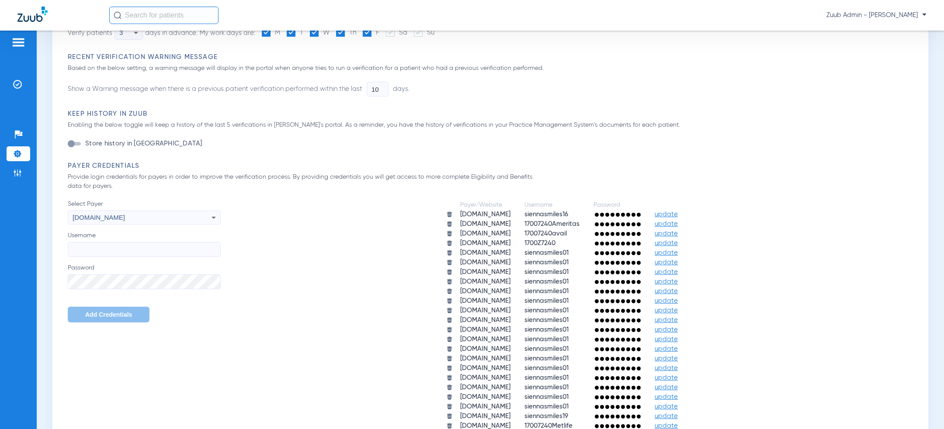
click at [131, 250] on input "Username" at bounding box center [144, 249] width 153 height 15
paste input "siennasmiles01"
type input "siennasmiles01"
click at [118, 313] on span "Add Credentials" at bounding box center [108, 314] width 47 height 7
click at [165, 218] on div "Please select" at bounding box center [130, 217] width 114 height 15
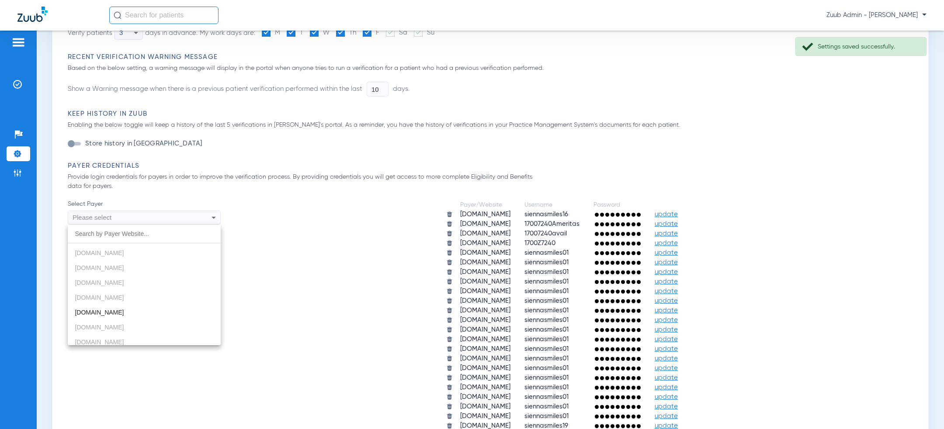
scroll to position [357, 0]
click at [146, 306] on mat-option "[DOMAIN_NAME]" at bounding box center [144, 309] width 153 height 15
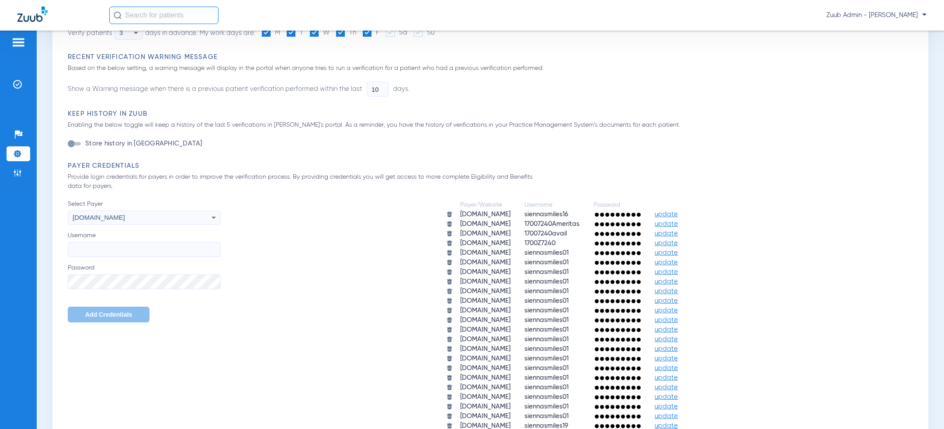
click at [144, 249] on input "Username" at bounding box center [144, 249] width 153 height 15
paste input "siennasmiles01"
type input "siennasmiles01"
click at [107, 314] on span "Add Credentials" at bounding box center [108, 314] width 47 height 7
click at [19, 153] on img at bounding box center [17, 153] width 9 height 9
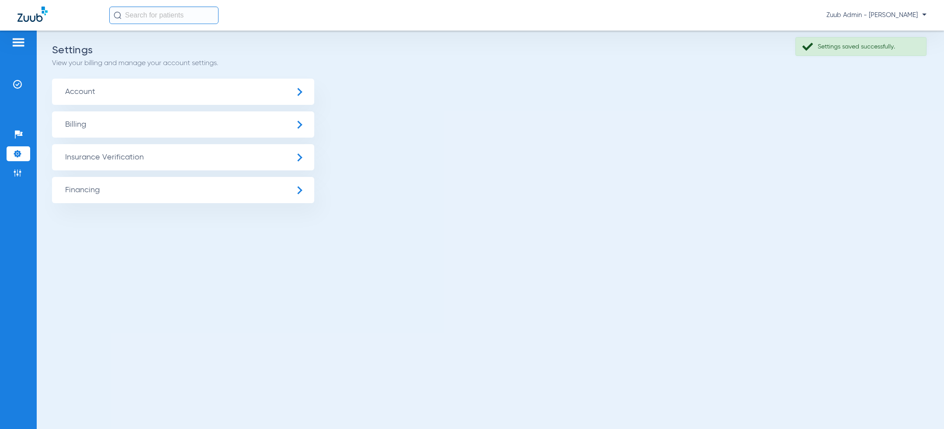
click at [112, 153] on span "Insurance Verification" at bounding box center [183, 157] width 262 height 26
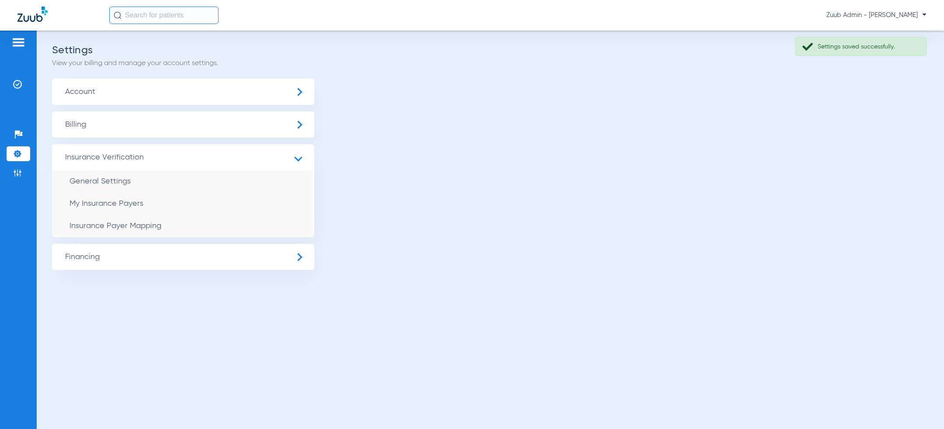
click at [125, 230] on span "Insurance Payer Mapping" at bounding box center [115, 226] width 92 height 8
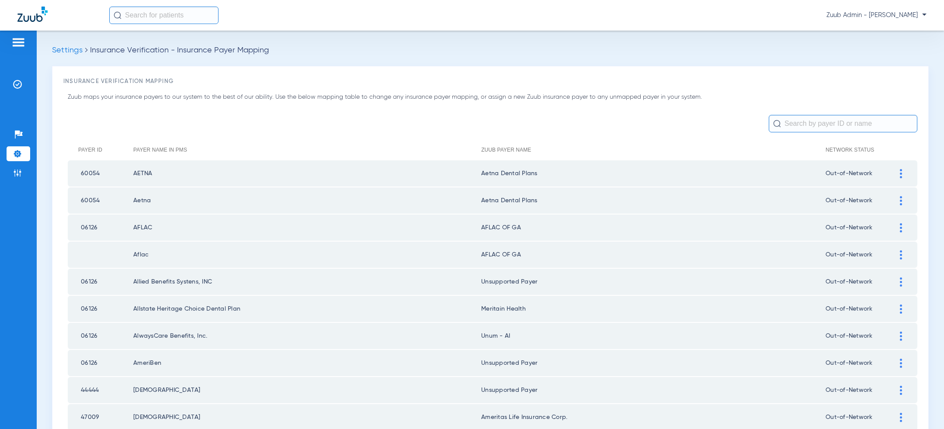
click at [811, 122] on input "text" at bounding box center [843, 123] width 149 height 17
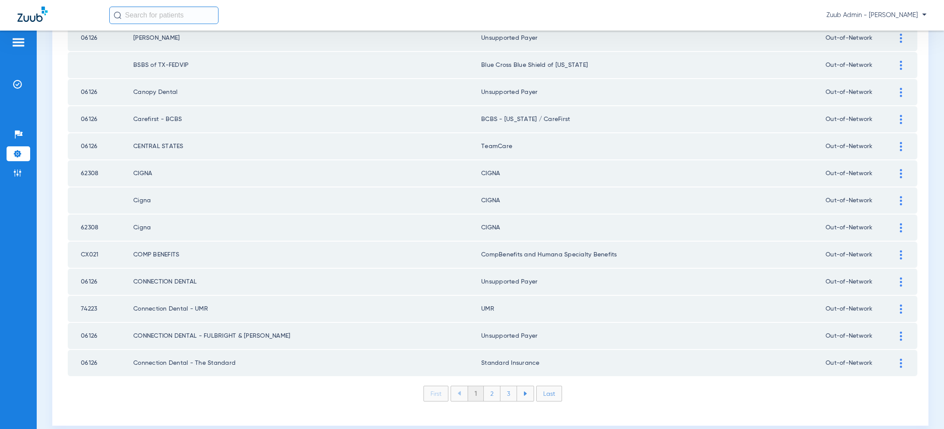
scroll to position [1138, 0]
click at [492, 386] on li "2" at bounding box center [492, 393] width 17 height 15
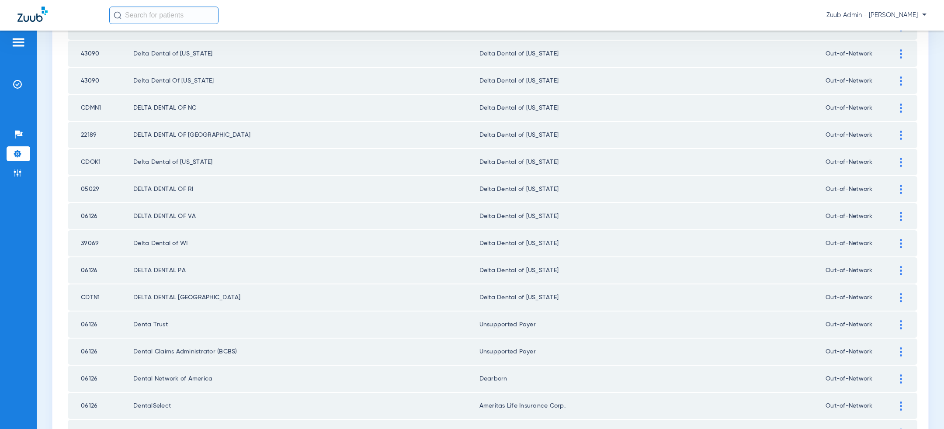
scroll to position [682, 0]
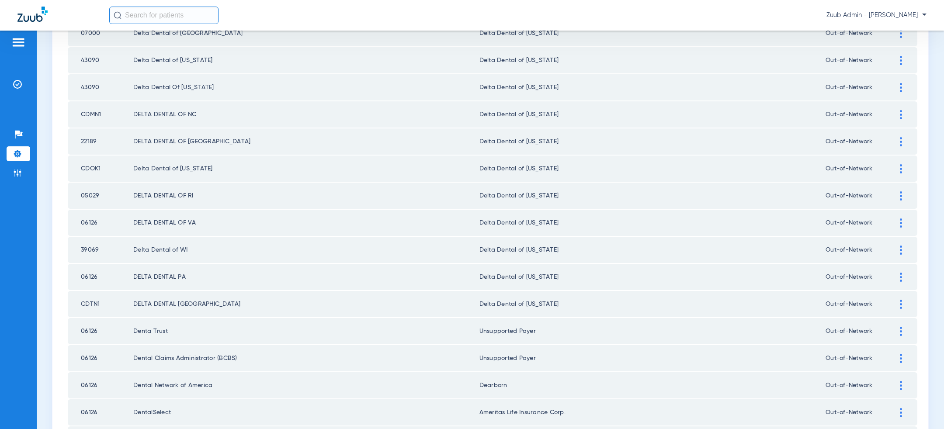
click at [901, 138] on img at bounding box center [901, 141] width 2 height 9
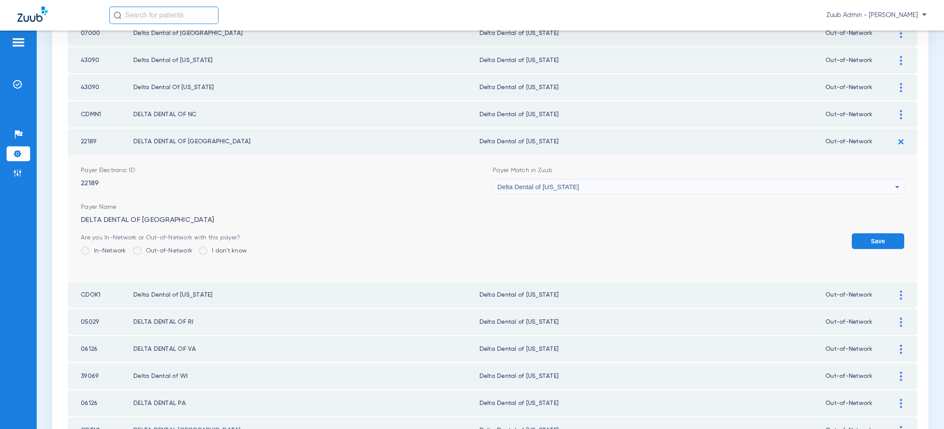
click at [716, 183] on div "Delta Dental of [US_STATE]" at bounding box center [696, 187] width 398 height 15
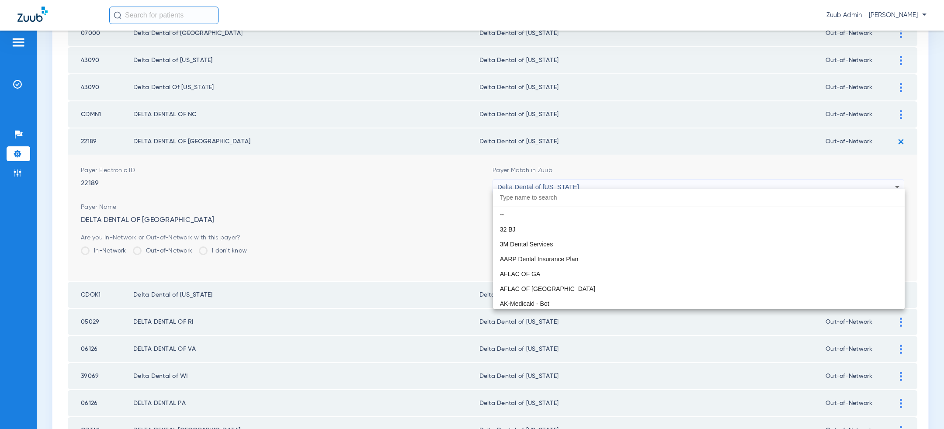
scroll to position [2231, 0]
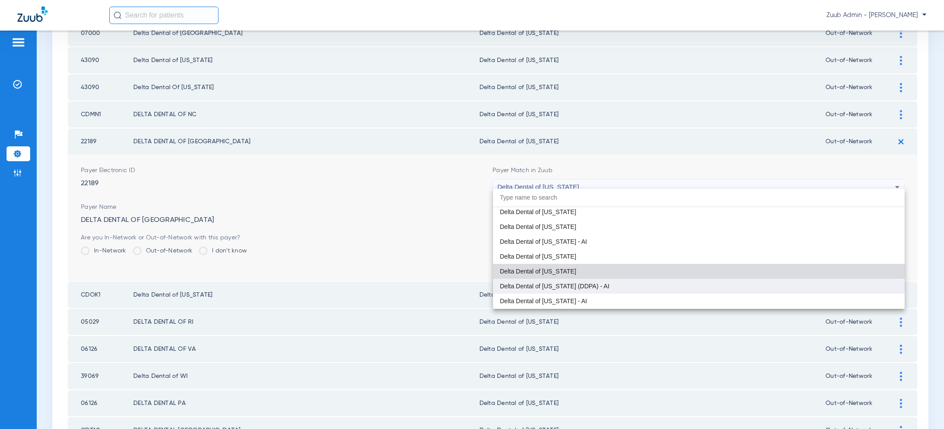
click at [689, 285] on mat-option "Delta Dental of [US_STATE] (DDPA) - AI" at bounding box center [699, 286] width 412 height 15
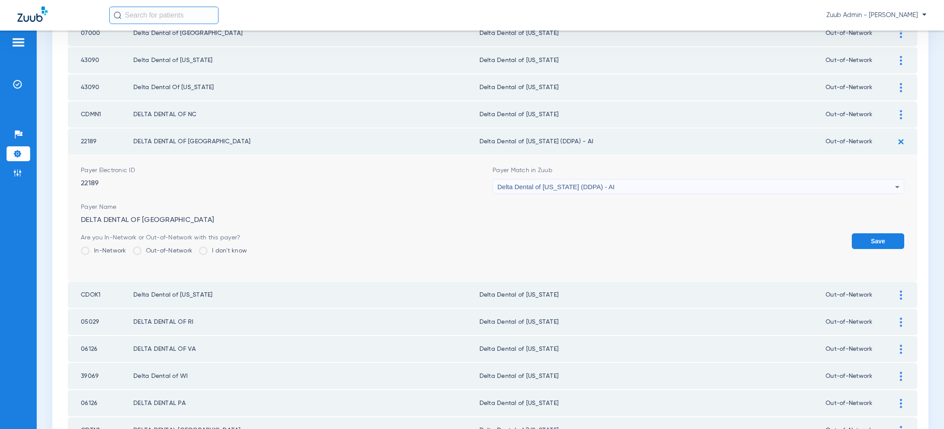
click at [885, 227] on form "Payer Electronic ID 22189 Payer Match in Zuub Delta Dental of [US_STATE] (DDPA)…" at bounding box center [492, 218] width 823 height 126
click at [862, 233] on button "Save" at bounding box center [878, 241] width 52 height 16
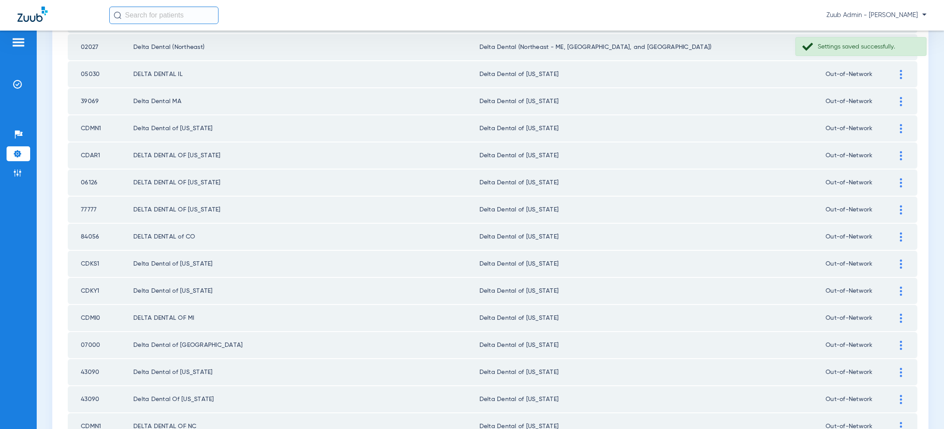
scroll to position [362, 0]
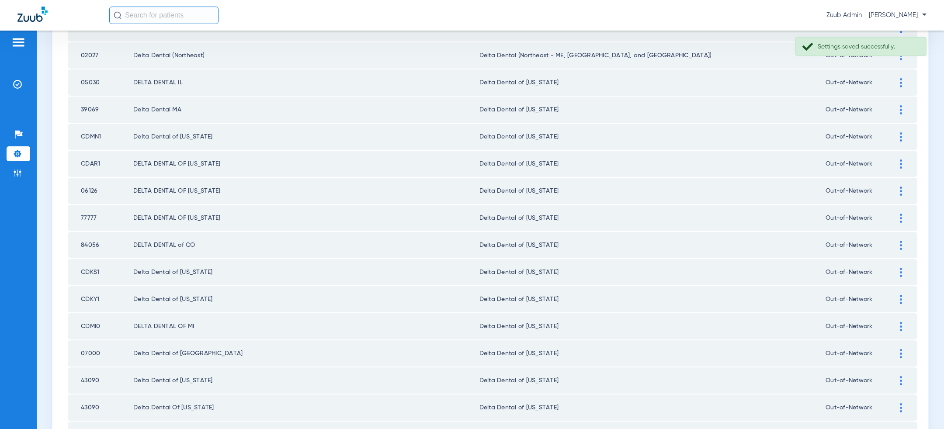
click at [902, 163] on div at bounding box center [900, 163] width 15 height 9
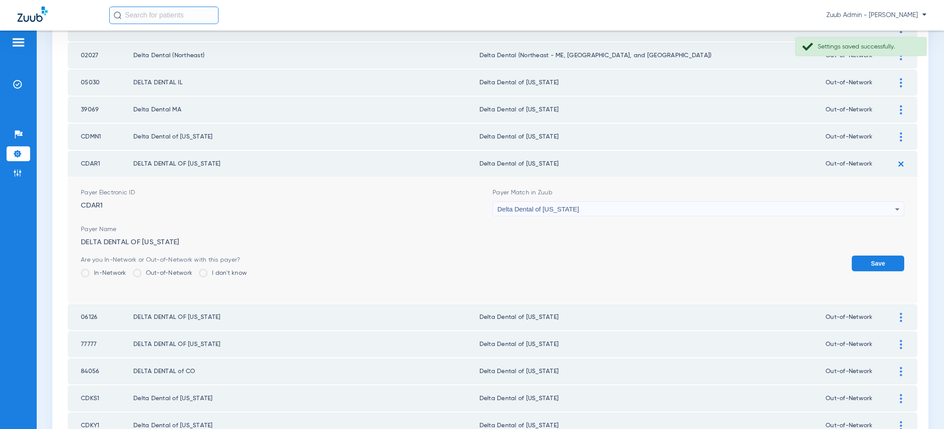
click at [721, 209] on div "Delta Dental of [US_STATE]" at bounding box center [696, 209] width 398 height 15
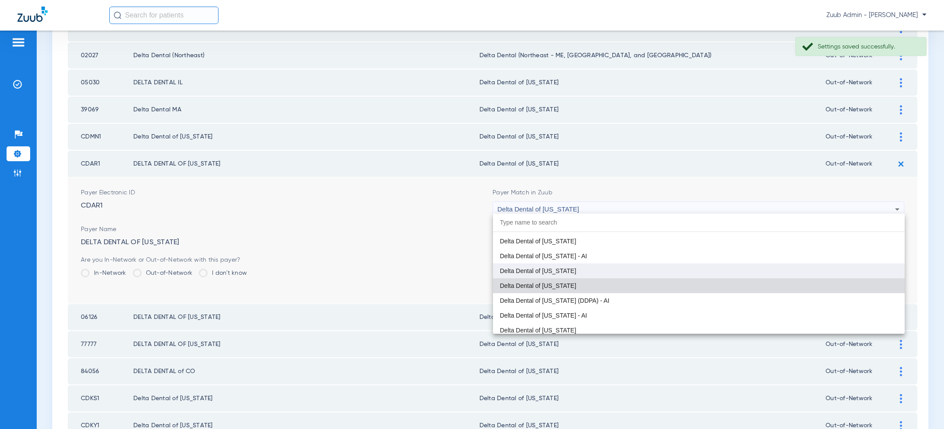
scroll to position [1848, 0]
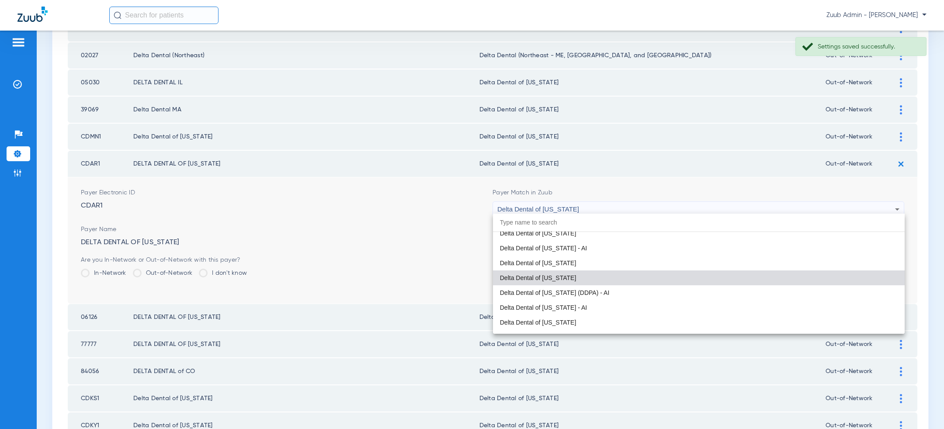
click at [683, 288] on mat-option "Delta Dental of [US_STATE] (DDPA) - AI" at bounding box center [699, 292] width 412 height 15
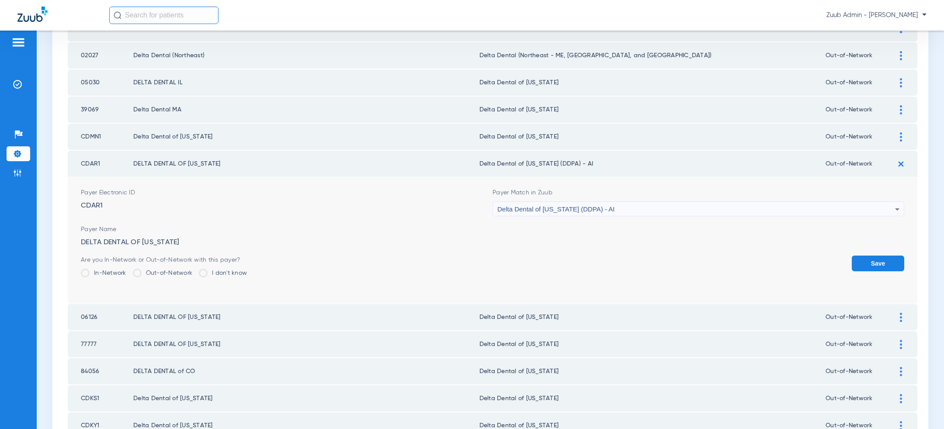
click at [871, 259] on button "Save" at bounding box center [878, 264] width 52 height 16
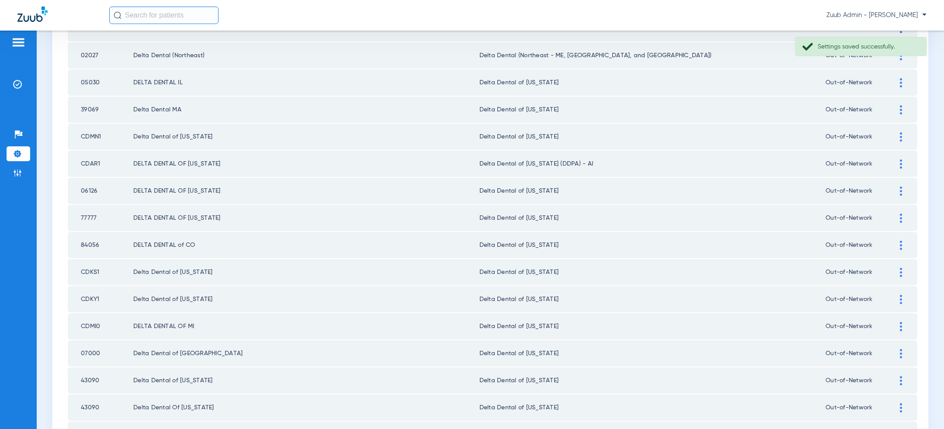
click at [901, 135] on img at bounding box center [901, 136] width 2 height 9
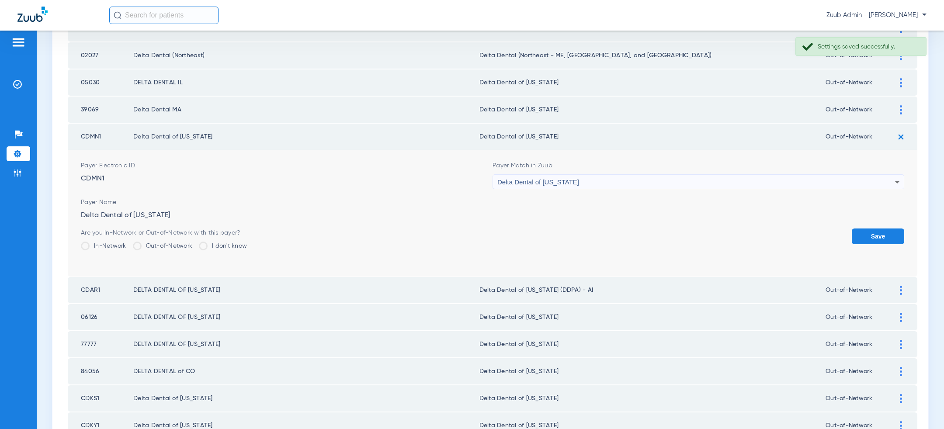
click at [688, 181] on div "Delta Dental of [US_STATE]" at bounding box center [696, 182] width 398 height 15
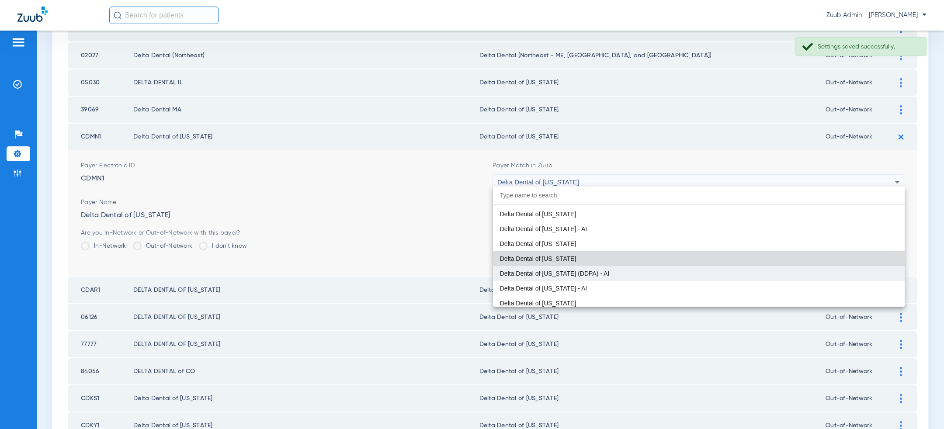
scroll to position [1839, 0]
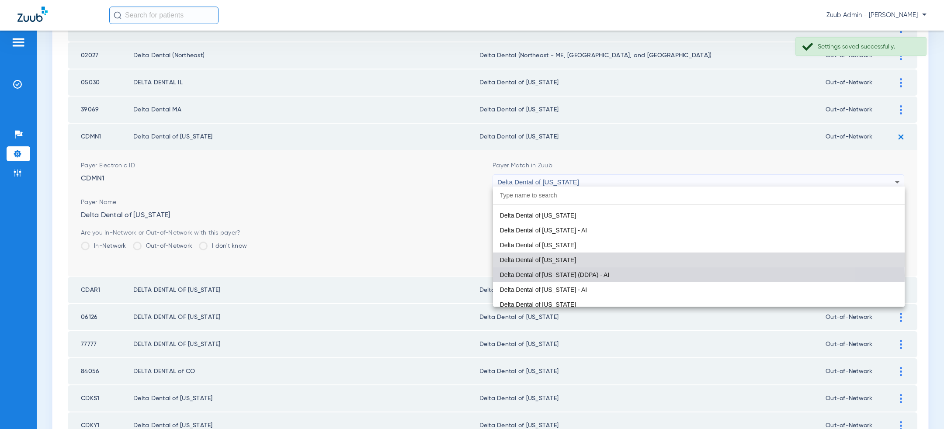
click at [658, 275] on mat-option "Delta Dental of [US_STATE] (DDPA) - AI" at bounding box center [699, 274] width 412 height 15
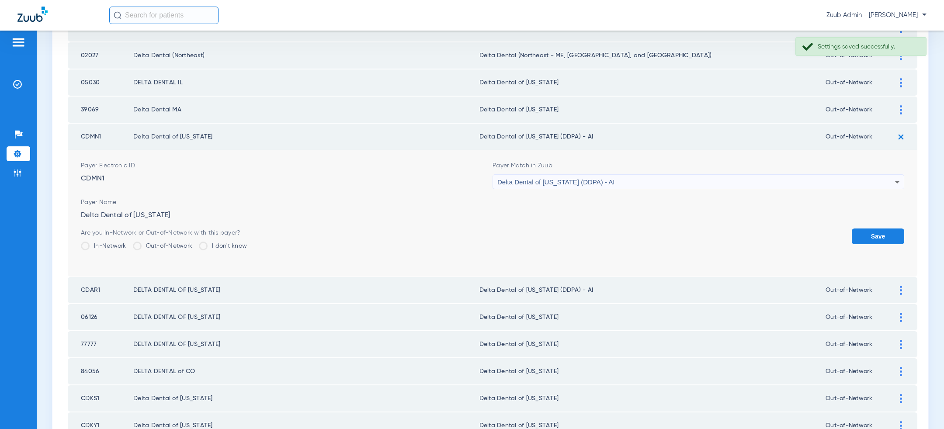
click at [883, 234] on button "Save" at bounding box center [878, 237] width 52 height 16
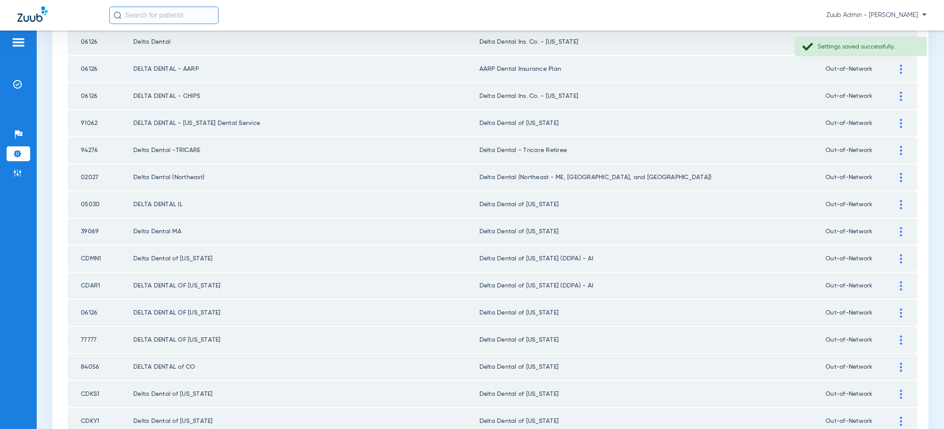
scroll to position [229, 0]
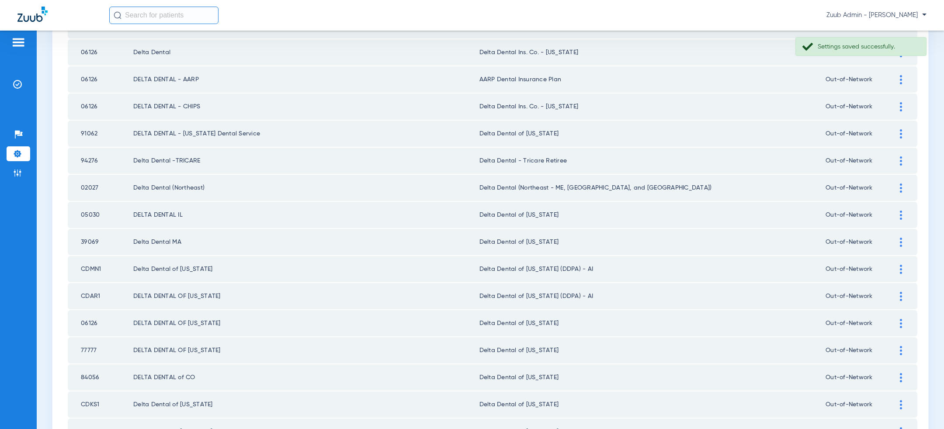
click at [903, 131] on div at bounding box center [900, 133] width 15 height 9
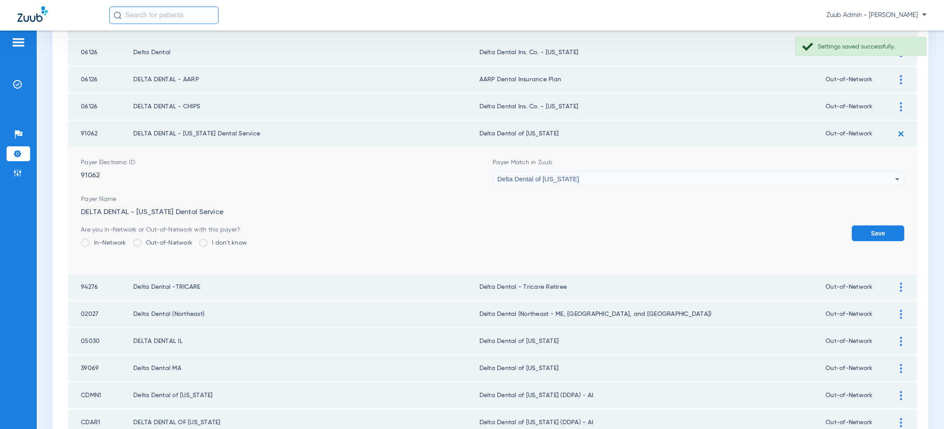
click at [692, 176] on div "Delta Dental of [US_STATE]" at bounding box center [696, 179] width 398 height 15
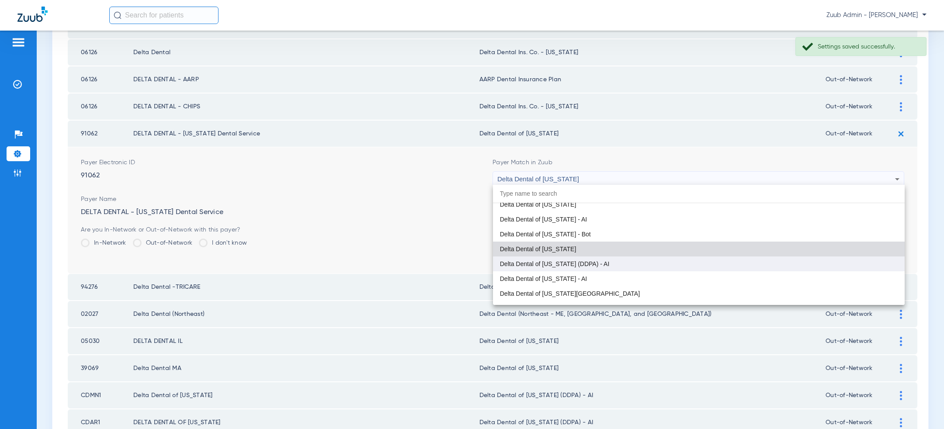
scroll to position [2590, 0]
click at [664, 265] on mat-option "Delta Dental of [US_STATE] (DDPA) - AI" at bounding box center [699, 264] width 412 height 15
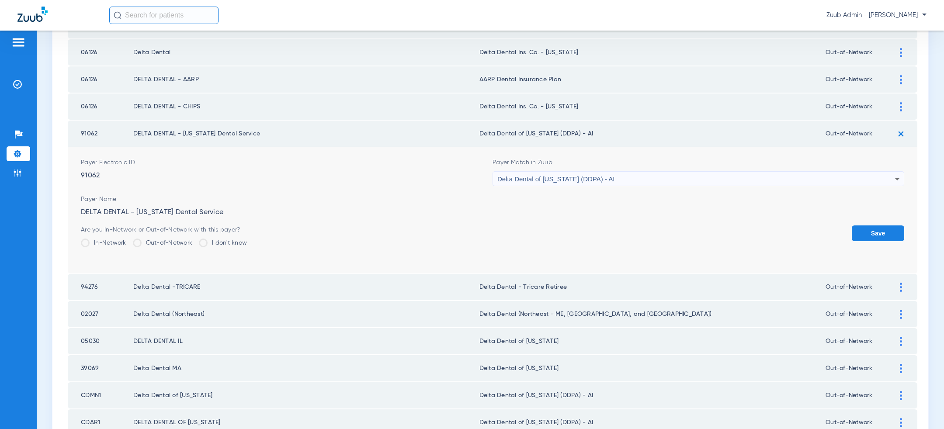
click at [880, 229] on button "Save" at bounding box center [878, 233] width 52 height 16
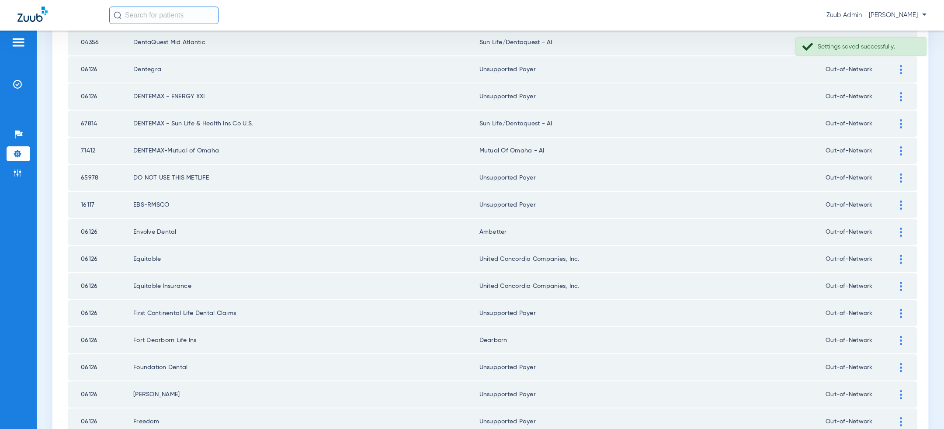
scroll to position [1138, 0]
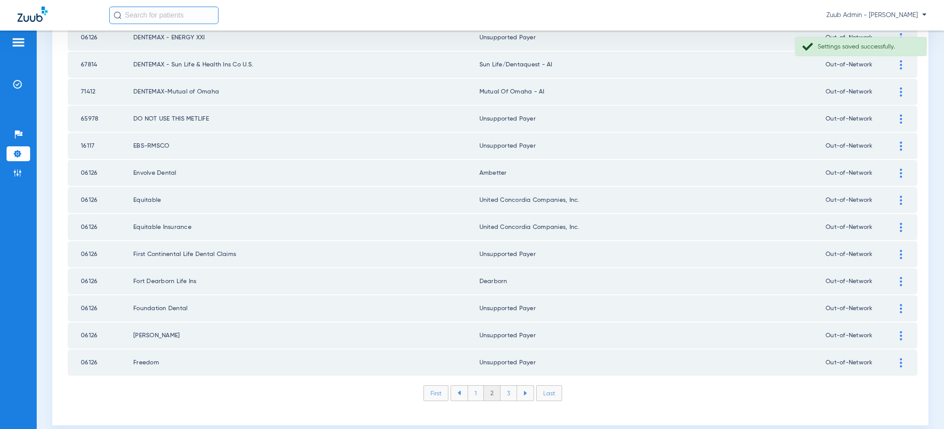
click at [510, 386] on li "3" at bounding box center [508, 393] width 17 height 15
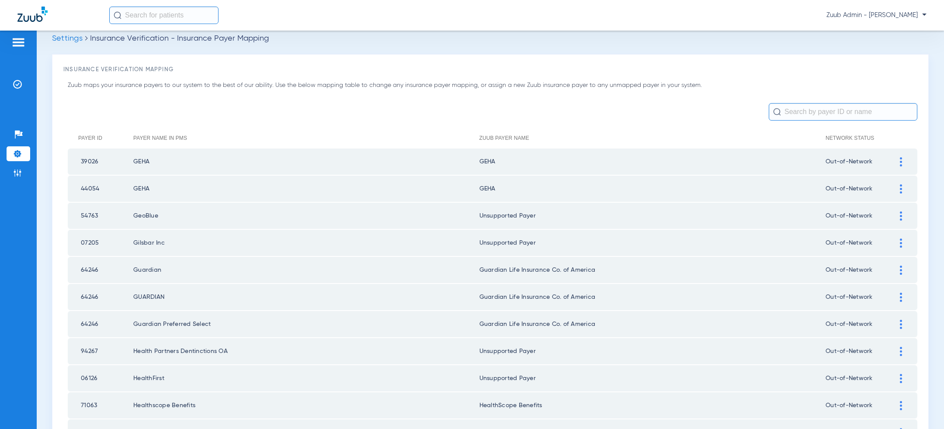
scroll to position [0, 0]
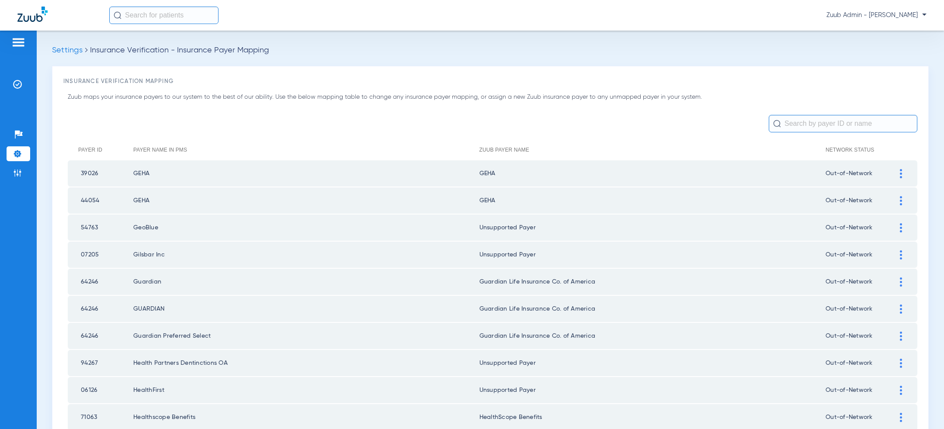
click at [908, 15] on span "Zuub Admin - [PERSON_NAME]" at bounding box center [876, 15] width 100 height 9
